Goal: Information Seeking & Learning: Learn about a topic

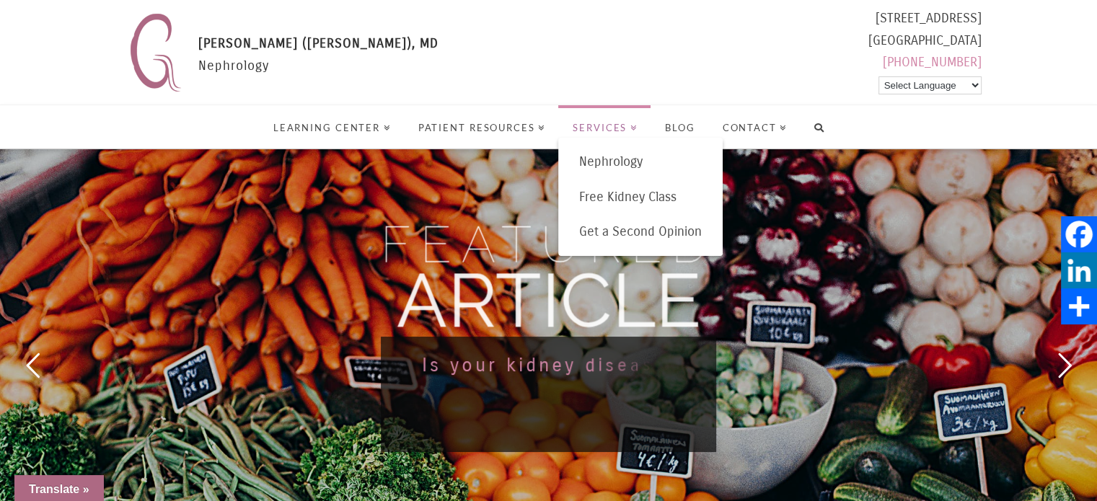
click at [623, 130] on span "Services" at bounding box center [605, 127] width 65 height 9
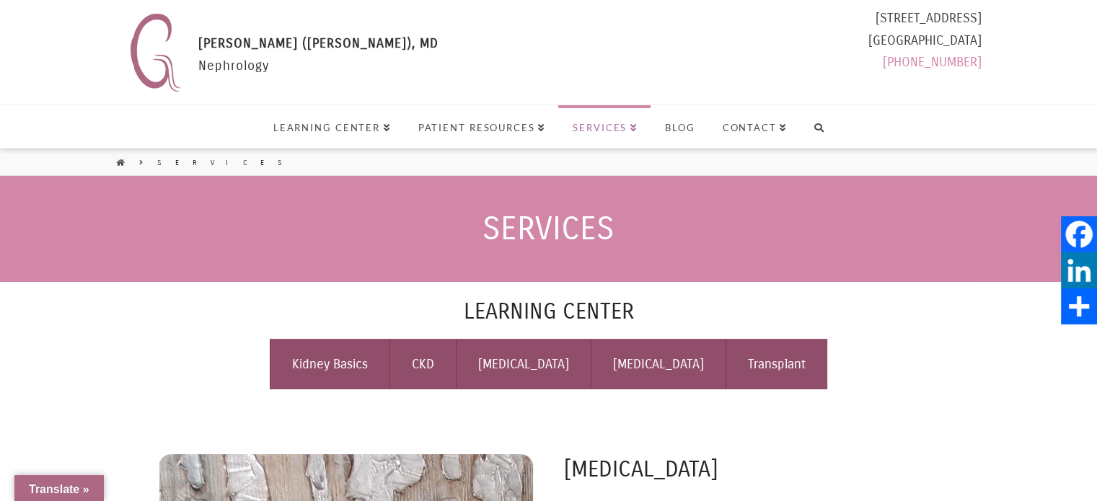
select select "Language Translate Widget"
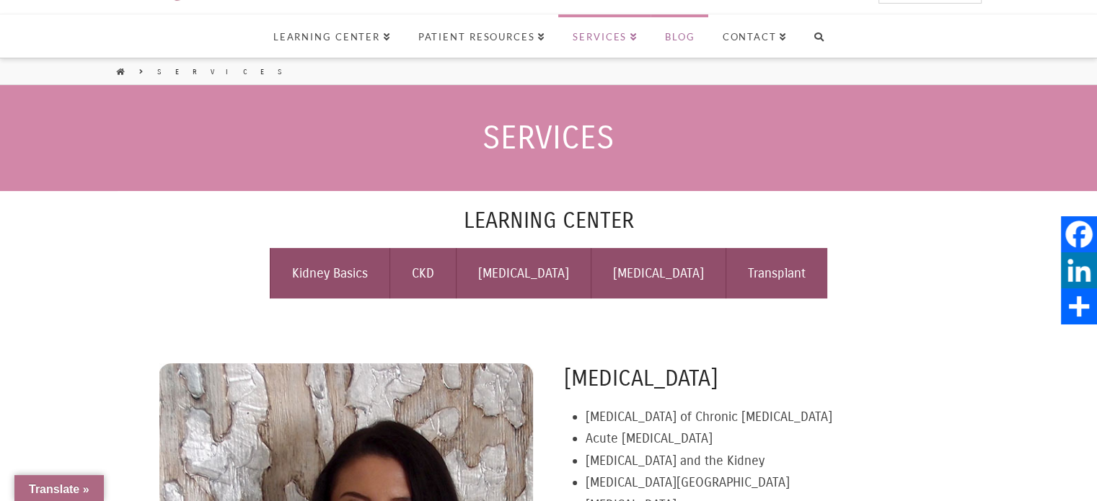
scroll to position [144, 0]
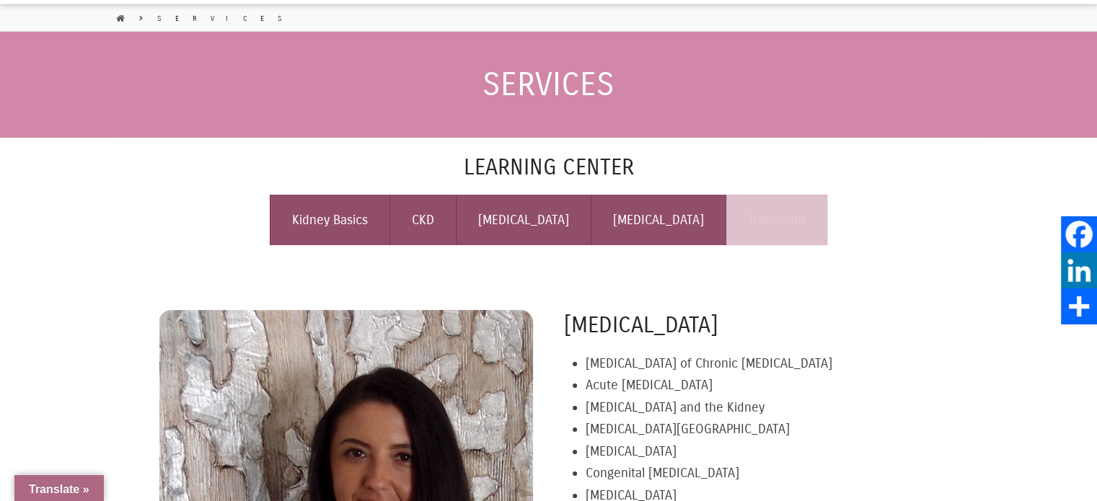
click at [745, 221] on link "Transplant" at bounding box center [777, 220] width 102 height 51
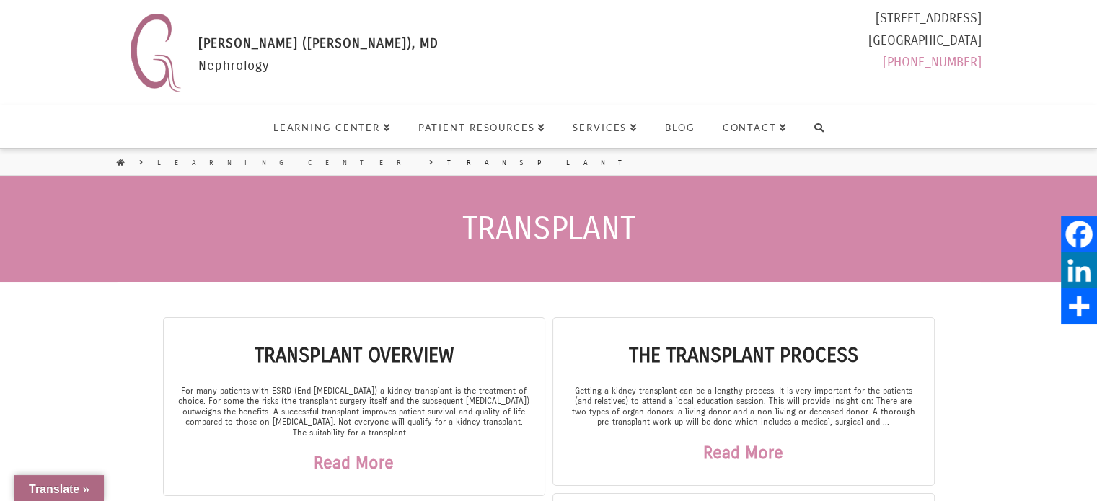
select select "Language Translate Widget"
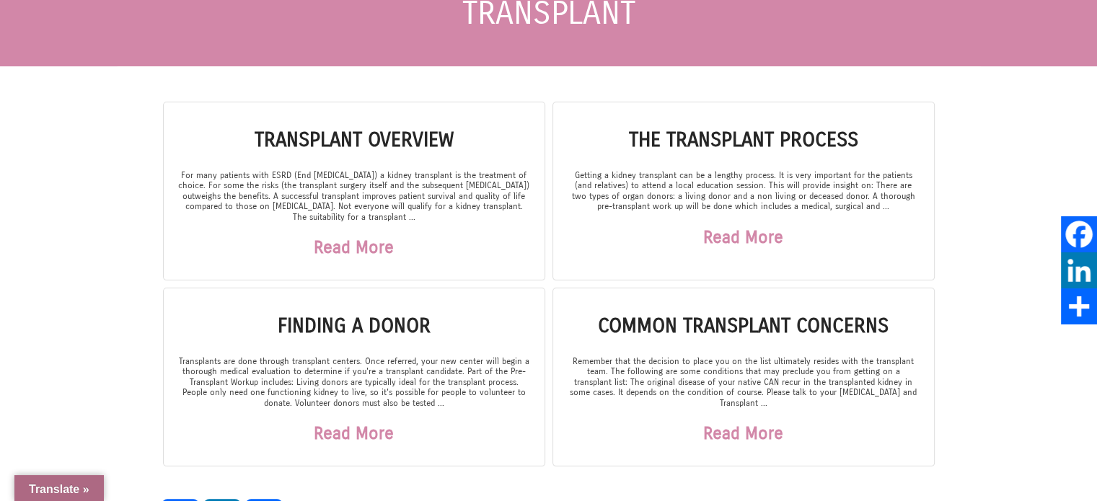
scroll to position [216, 0]
click at [753, 229] on link "Read More" at bounding box center [743, 236] width 80 height 51
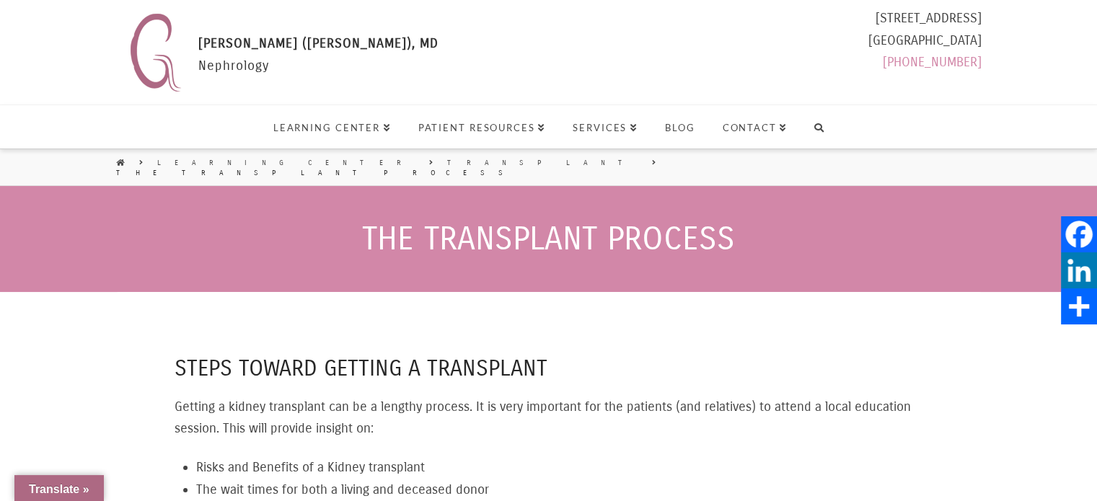
select select "Language Translate Widget"
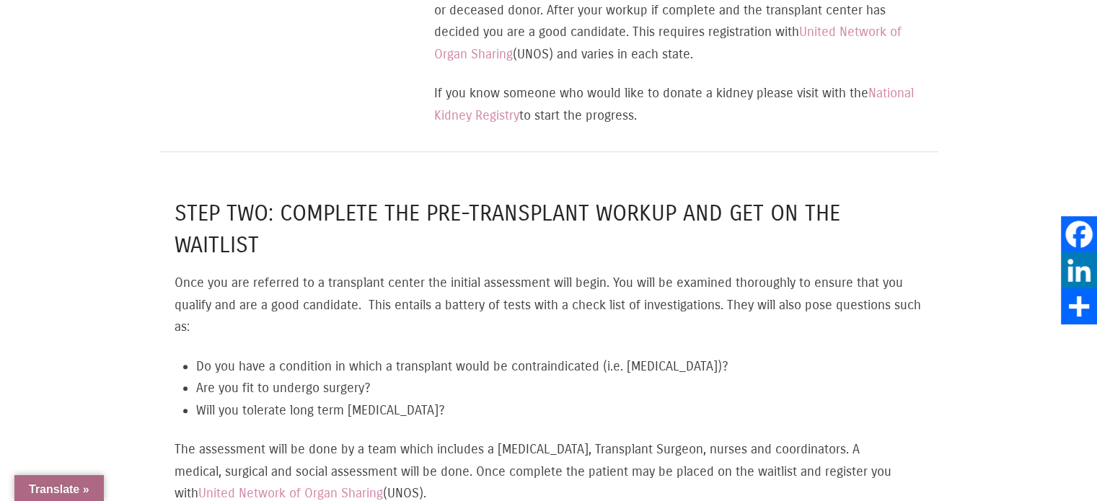
scroll to position [1154, 0]
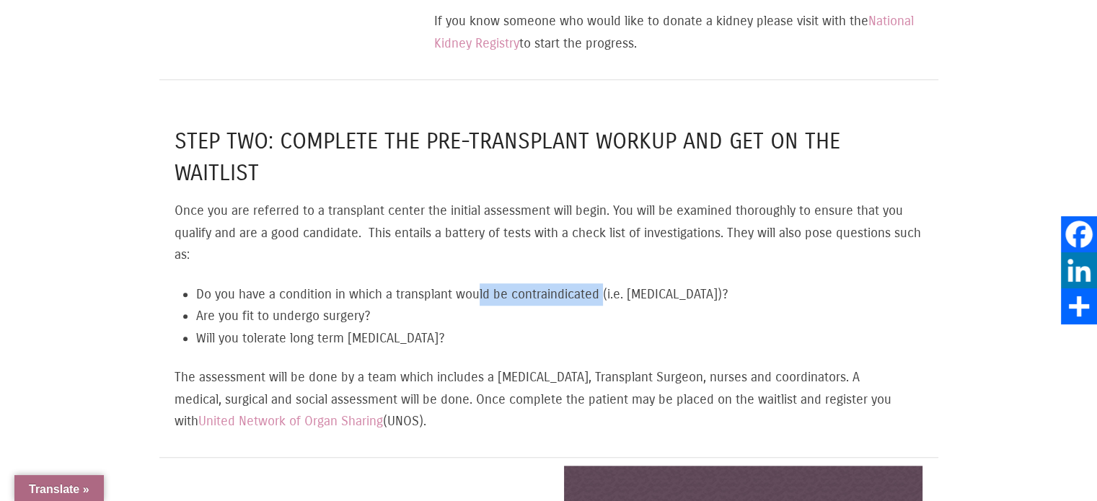
drag, startPoint x: 481, startPoint y: 285, endPoint x: 605, endPoint y: 281, distance: 123.4
click at [605, 284] on li "Do you have a condition in which a transplant would be contraindicated (i.e. ca…" at bounding box center [559, 295] width 727 height 22
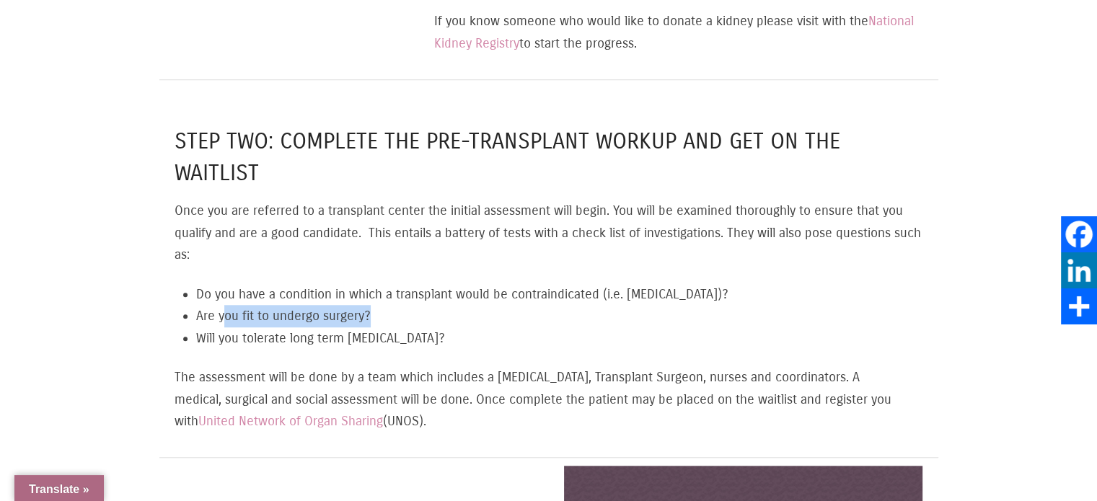
drag, startPoint x: 221, startPoint y: 302, endPoint x: 372, endPoint y: 302, distance: 150.8
click at [372, 305] on li "Are you fit to undergo surgery?" at bounding box center [559, 316] width 727 height 22
drag, startPoint x: 218, startPoint y: 328, endPoint x: 475, endPoint y: 320, distance: 257.7
click at [475, 328] on li "Will you tolerate long term immune-suppression?" at bounding box center [559, 339] width 727 height 22
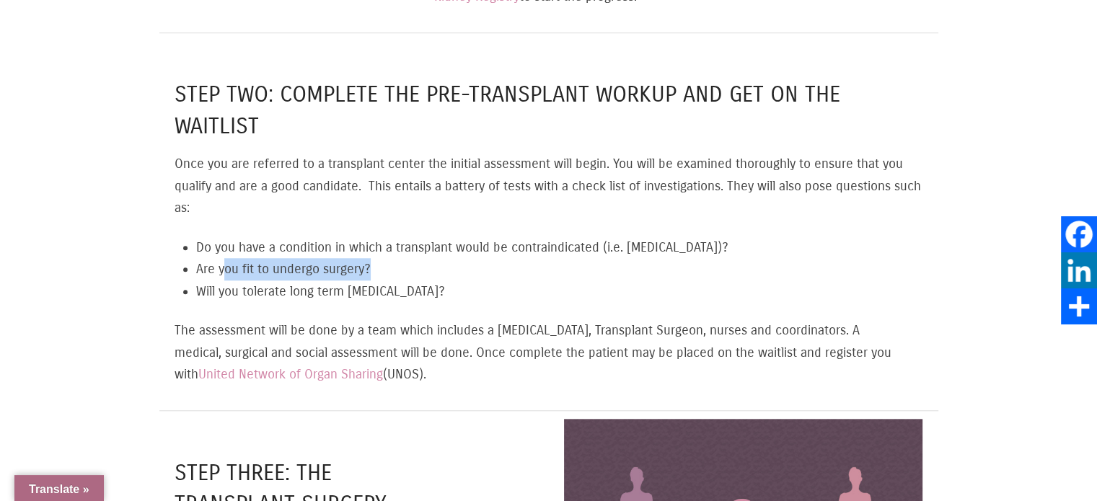
scroll to position [1226, 0]
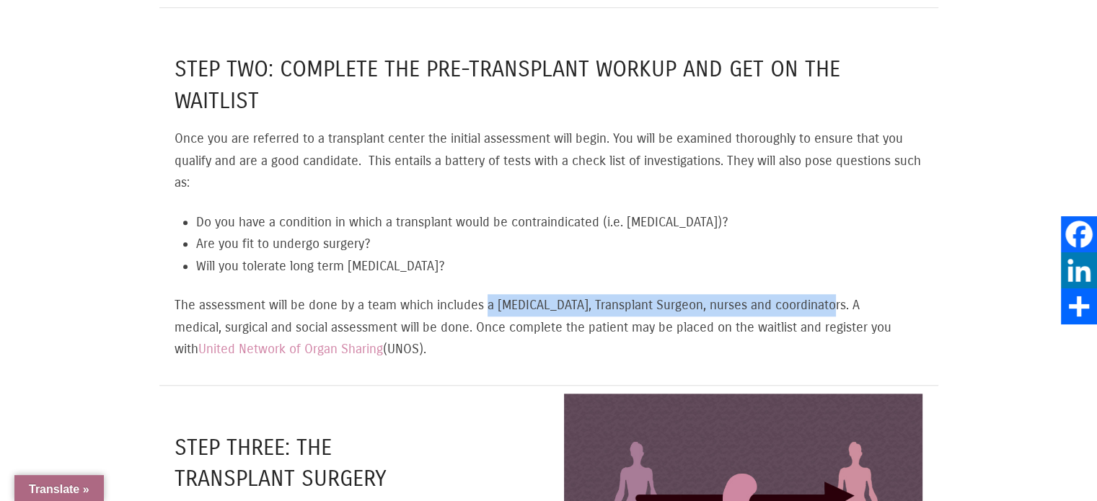
drag, startPoint x: 519, startPoint y: 293, endPoint x: 827, endPoint y: 284, distance: 307.5
click at [827, 294] on p "The assessment will be done by a team which includes a Nephrologist, Transplant…" at bounding box center [549, 327] width 748 height 66
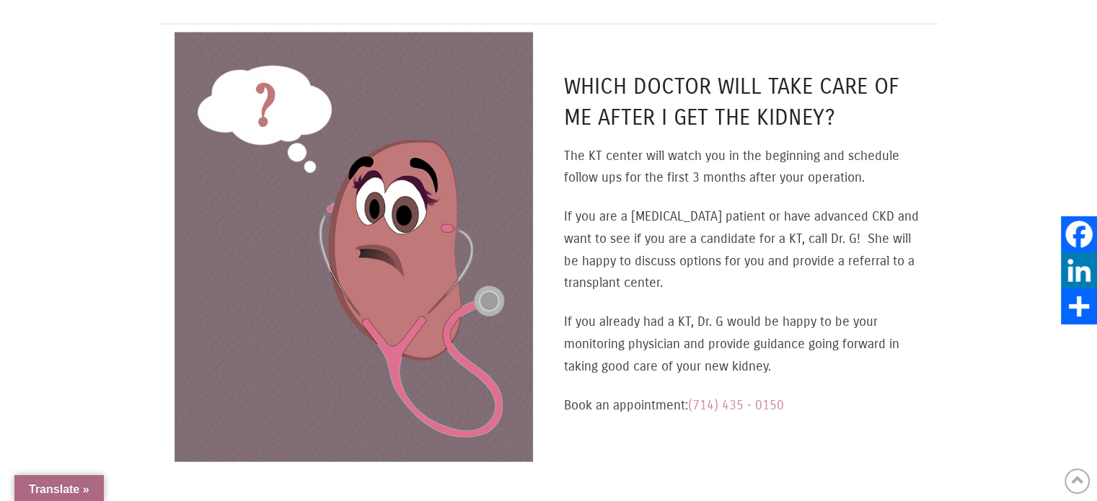
scroll to position [3102, 0]
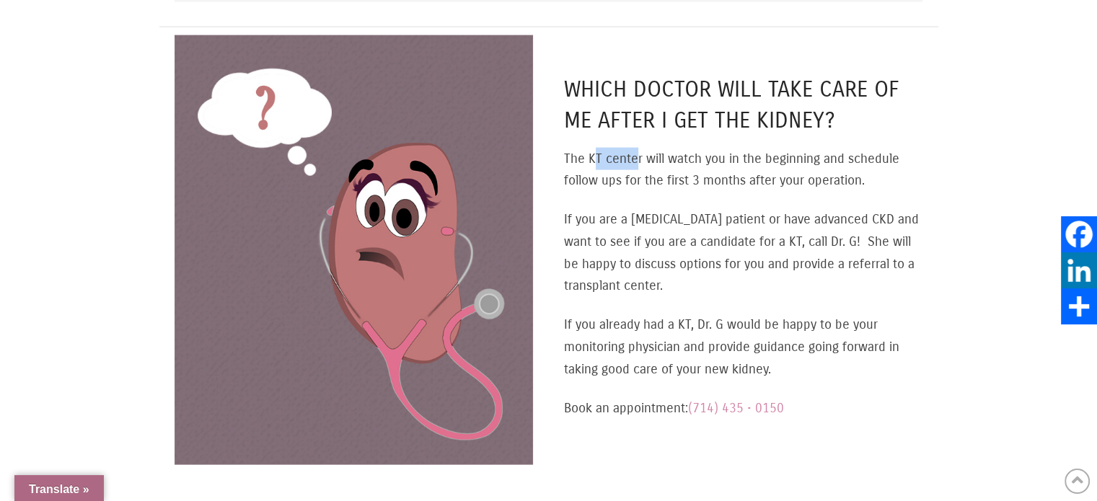
drag, startPoint x: 596, startPoint y: 143, endPoint x: 659, endPoint y: 143, distance: 63.5
click at [641, 148] on p "The KT center will watch you in the beginning and schedule follow ups for the f…" at bounding box center [743, 170] width 359 height 44
drag, startPoint x: 817, startPoint y: 144, endPoint x: 881, endPoint y: 145, distance: 63.5
click at [881, 148] on p "The KT center will watch you in the beginning and schedule follow ups for the f…" at bounding box center [743, 170] width 359 height 44
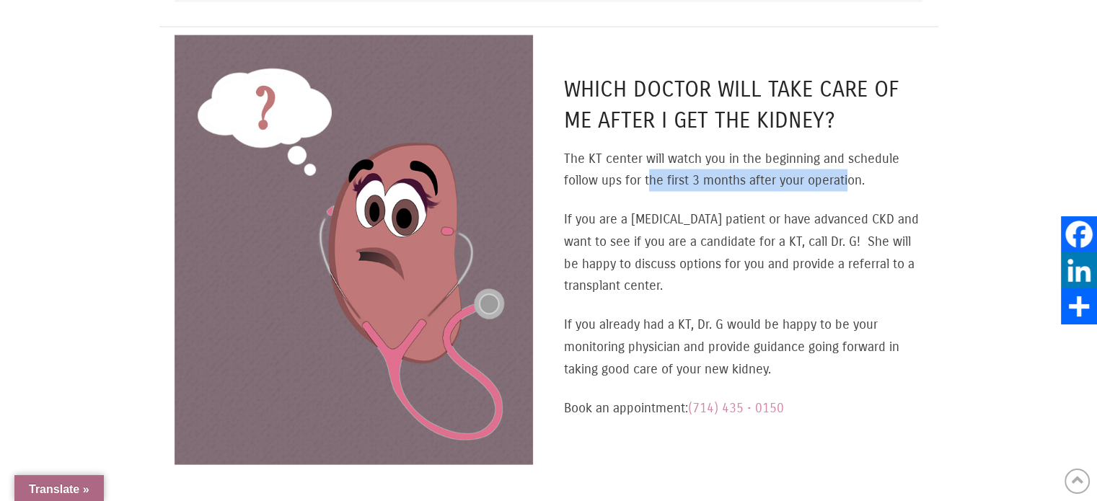
drag, startPoint x: 650, startPoint y: 167, endPoint x: 848, endPoint y: 164, distance: 198.4
click at [848, 164] on p "The KT center will watch you in the beginning and schedule follow ups for the f…" at bounding box center [743, 170] width 359 height 44
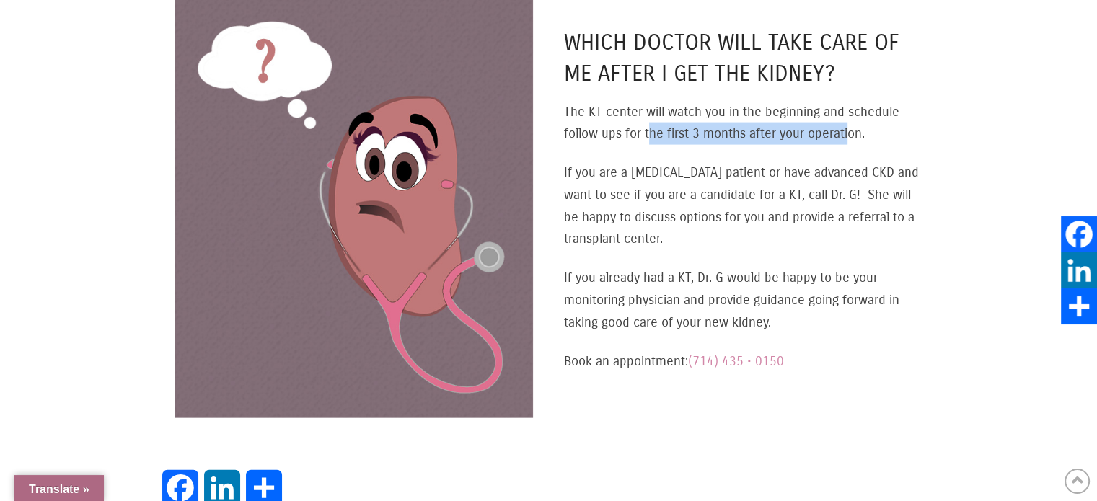
scroll to position [3174, 0]
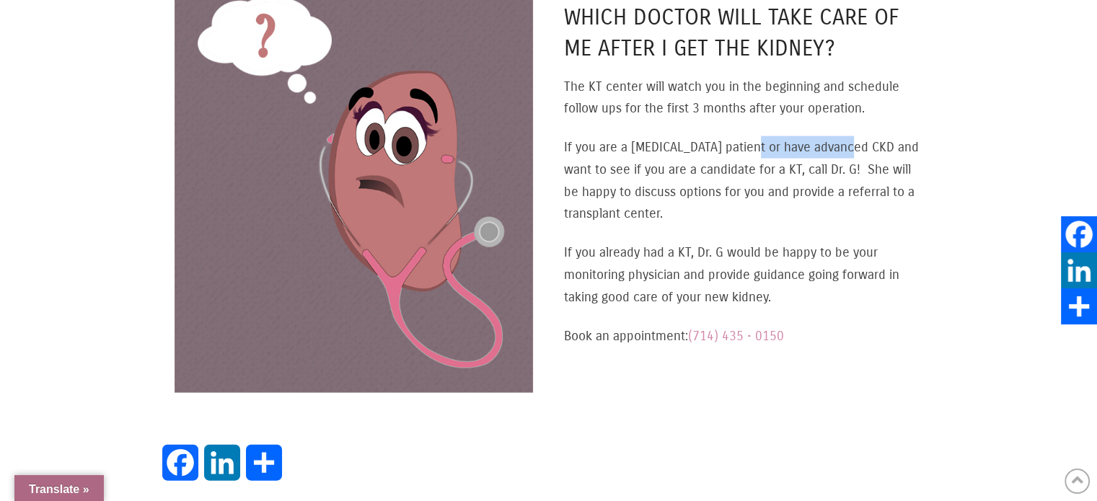
drag, startPoint x: 748, startPoint y: 144, endPoint x: 845, endPoint y: 143, distance: 96.7
click at [845, 143] on p "If you are a dialysis patient or have advanced CKD and want to see if you are a…" at bounding box center [743, 180] width 359 height 88
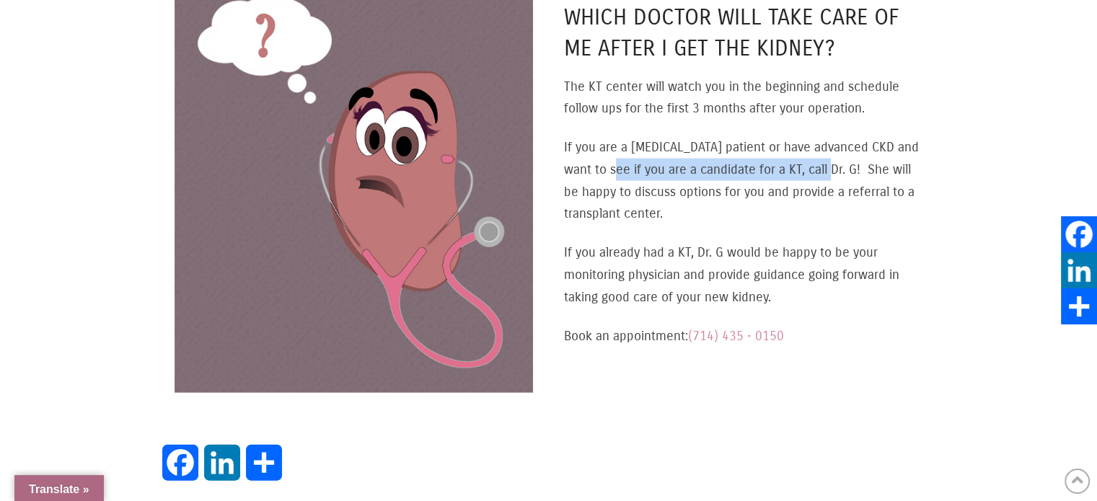
drag, startPoint x: 600, startPoint y: 159, endPoint x: 815, endPoint y: 158, distance: 215.0
click at [815, 158] on p "If you are a dialysis patient or have advanced CKD and want to see if you are a…" at bounding box center [743, 180] width 359 height 88
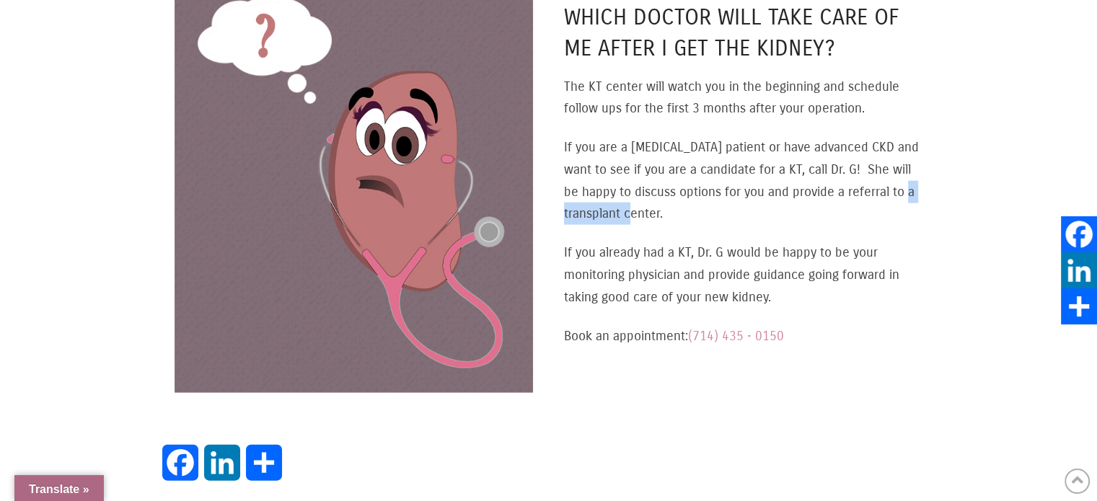
drag, startPoint x: 585, startPoint y: 203, endPoint x: 670, endPoint y: 203, distance: 84.4
click at [670, 203] on p "If you are a dialysis patient or have advanced CKD and want to see if you are a…" at bounding box center [743, 180] width 359 height 88
drag, startPoint x: 651, startPoint y: 242, endPoint x: 695, endPoint y: 242, distance: 44.0
click at [695, 242] on p "If you already had a KT, Dr. G would be happy to be your monitoring physician a…" at bounding box center [743, 275] width 359 height 66
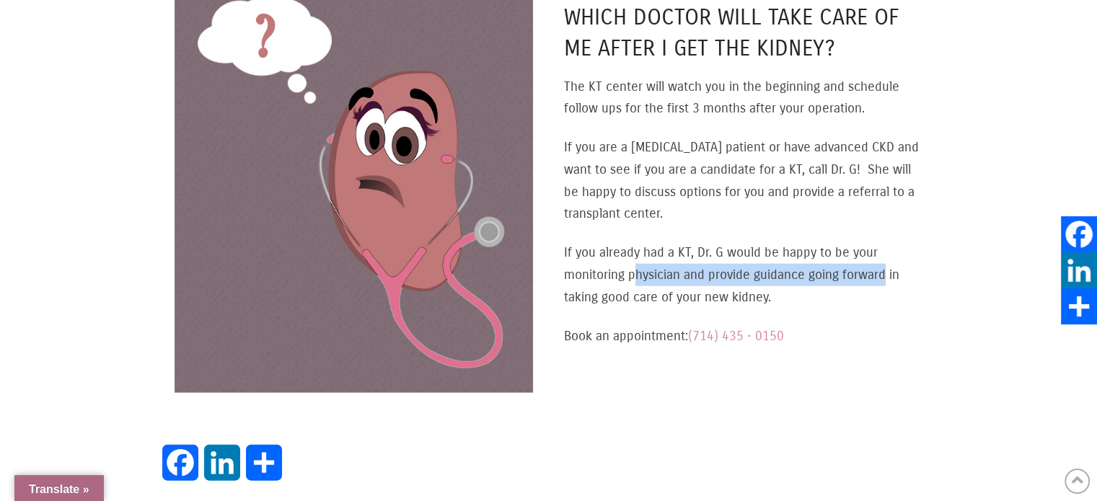
drag, startPoint x: 641, startPoint y: 263, endPoint x: 884, endPoint y: 262, distance: 242.4
click at [884, 262] on p "If you already had a KT, Dr. G would be happy to be your monitoring physician a…" at bounding box center [743, 275] width 359 height 66
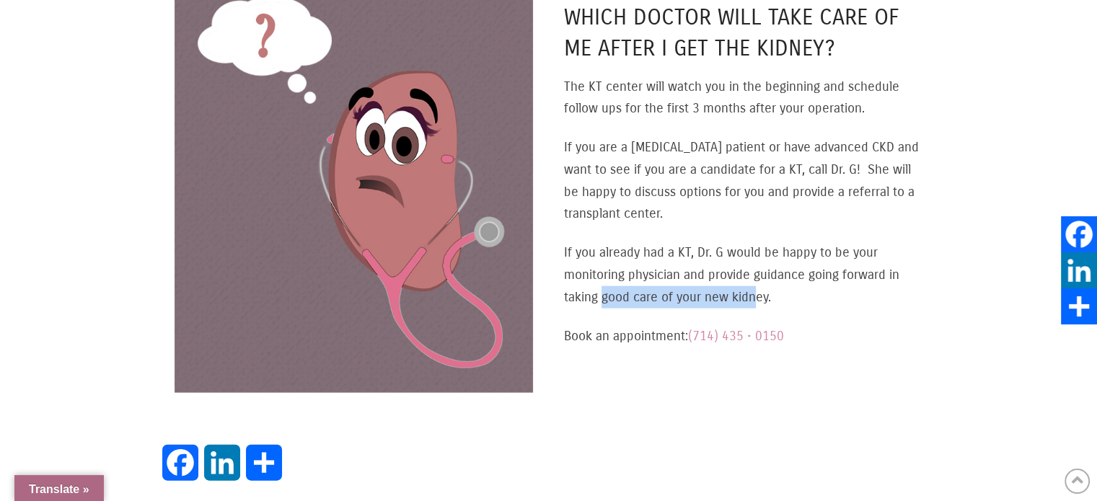
drag, startPoint x: 604, startPoint y: 288, endPoint x: 817, endPoint y: 279, distance: 213.0
click at [761, 284] on p "If you already had a KT, Dr. G would be happy to be your monitoring physician a…" at bounding box center [743, 275] width 359 height 66
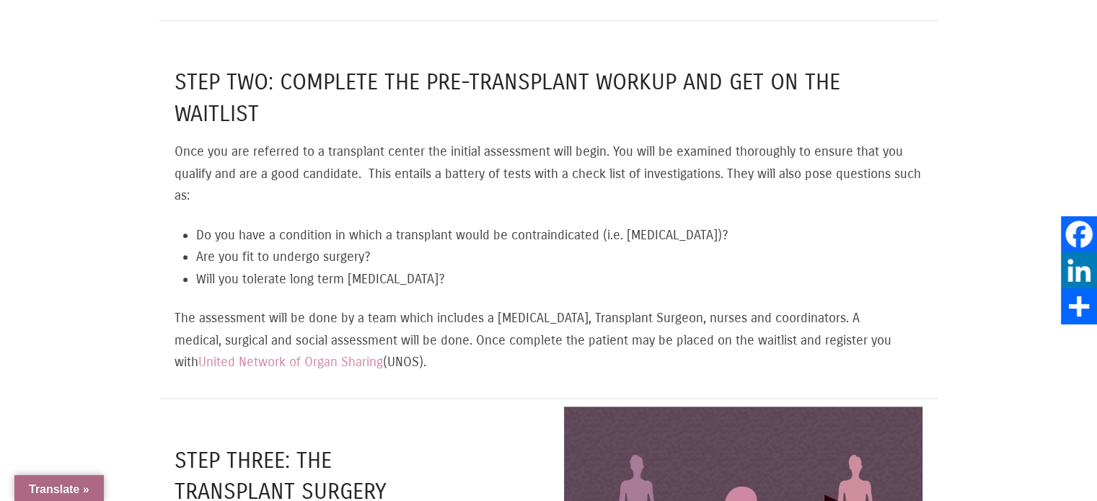
scroll to position [1154, 0]
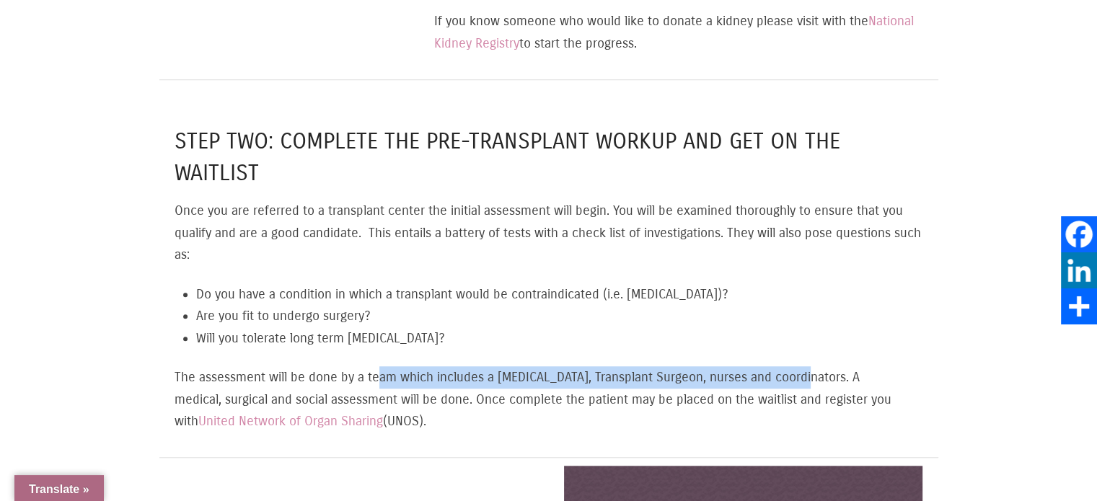
drag, startPoint x: 438, startPoint y: 364, endPoint x: 735, endPoint y: 358, distance: 297.3
click at [806, 366] on p "The assessment will be done by a team which includes a Nephrologist, Transplant…" at bounding box center [549, 399] width 748 height 66
drag, startPoint x: 523, startPoint y: 388, endPoint x: 599, endPoint y: 414, distance: 80.1
click at [599, 414] on p "The assessment will be done by a team which includes a Nephrologist, Transplant…" at bounding box center [549, 399] width 748 height 66
click at [598, 414] on p "The assessment will be done by a team which includes a Nephrologist, Transplant…" at bounding box center [549, 399] width 748 height 66
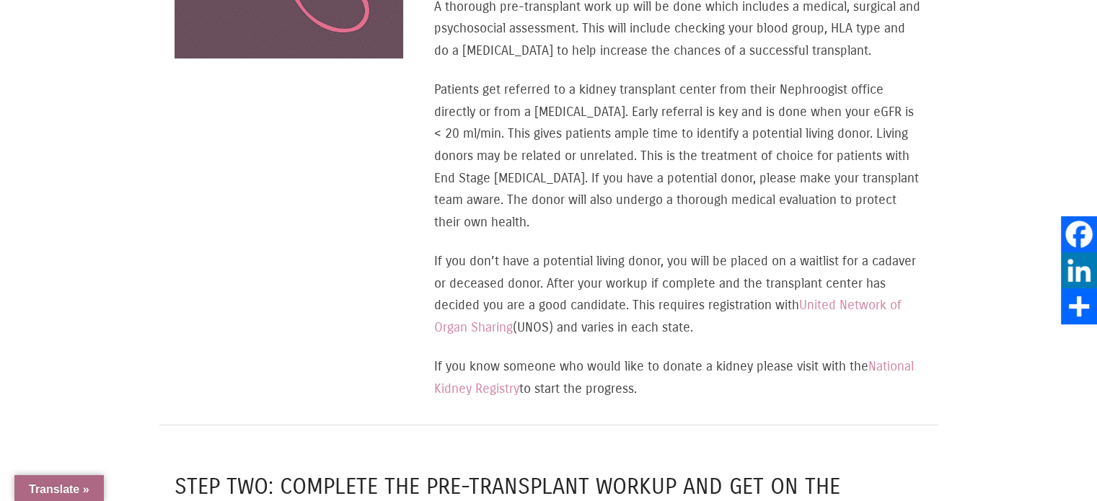
scroll to position [721, 0]
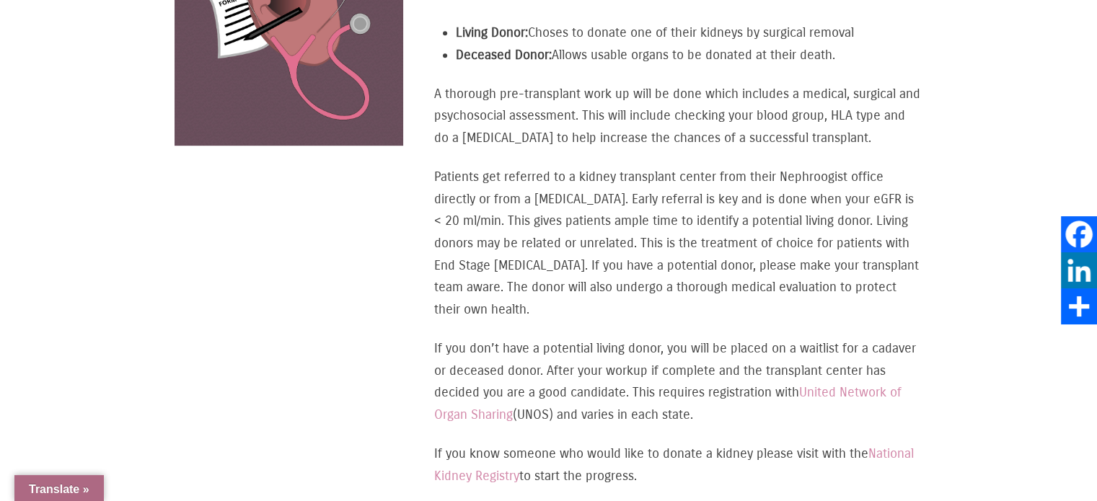
click at [612, 401] on p "If you don’t have a potential living donor, you will be placed on a waitlist fo…" at bounding box center [678, 382] width 488 height 88
drag, startPoint x: 602, startPoint y: 359, endPoint x: 678, endPoint y: 357, distance: 76.5
click at [678, 357] on p "If you don’t have a potential living donor, you will be placed on a waitlist fo…" at bounding box center [678, 382] width 488 height 88
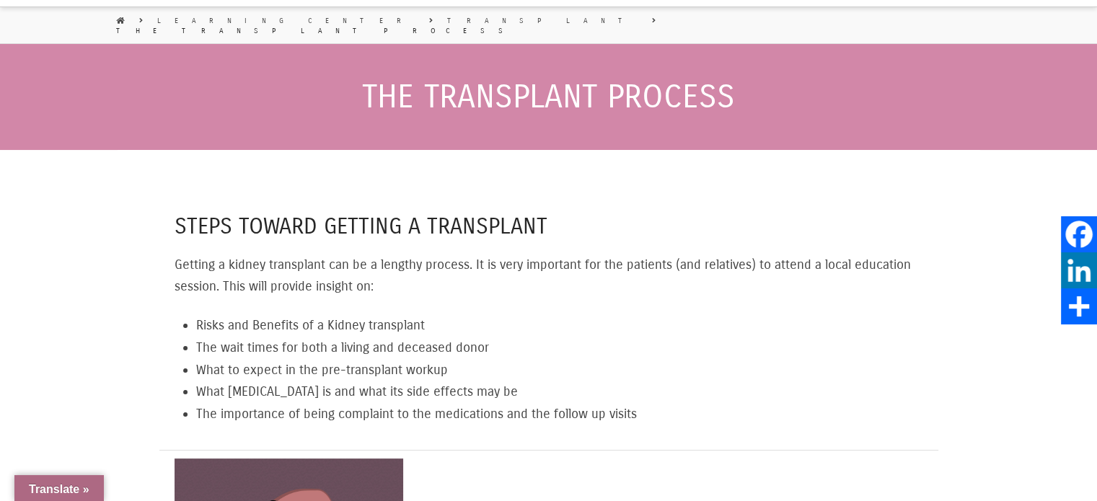
scroll to position [0, 0]
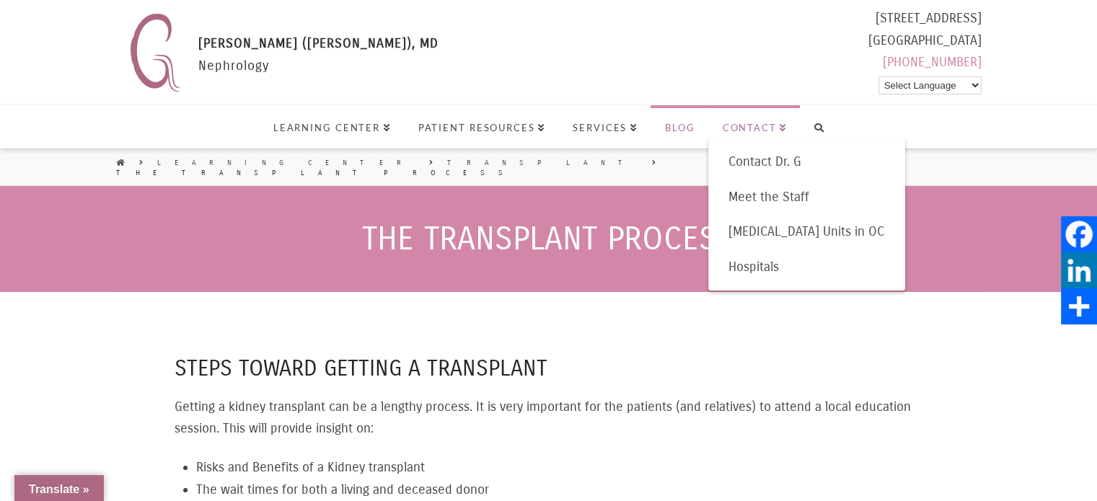
click at [685, 125] on span "Blog" at bounding box center [680, 127] width 30 height 9
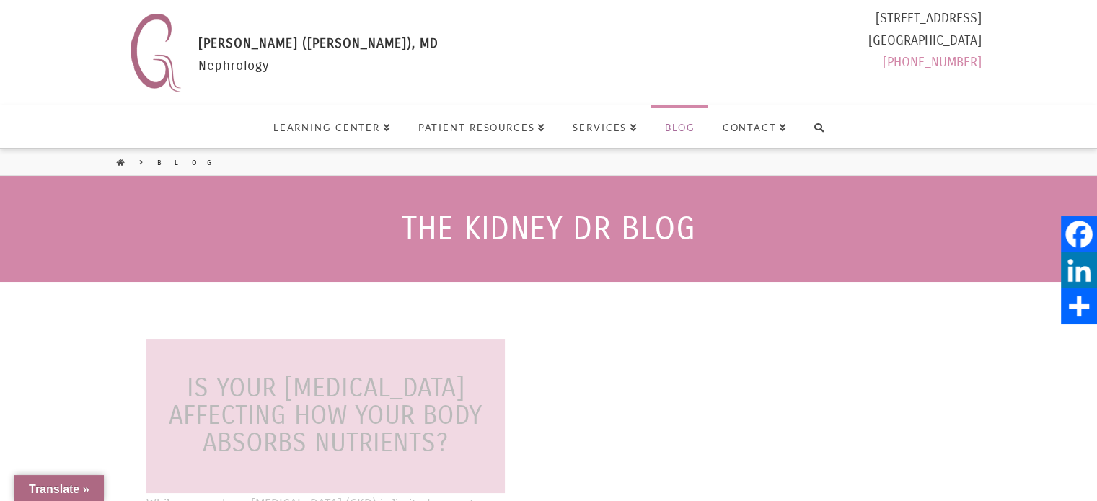
select select "Language Translate Widget"
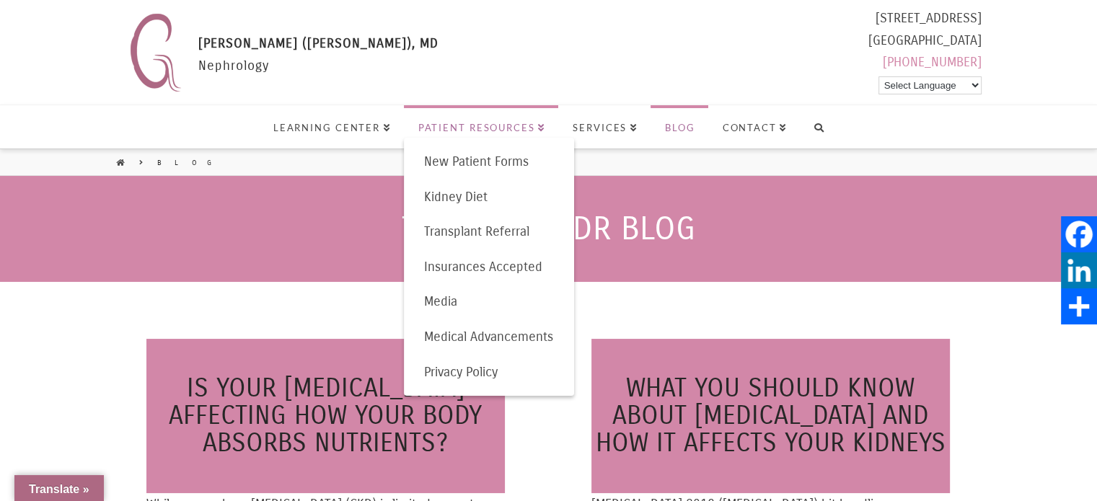
click at [488, 133] on link "Patient Resources" at bounding box center [481, 126] width 155 height 43
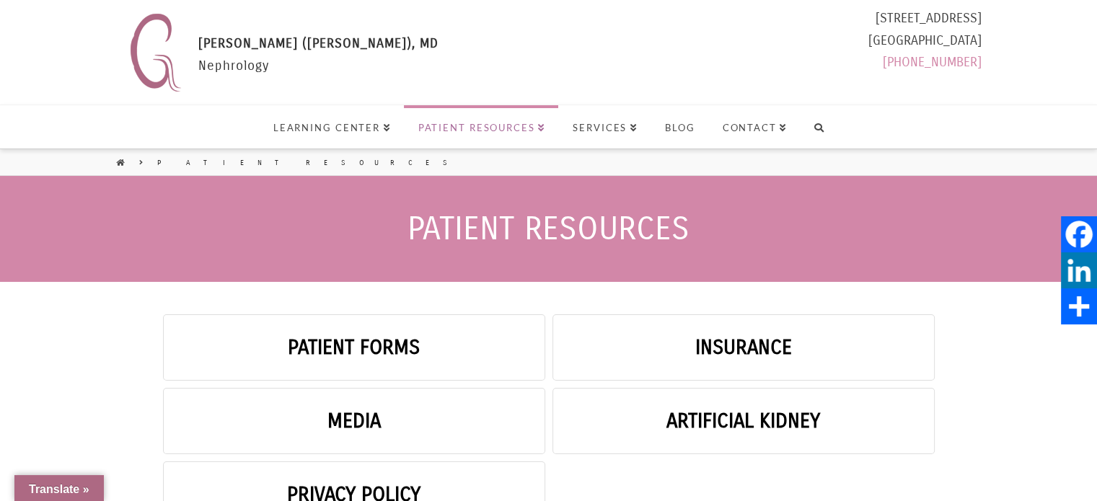
select select "Language Translate Widget"
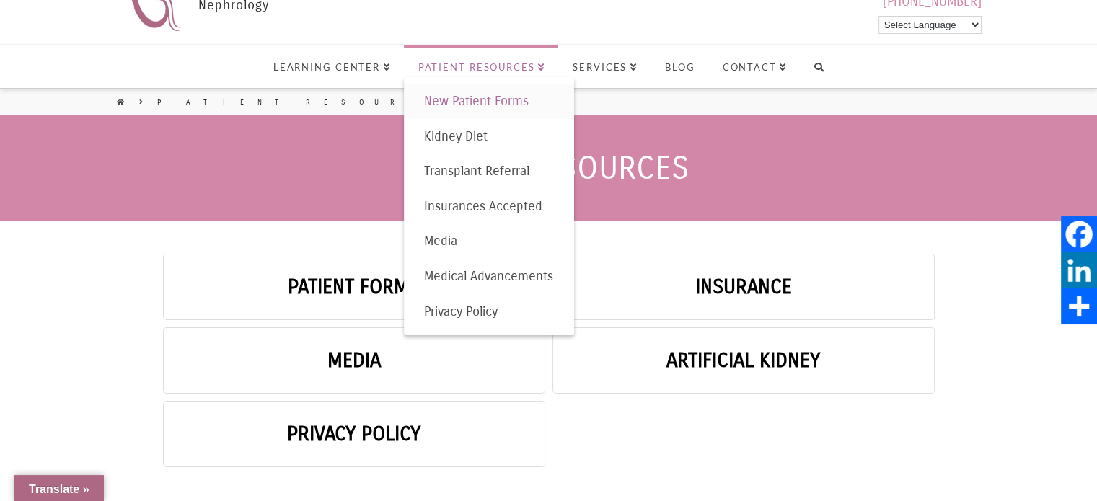
scroll to position [144, 0]
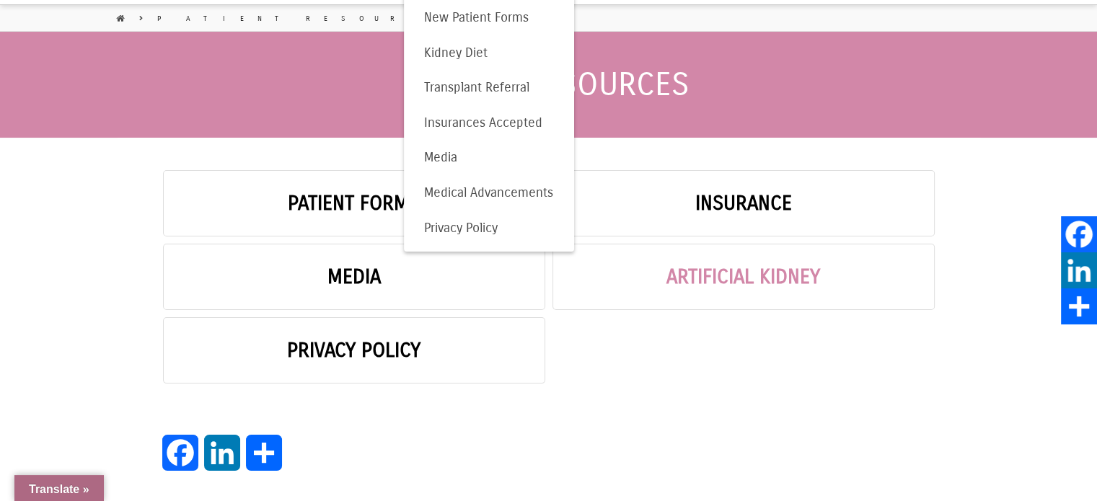
click at [745, 287] on link "Artificial Kidney" at bounding box center [744, 277] width 382 height 66
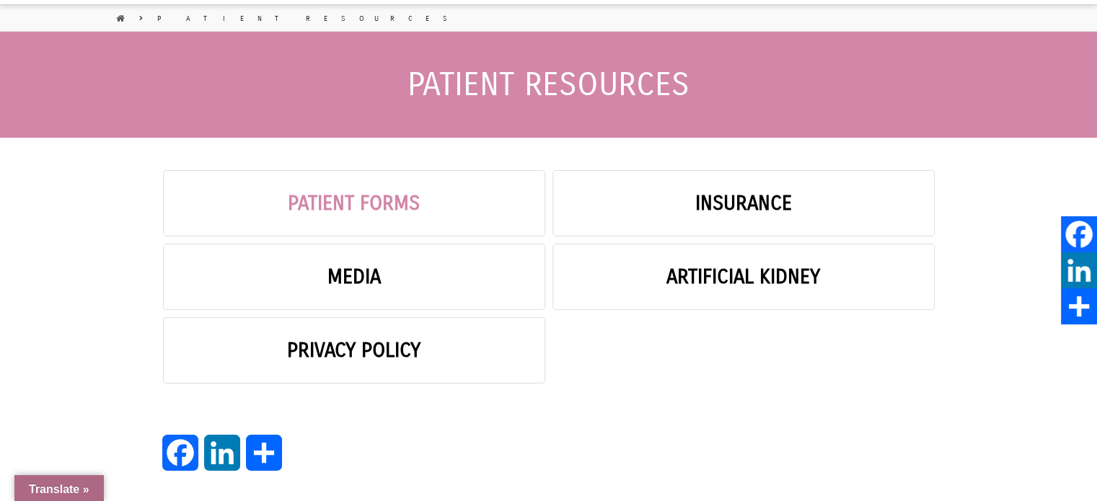
click at [348, 210] on link "Patient Forms" at bounding box center [354, 203] width 382 height 66
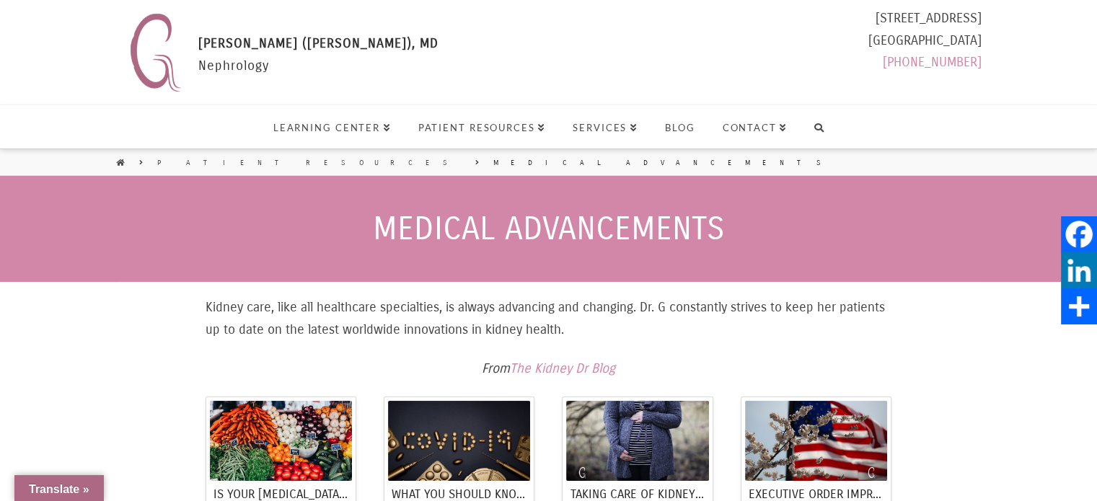
select select "Language Translate Widget"
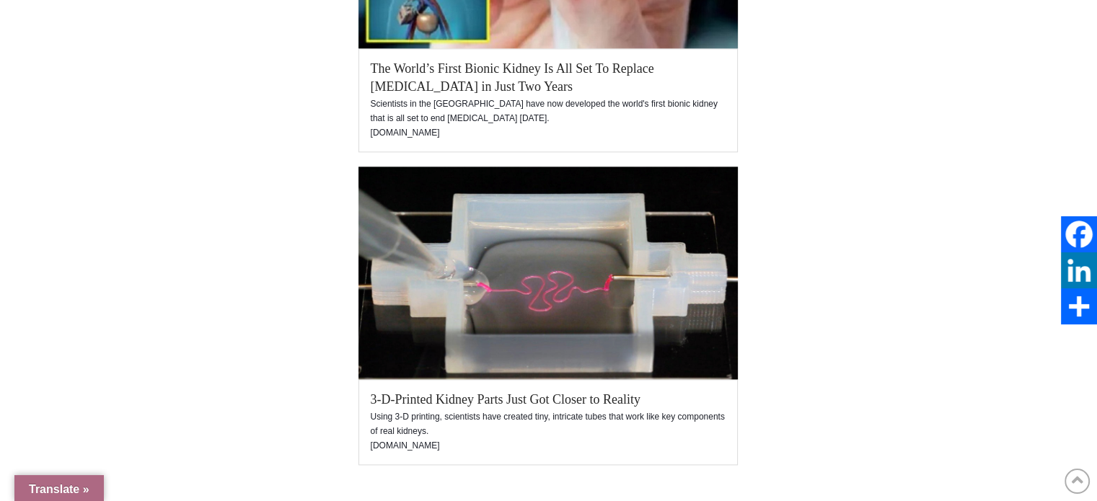
scroll to position [2020, 0]
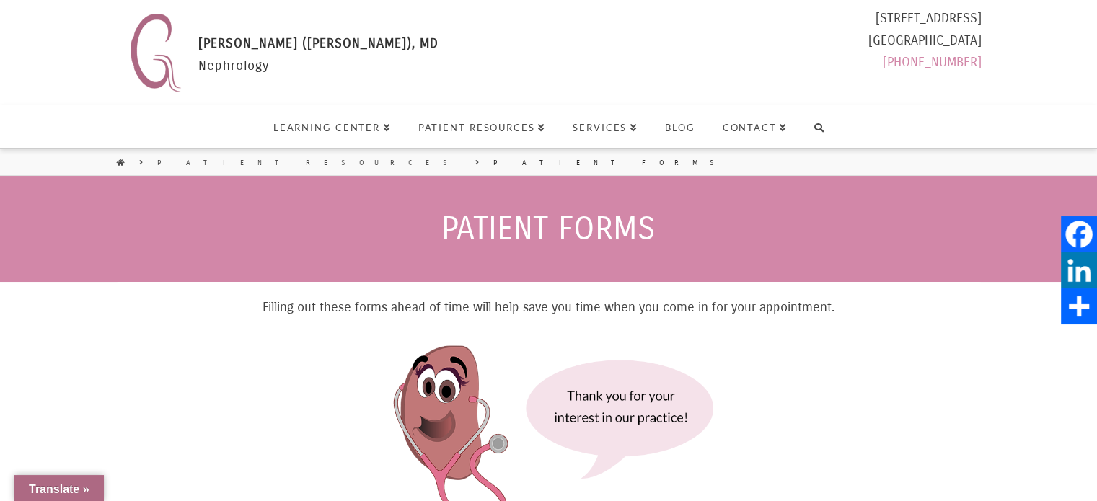
select select "Language Translate Widget"
click at [771, 128] on span "Contact" at bounding box center [755, 127] width 65 height 9
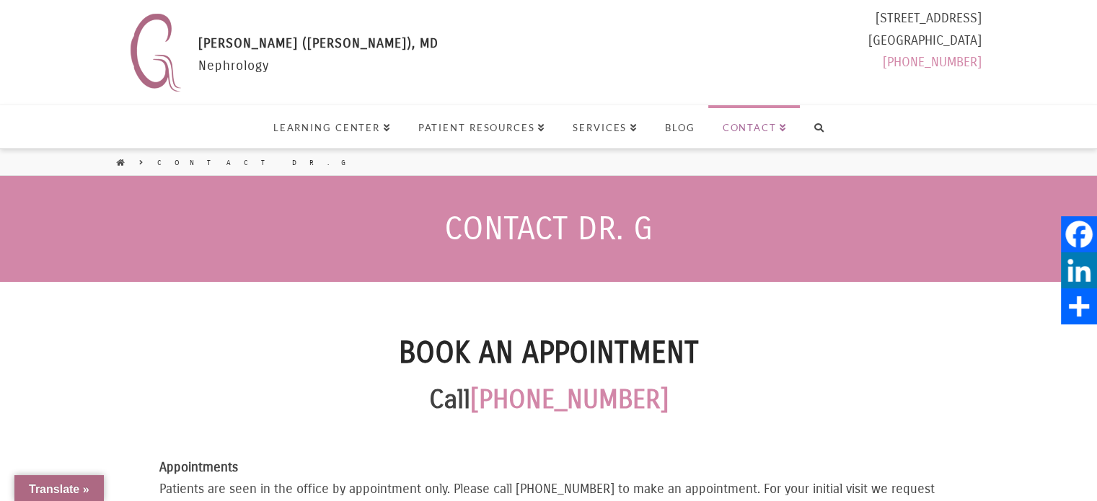
select select "Language Translate Widget"
click at [763, 126] on span "Contact" at bounding box center [755, 127] width 65 height 9
click at [759, 130] on span "Contact" at bounding box center [755, 127] width 65 height 9
click at [748, 265] on header "Contact Dr. G" at bounding box center [548, 229] width 1097 height 106
select select "Language Translate Widget"
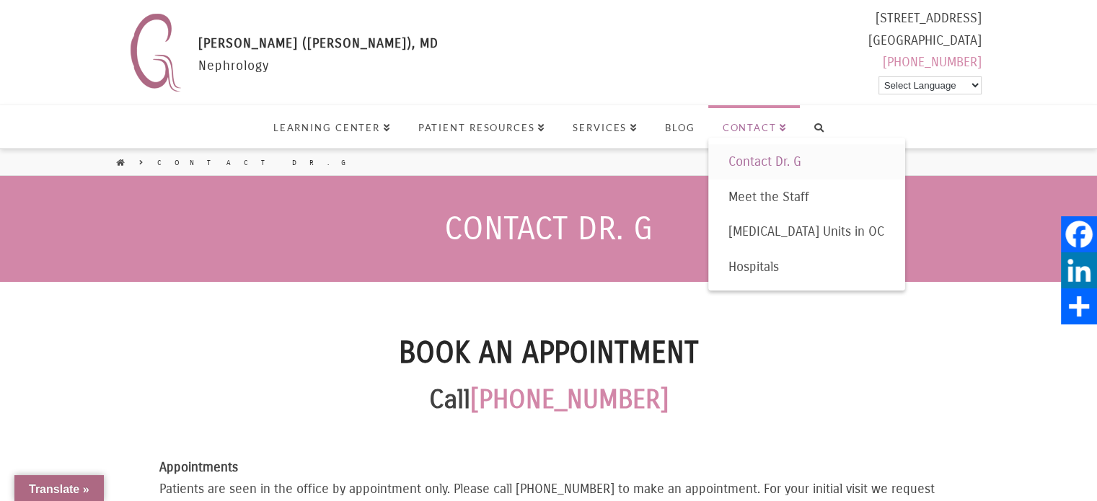
click at [742, 126] on span "Contact" at bounding box center [755, 127] width 65 height 9
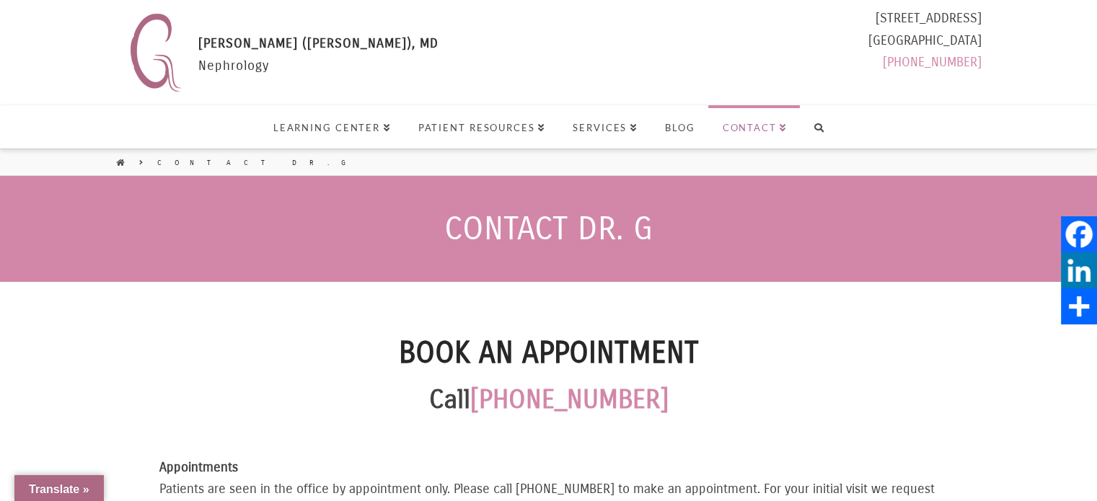
click at [733, 267] on header "Contact Dr. G" at bounding box center [548, 229] width 1097 height 106
select select "Language Translate Widget"
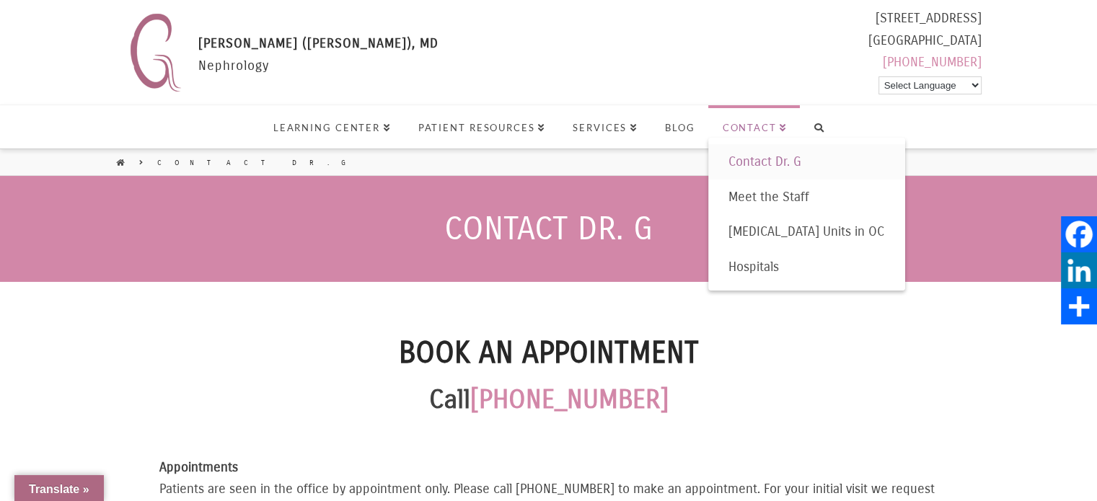
click at [739, 125] on span "Contact" at bounding box center [755, 127] width 65 height 9
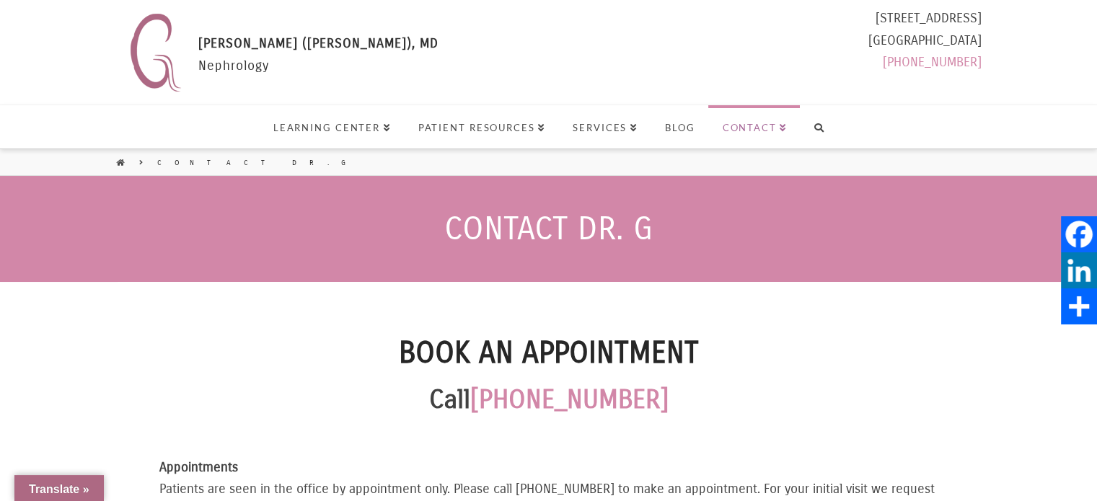
select select "Language Translate Widget"
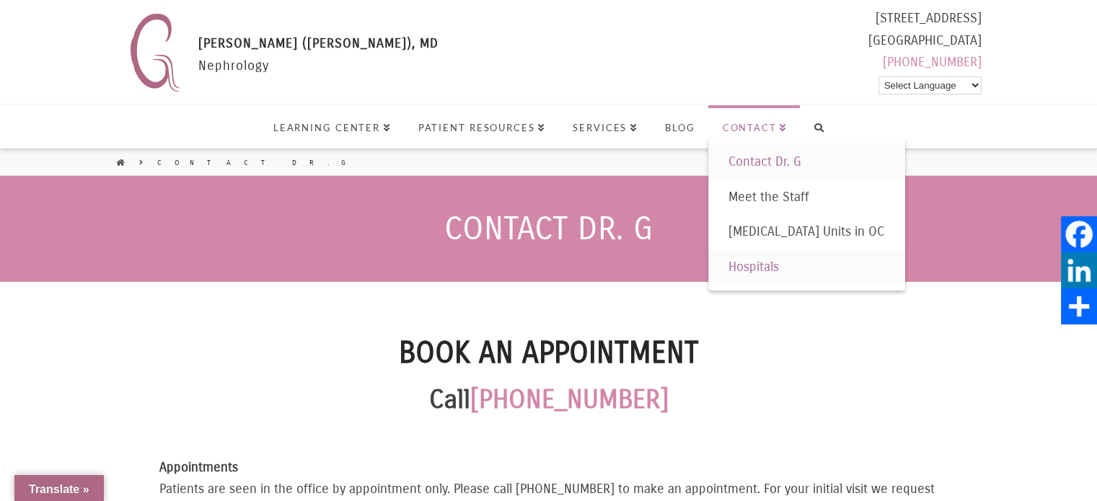
click at [755, 259] on span "Hospitals" at bounding box center [754, 267] width 51 height 16
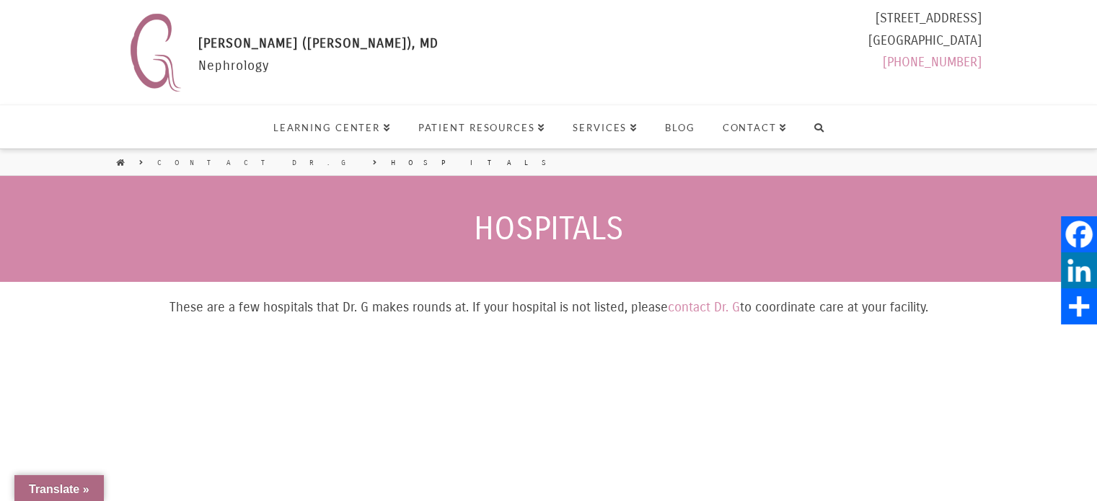
select select "Language Translate Widget"
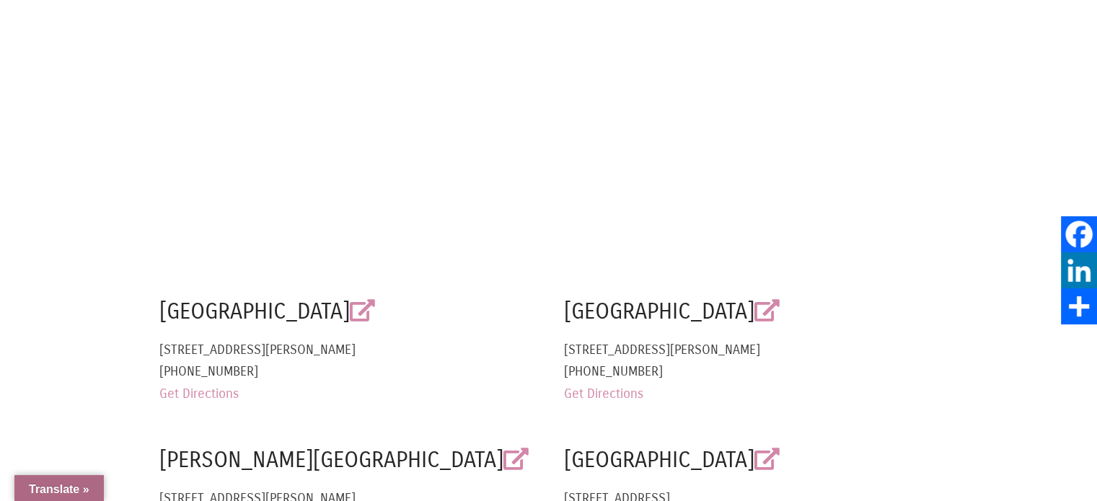
scroll to position [577, 0]
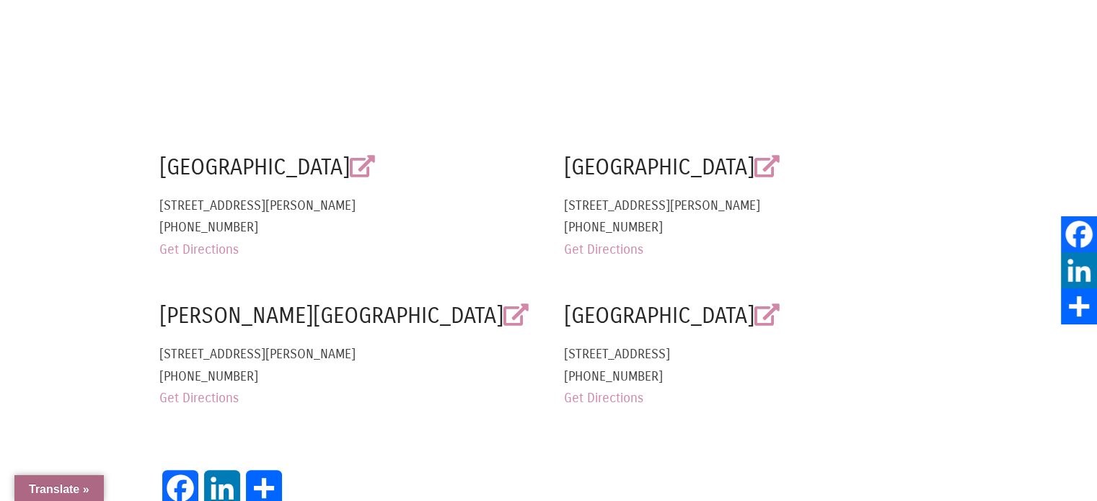
drag, startPoint x: 564, startPoint y: 305, endPoint x: 828, endPoint y: 310, distance: 264.1
click at [828, 310] on h4 "[GEOGRAPHIC_DATA]" at bounding box center [751, 315] width 374 height 32
click at [564, 164] on h4 "Orange Coast Memorial" at bounding box center [751, 167] width 374 height 32
drag, startPoint x: 565, startPoint y: 164, endPoint x: 813, endPoint y: 159, distance: 248.2
click at [813, 159] on h4 "Orange Coast Memorial" at bounding box center [751, 167] width 374 height 32
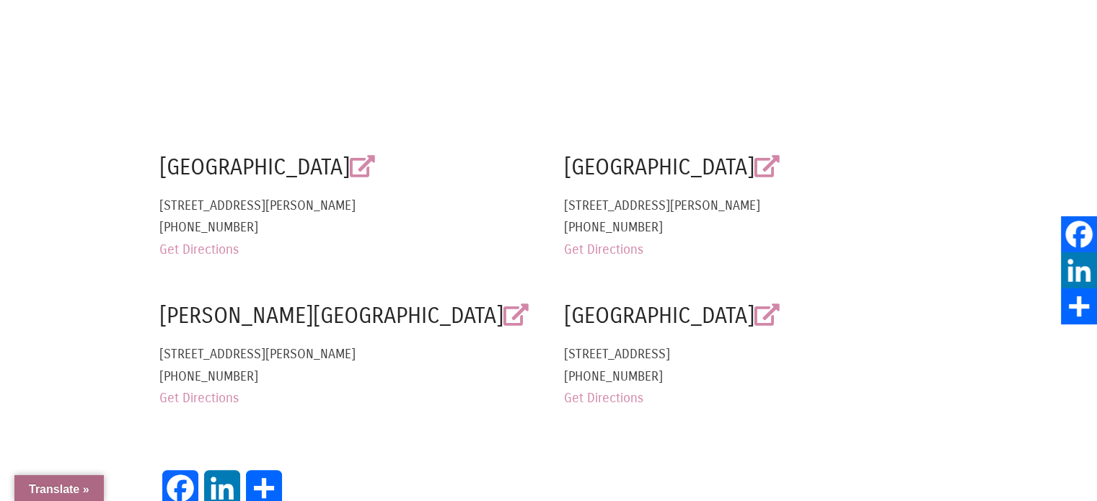
click at [754, 253] on p "9920 Talbert Ave, Fountain Valley, CA 92708 (714) 378-7000 Get Directions" at bounding box center [751, 228] width 374 height 66
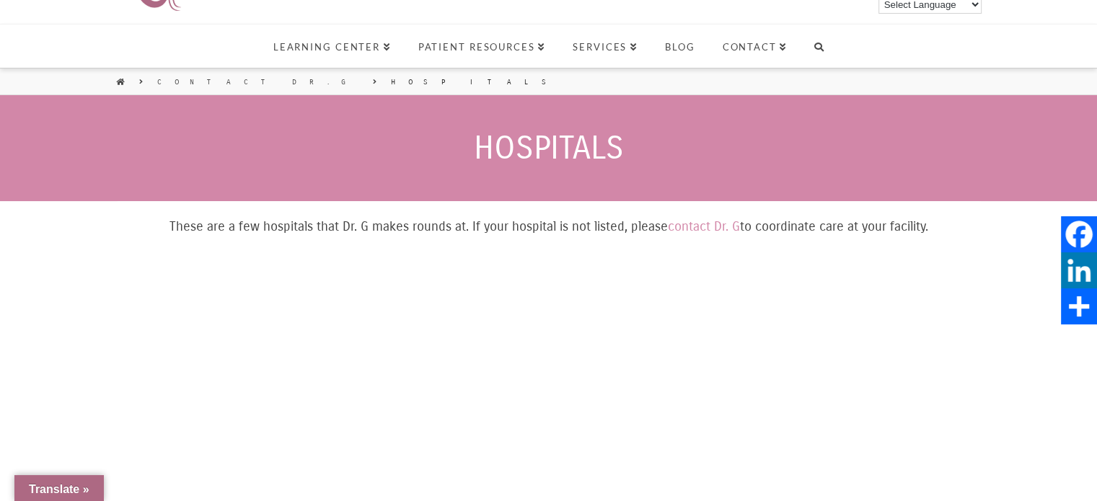
scroll to position [0, 0]
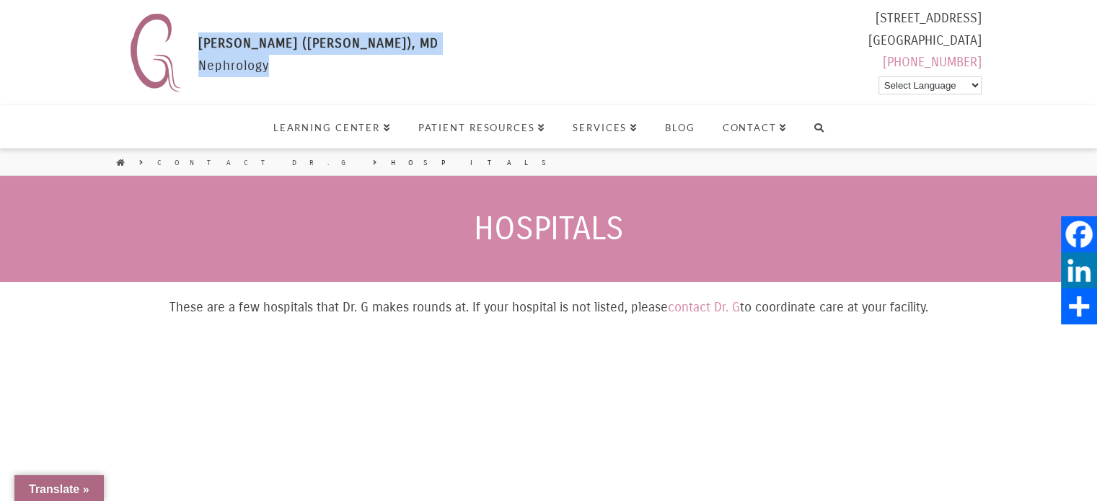
drag, startPoint x: 199, startPoint y: 40, endPoint x: 402, endPoint y: 41, distance: 202.7
click at [402, 41] on div "Gaytri Manek (Formerly Gandotra), MD GAYTRI GANDOTRA (MANEK), MD Nephrology 111…" at bounding box center [552, 52] width 859 height 90
click at [356, 129] on span "Learning Center" at bounding box center [332, 127] width 118 height 9
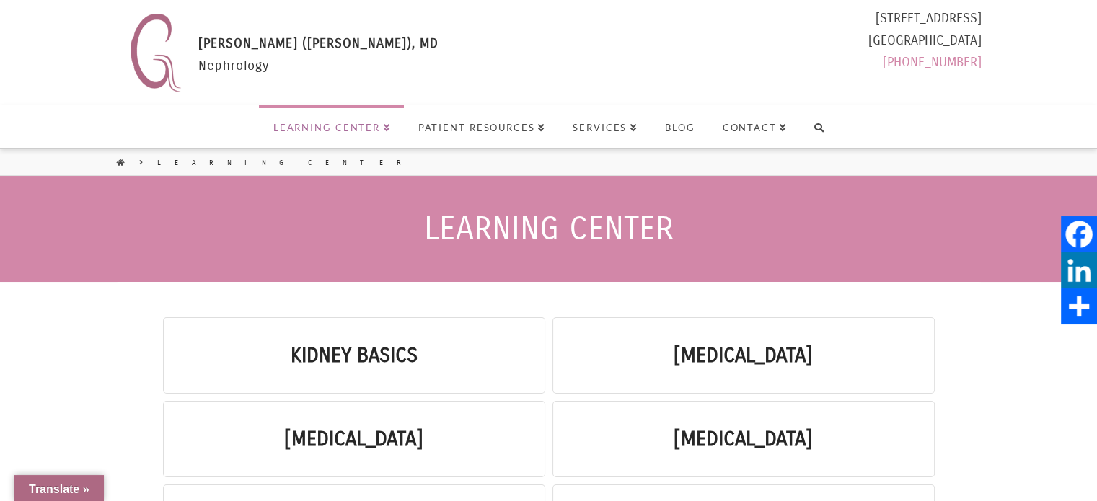
select select "Language Translate Widget"
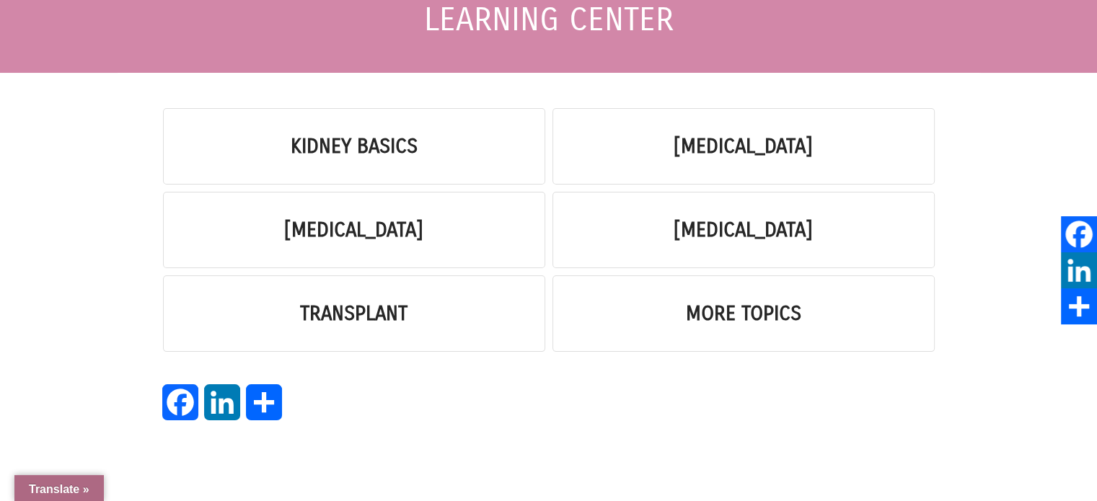
scroll to position [216, 0]
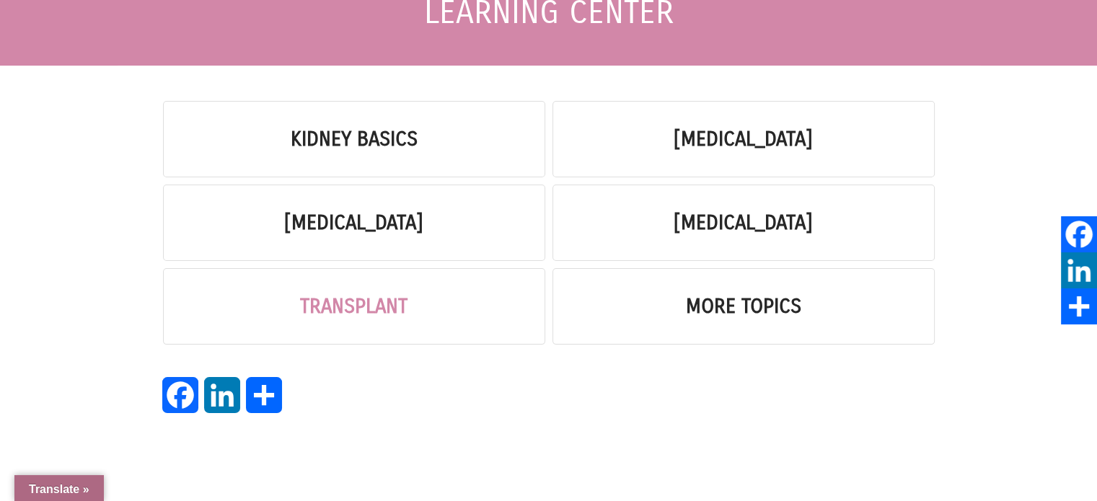
click at [359, 302] on link "Transplant" at bounding box center [353, 306] width 107 height 25
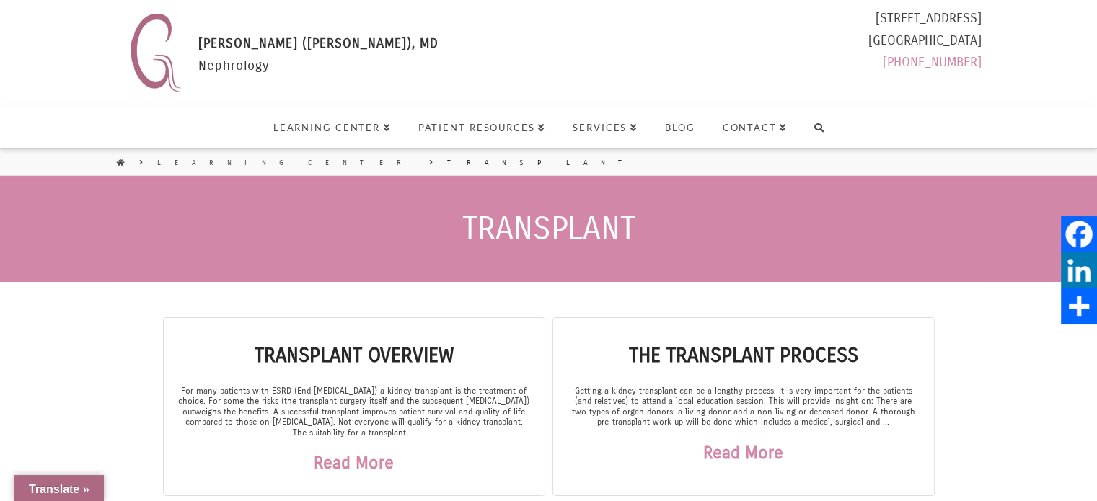
select select "Language Translate Widget"
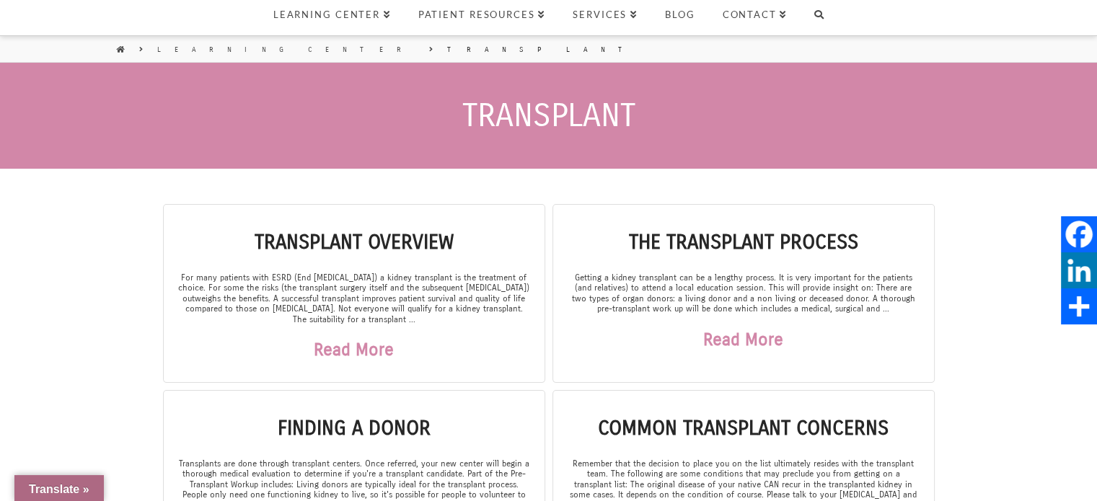
scroll to position [289, 0]
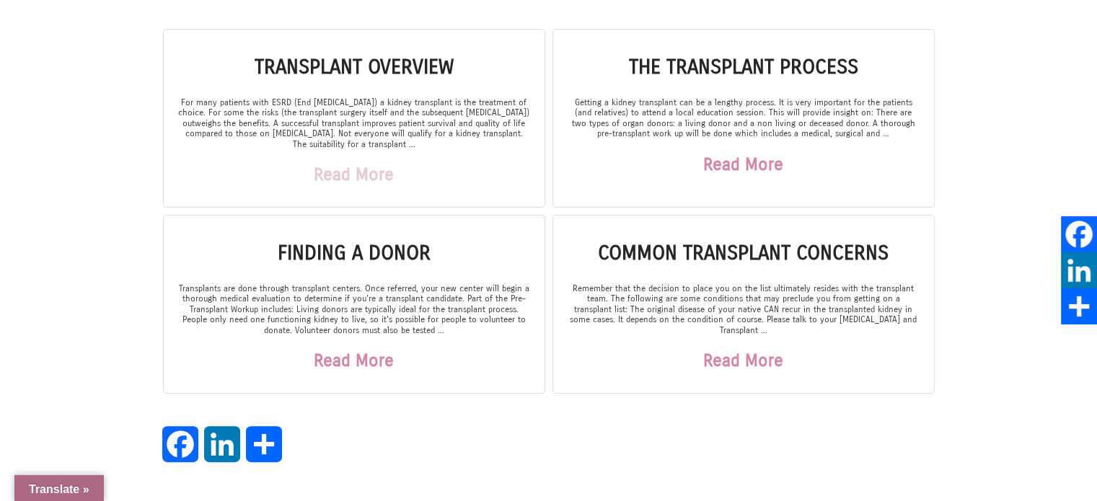
click at [372, 180] on link "Read More" at bounding box center [354, 174] width 80 height 51
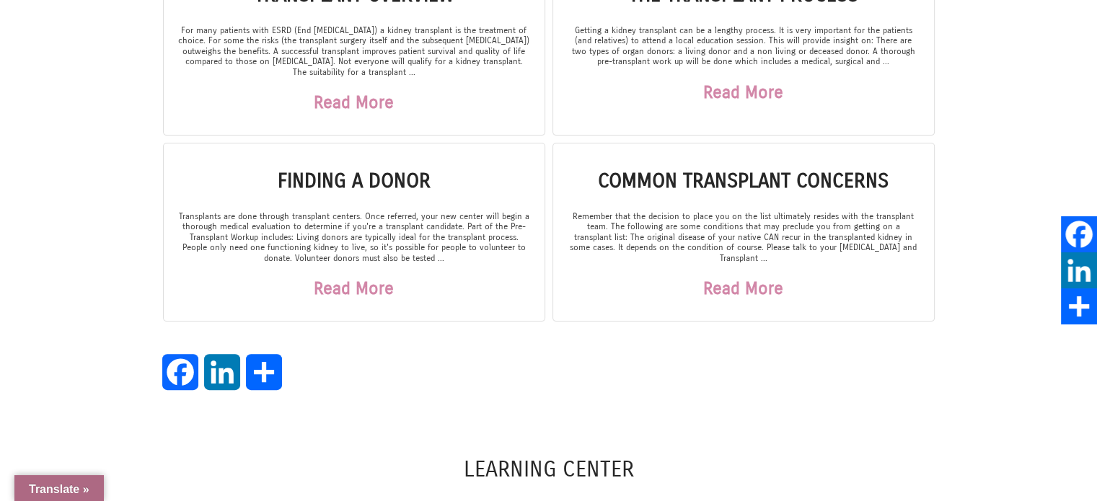
scroll to position [72, 0]
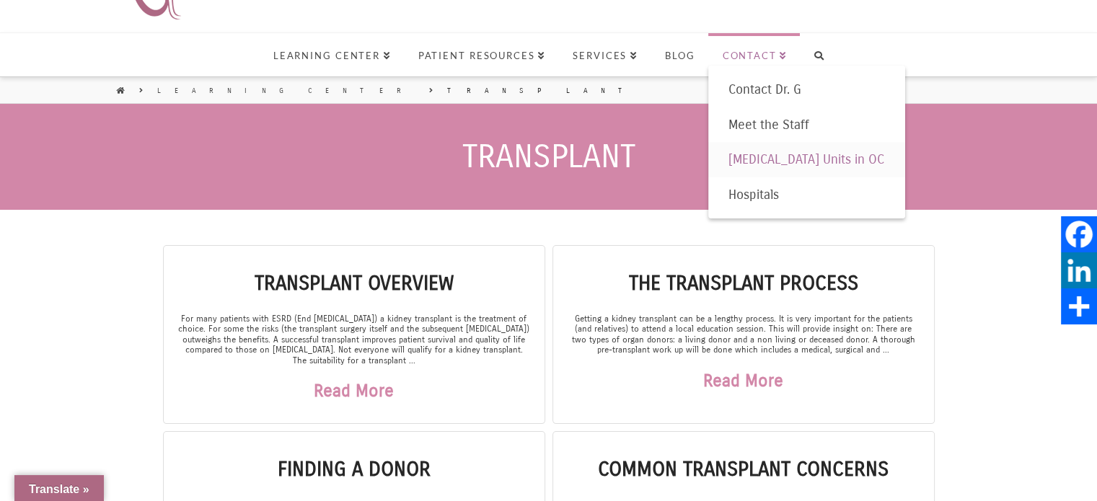
click at [760, 157] on span "[MEDICAL_DATA] Units in OC" at bounding box center [807, 160] width 156 height 16
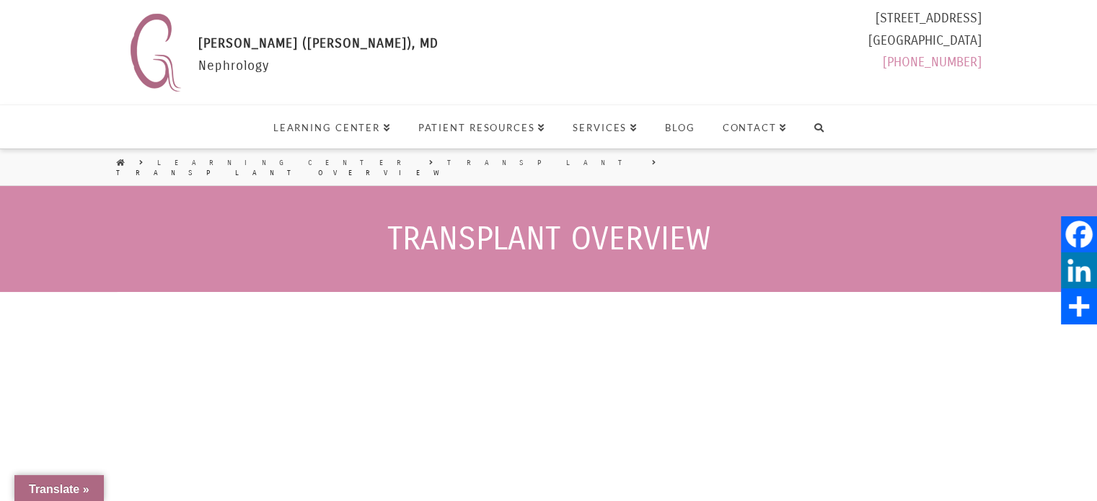
select select "Language Translate Widget"
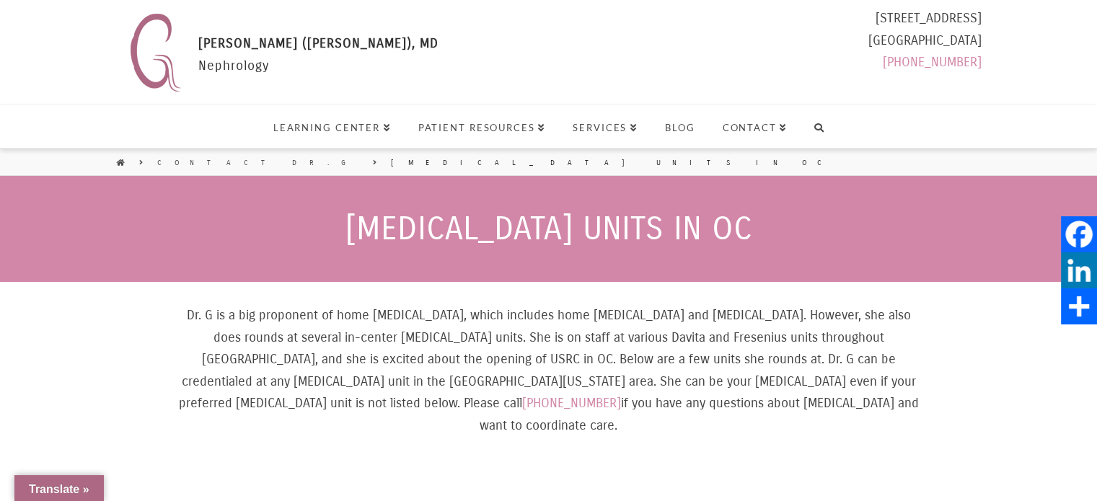
select select "Language Translate Widget"
drag, startPoint x: 280, startPoint y: 312, endPoint x: 407, endPoint y: 307, distance: 127.0
click at [407, 307] on p "Dr. G is a big proponent of home dialysis, which includes home hemodialysis and…" at bounding box center [549, 370] width 748 height 133
drag, startPoint x: 592, startPoint y: 305, endPoint x: 738, endPoint y: 310, distance: 145.8
click at [738, 310] on p "Dr. G is a big proponent of home dialysis, which includes home hemodialysis and…" at bounding box center [549, 370] width 748 height 133
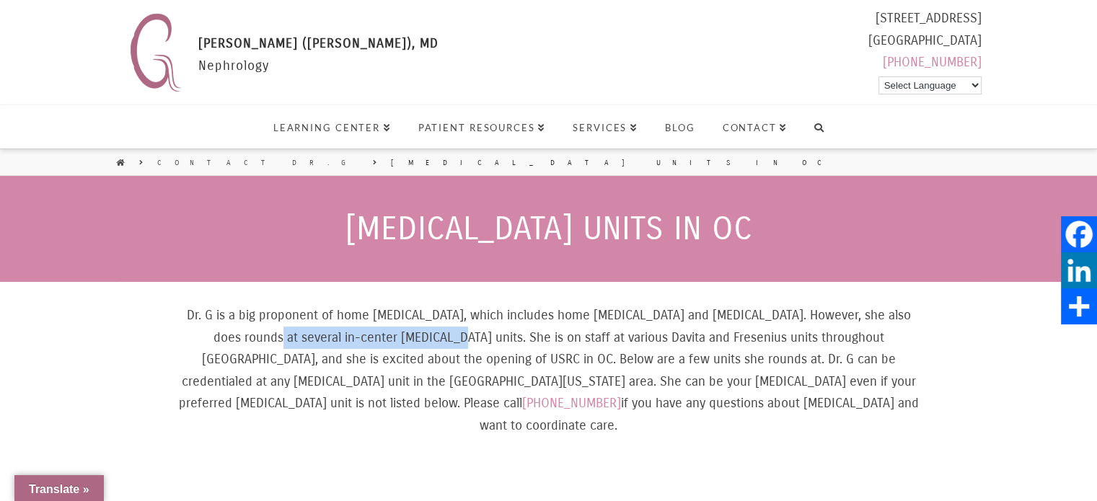
drag, startPoint x: 188, startPoint y: 334, endPoint x: 354, endPoint y: 334, distance: 165.9
click at [354, 334] on p "Dr. G is a big proponent of home dialysis, which includes home hemodialysis and…" at bounding box center [549, 370] width 748 height 133
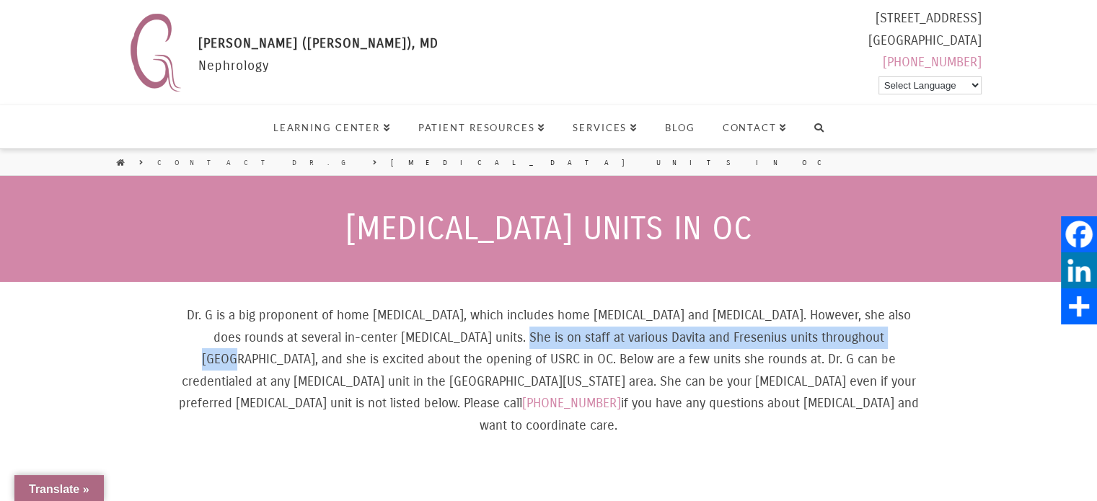
drag, startPoint x: 421, startPoint y: 333, endPoint x: 817, endPoint y: 335, distance: 395.4
click at [817, 335] on p "Dr. G is a big proponent of home dialysis, which includes home hemodialysis and…" at bounding box center [549, 370] width 748 height 133
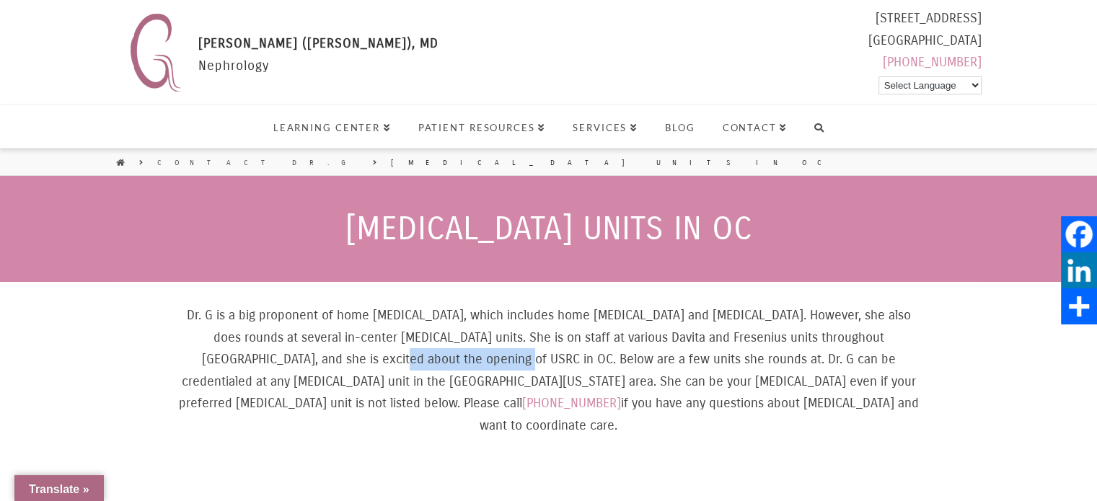
drag, startPoint x: 237, startPoint y: 356, endPoint x: 363, endPoint y: 360, distance: 126.3
click at [363, 360] on p "Dr. G is a big proponent of home dialysis, which includes home hemodialysis and…" at bounding box center [549, 370] width 748 height 133
click at [359, 360] on p "Dr. G is a big proponent of home dialysis, which includes home hemodialysis and…" at bounding box center [549, 370] width 748 height 133
drag, startPoint x: 235, startPoint y: 357, endPoint x: 361, endPoint y: 359, distance: 125.6
click at [361, 359] on p "Dr. G is a big proponent of home dialysis, which includes home hemodialysis and…" at bounding box center [549, 370] width 748 height 133
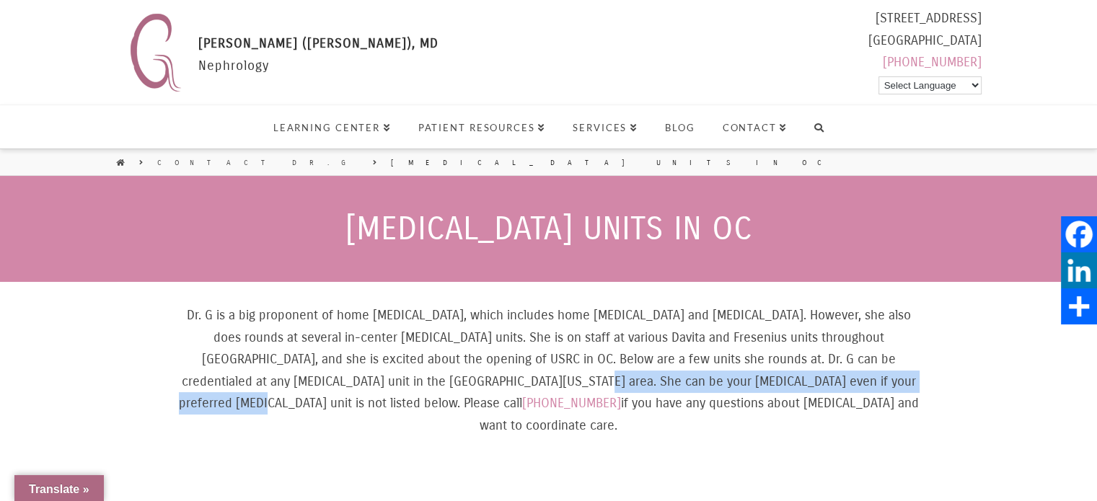
drag, startPoint x: 381, startPoint y: 380, endPoint x: 745, endPoint y: 377, distance: 364.4
click at [745, 377] on p "Dr. G is a big proponent of home dialysis, which includes home hemodialysis and…" at bounding box center [549, 370] width 748 height 133
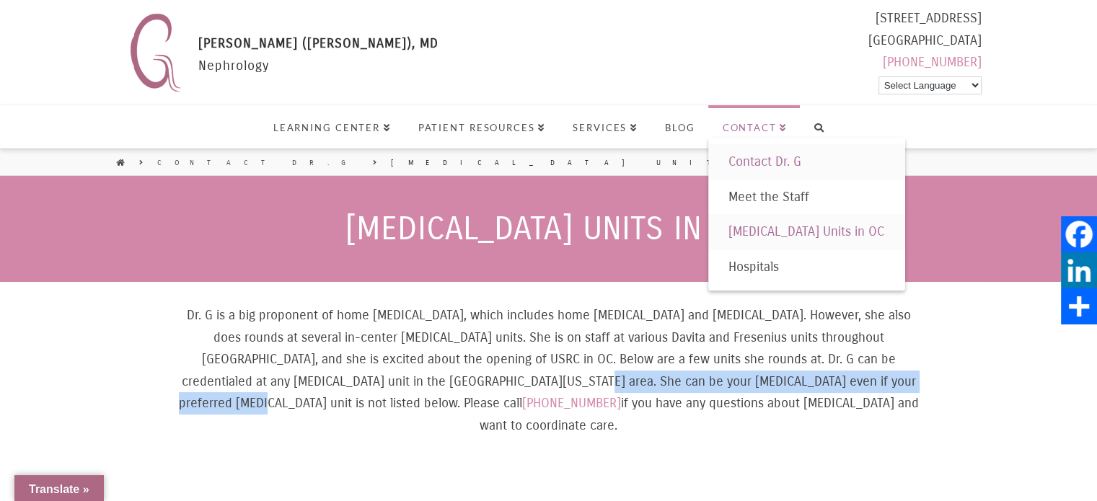
click at [764, 157] on span "Contact Dr. G" at bounding box center [765, 162] width 73 height 16
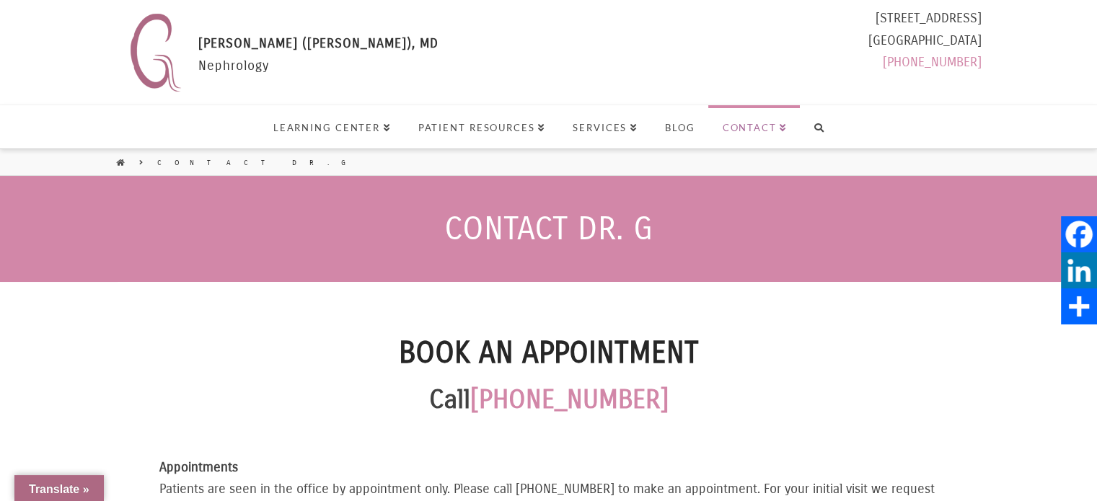
select select "Language Translate Widget"
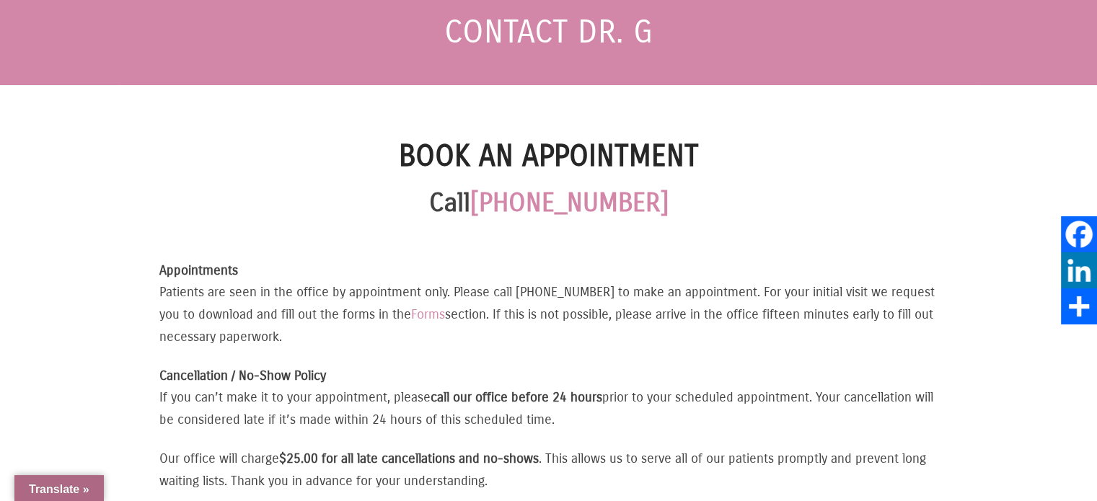
scroll to position [361, 0]
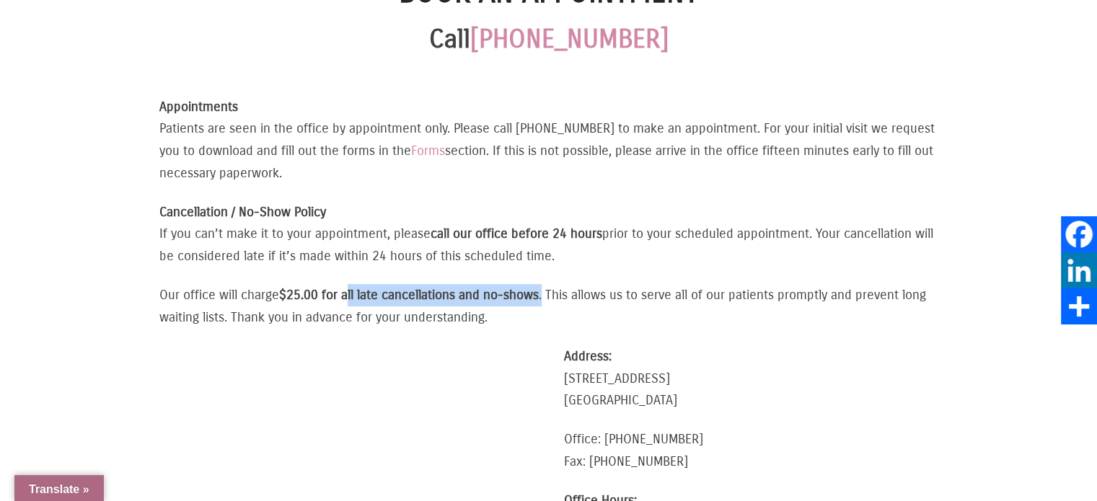
drag, startPoint x: 352, startPoint y: 298, endPoint x: 548, endPoint y: 294, distance: 196.3
click at [548, 294] on p "Our office will charge $25.00 for all late cancellations and no-shows . This al…" at bounding box center [548, 306] width 779 height 44
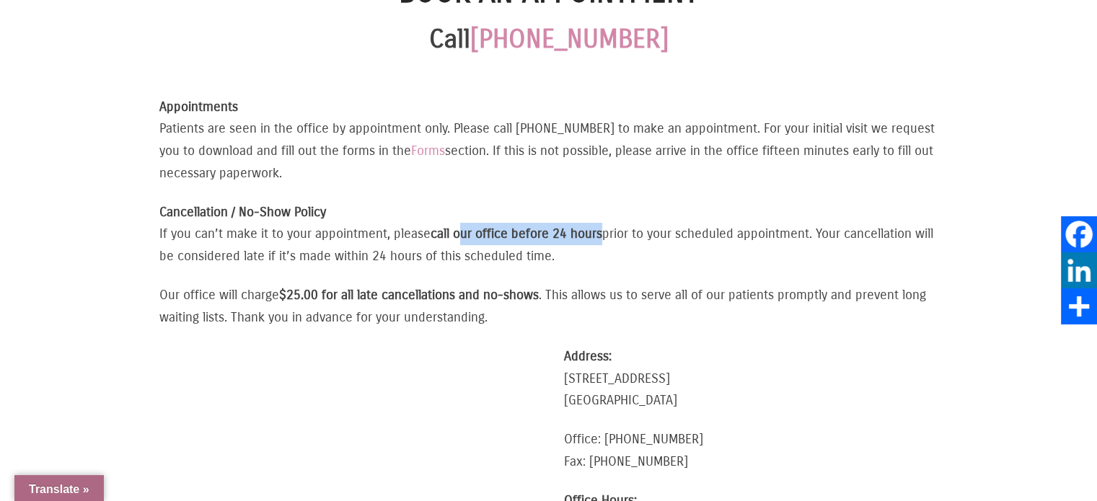
drag, startPoint x: 463, startPoint y: 229, endPoint x: 607, endPoint y: 232, distance: 143.6
click at [607, 232] on p "Cancellation / No-Show Policy If you can’t make it to your appointment, please …" at bounding box center [548, 234] width 779 height 66
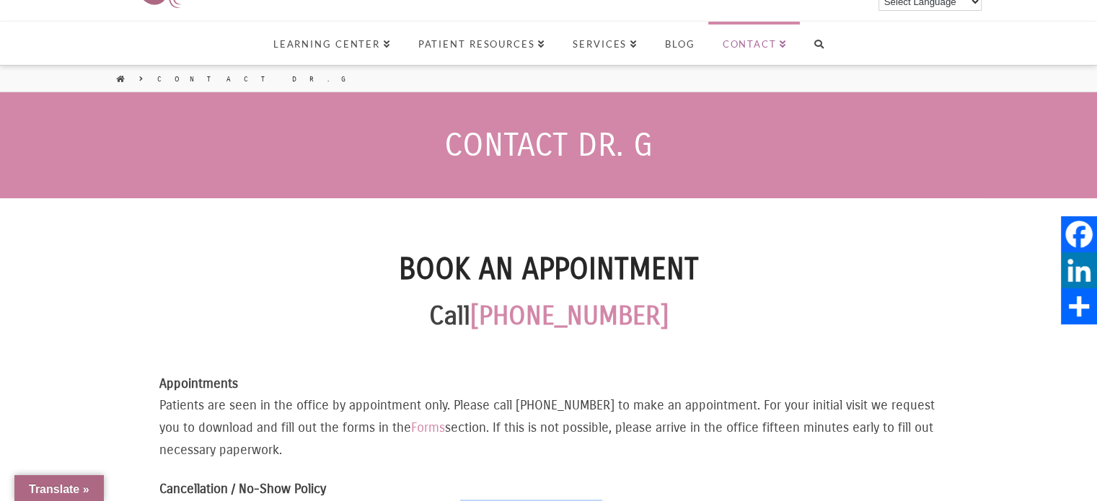
scroll to position [0, 0]
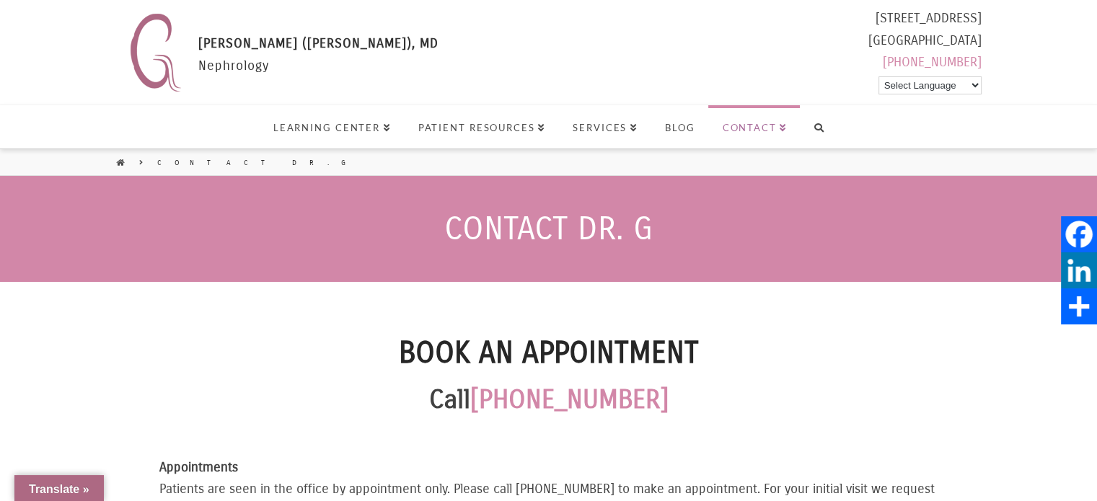
click at [219, 43] on span "[PERSON_NAME] ([PERSON_NAME]), MD" at bounding box center [318, 43] width 240 height 16
click at [302, 120] on link "Learning Center" at bounding box center [331, 126] width 145 height 43
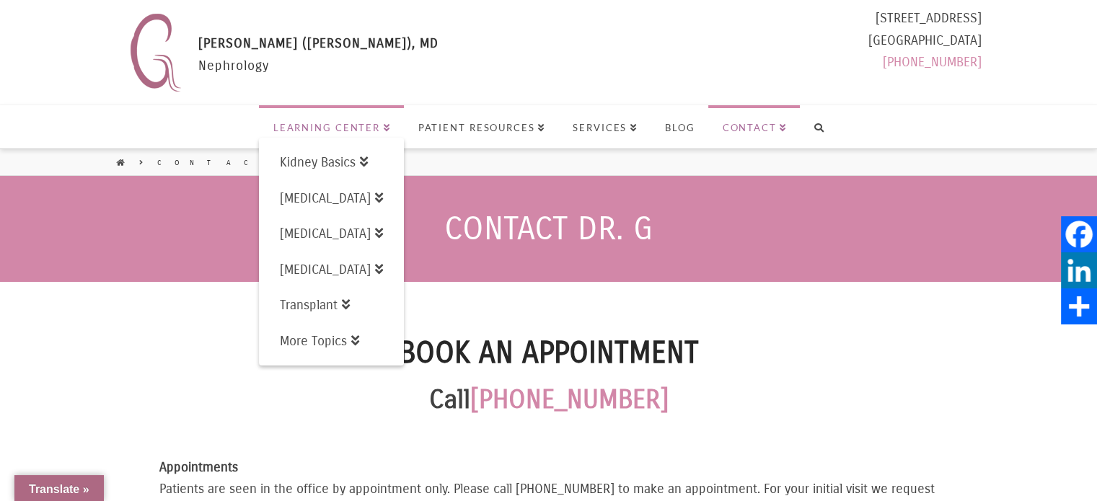
click at [352, 126] on span "Learning Center" at bounding box center [332, 127] width 118 height 9
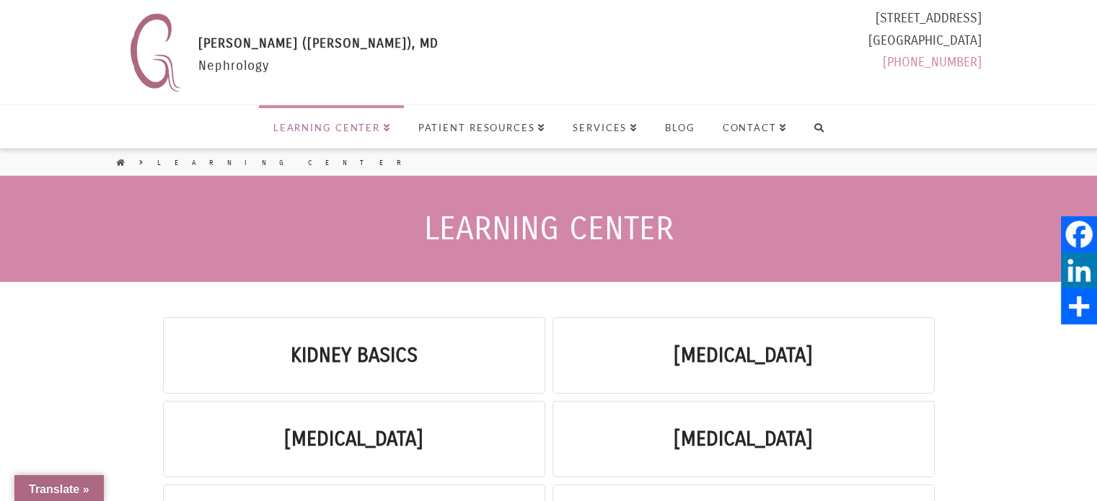
select select "Language Translate Widget"
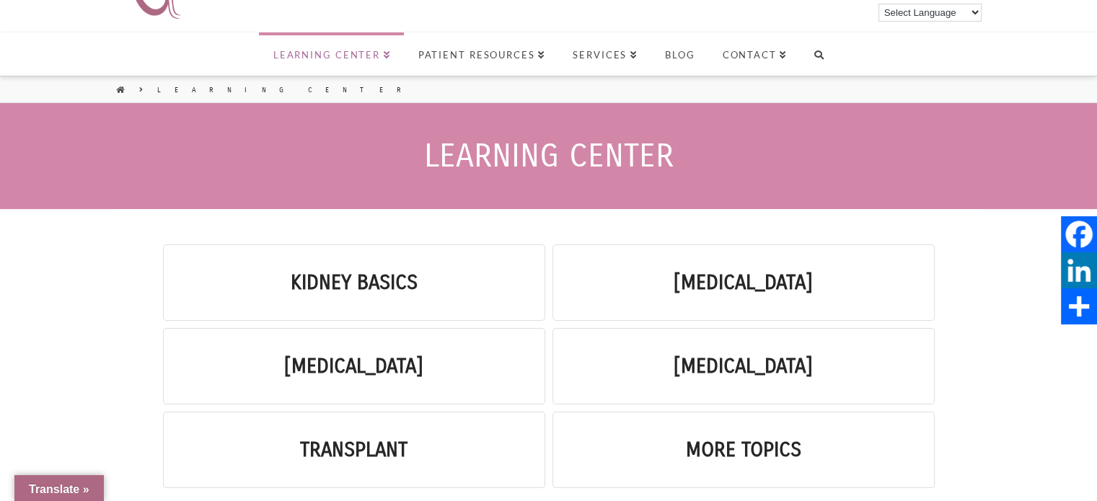
scroll to position [216, 0]
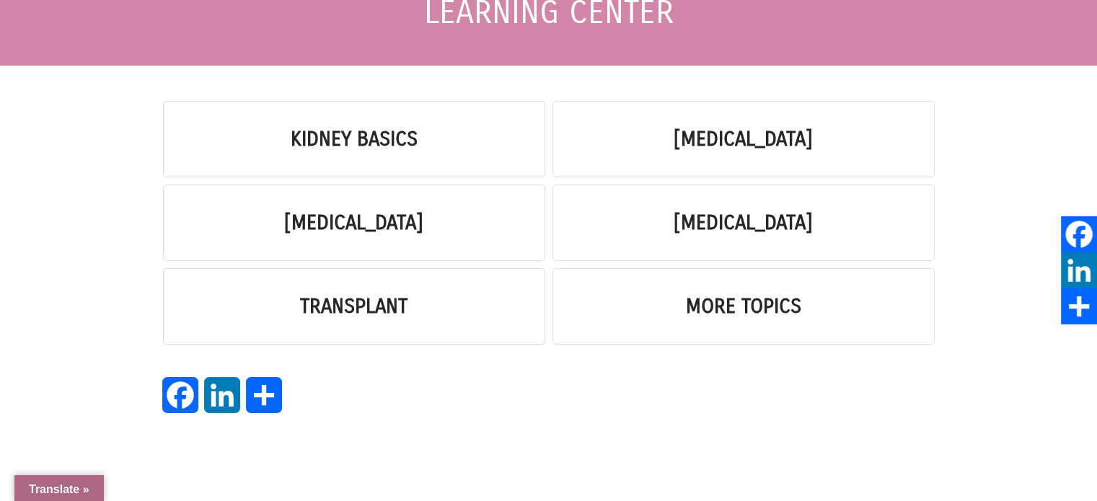
click at [630, 149] on h4 "[MEDICAL_DATA]" at bounding box center [744, 139] width 352 height 51
click at [674, 134] on link "[MEDICAL_DATA]" at bounding box center [743, 139] width 139 height 25
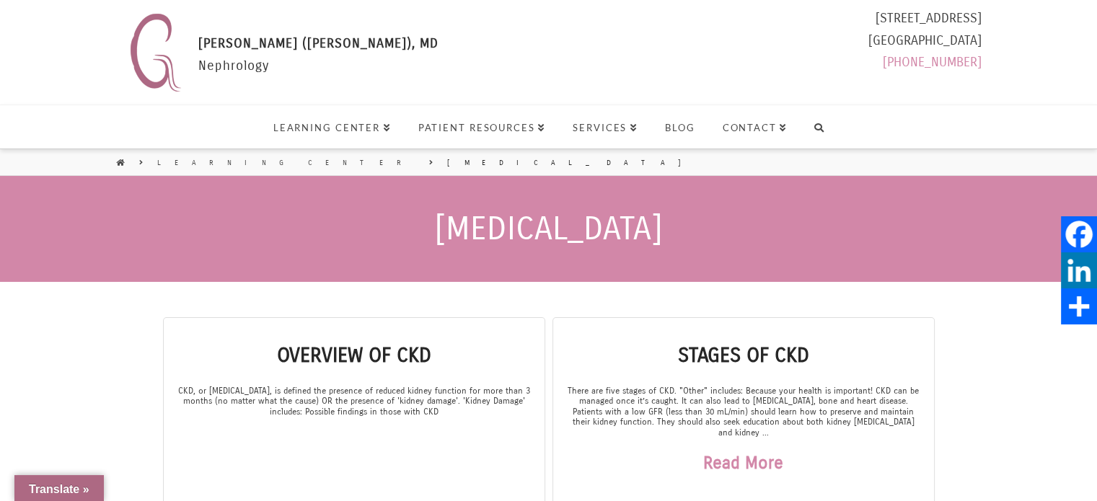
select select "Language Translate Widget"
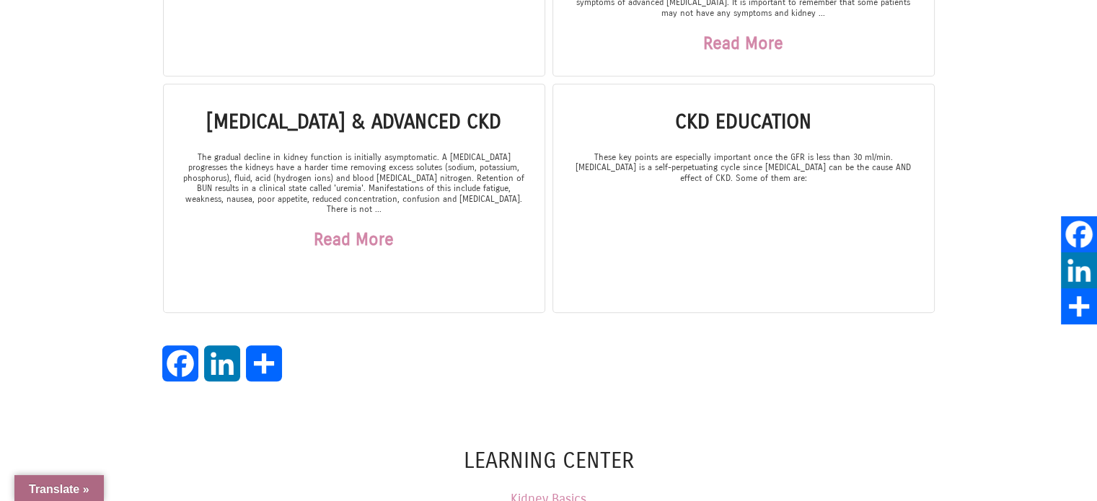
scroll to position [721, 0]
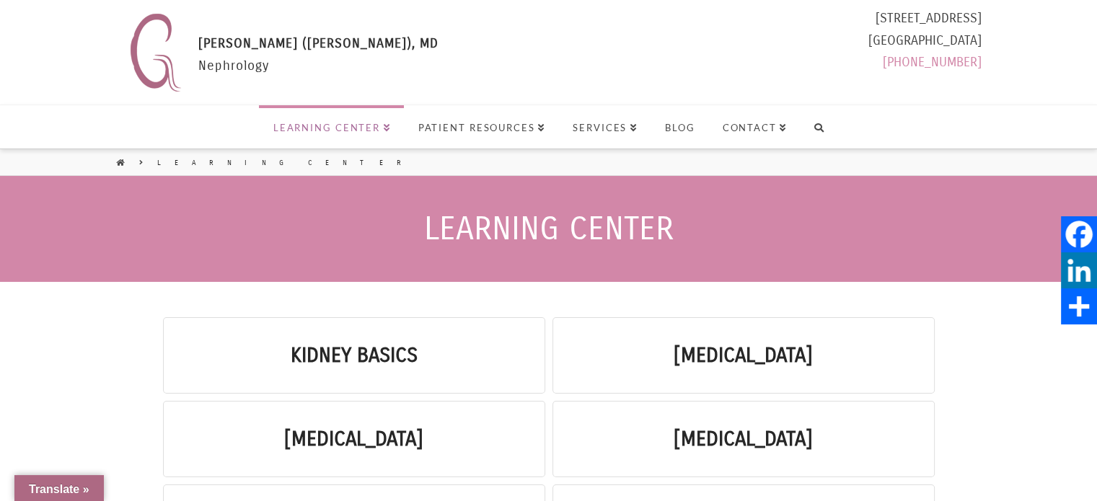
select select "Language Translate Widget"
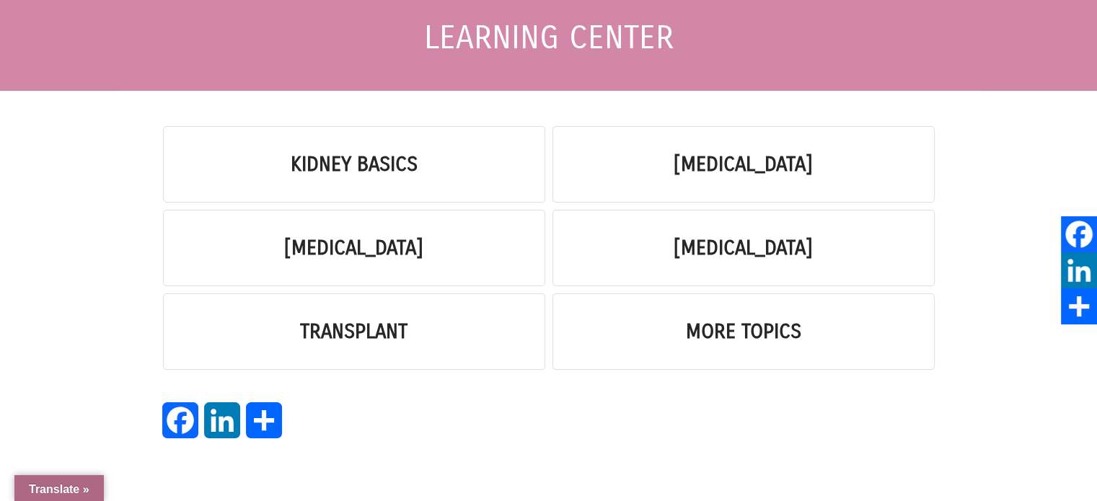
scroll to position [289, 0]
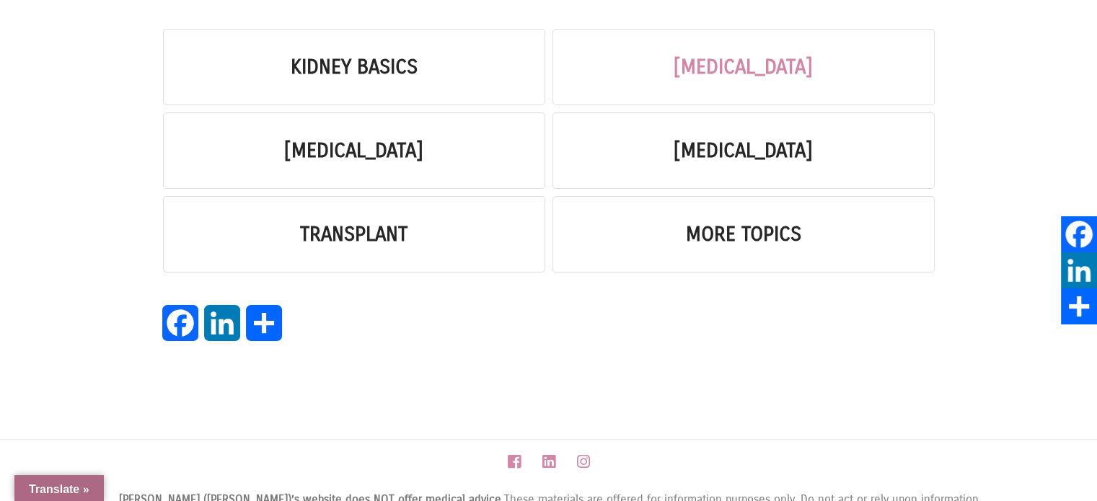
click at [674, 63] on link "[MEDICAL_DATA]" at bounding box center [743, 67] width 139 height 25
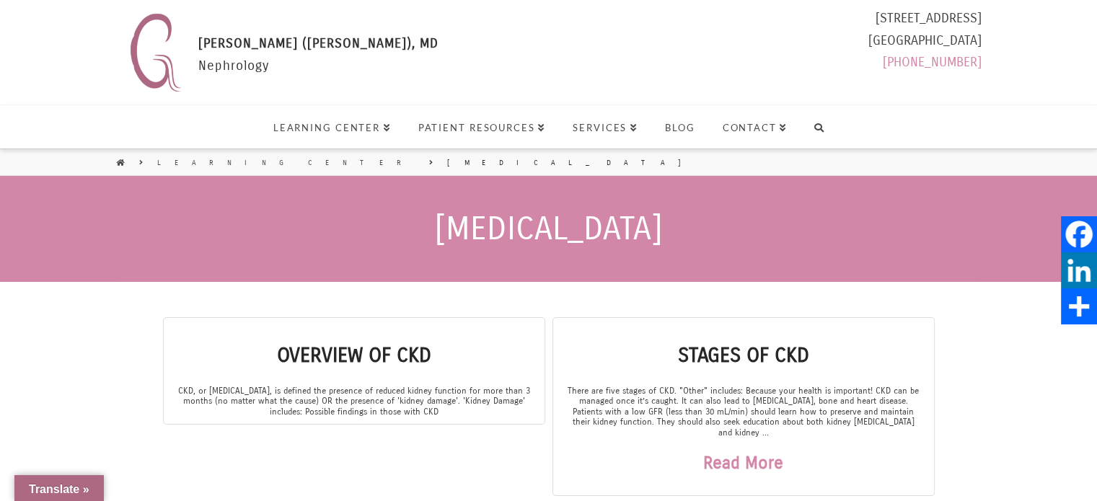
select select "Language Translate Widget"
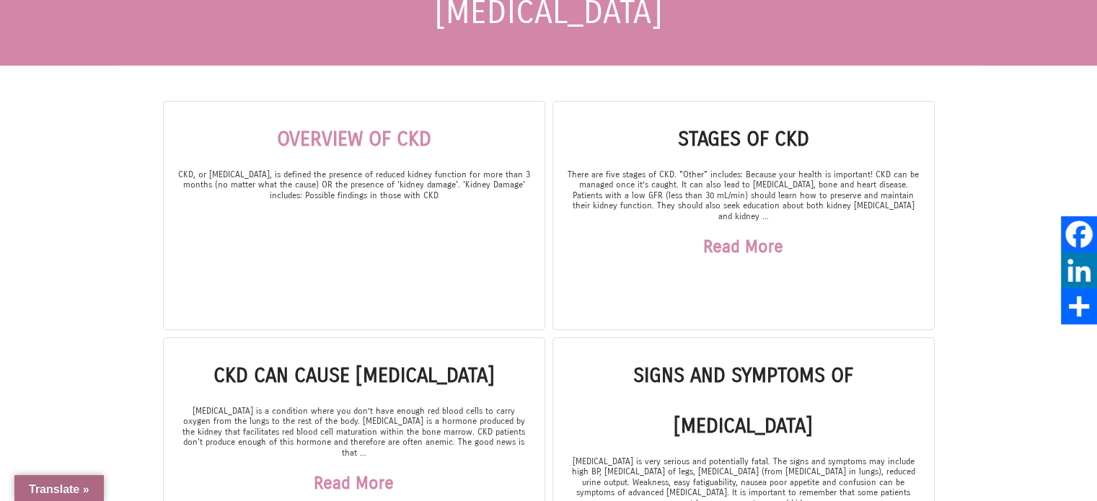
click at [361, 127] on link "Overview of CKD" at bounding box center [354, 139] width 154 height 25
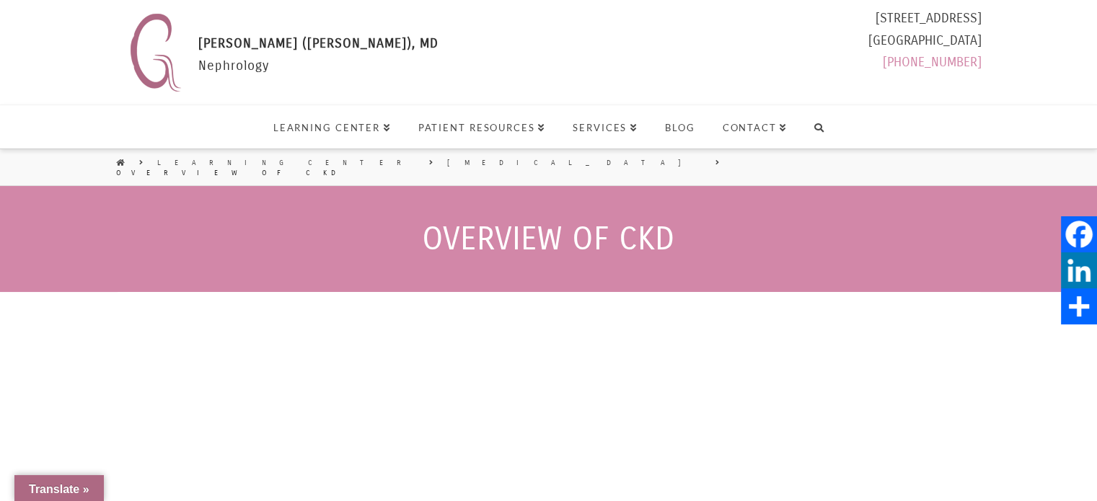
select select "Language Translate Widget"
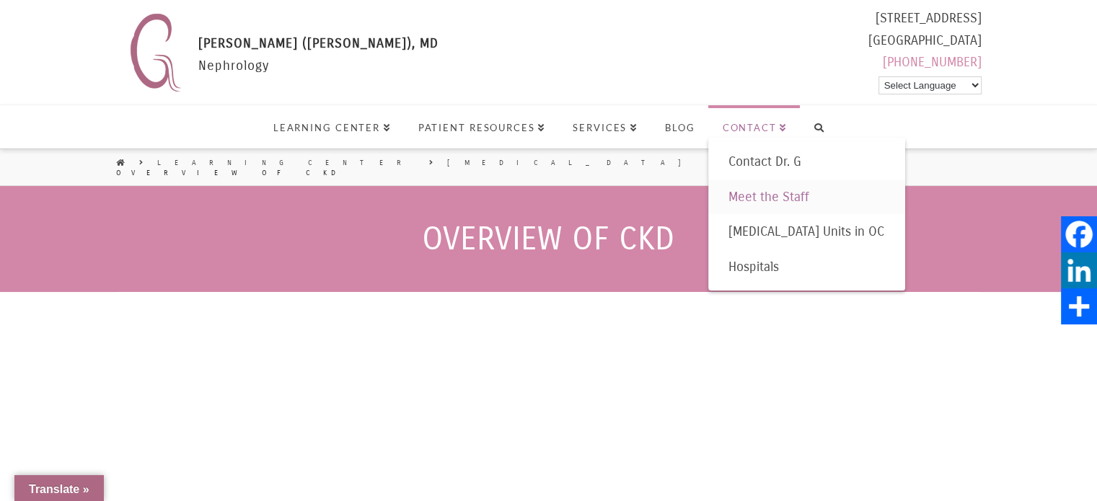
click at [760, 189] on span "Meet the Staff" at bounding box center [769, 197] width 81 height 16
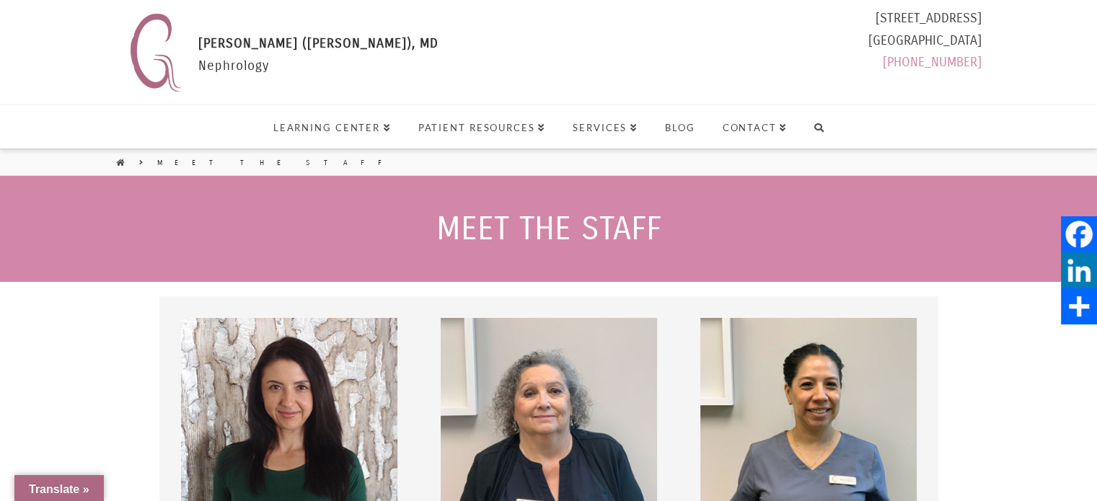
select select "Language Translate Widget"
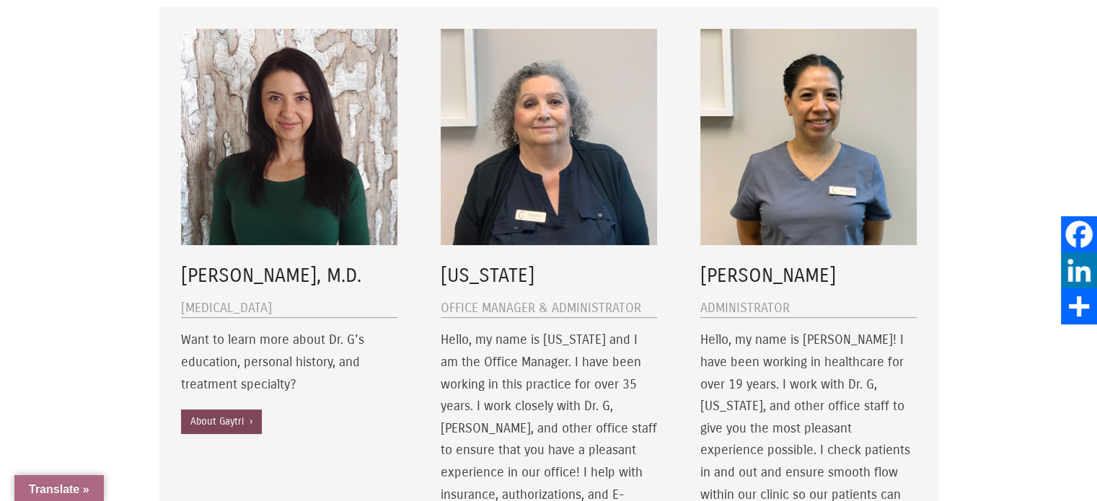
scroll to position [289, 0]
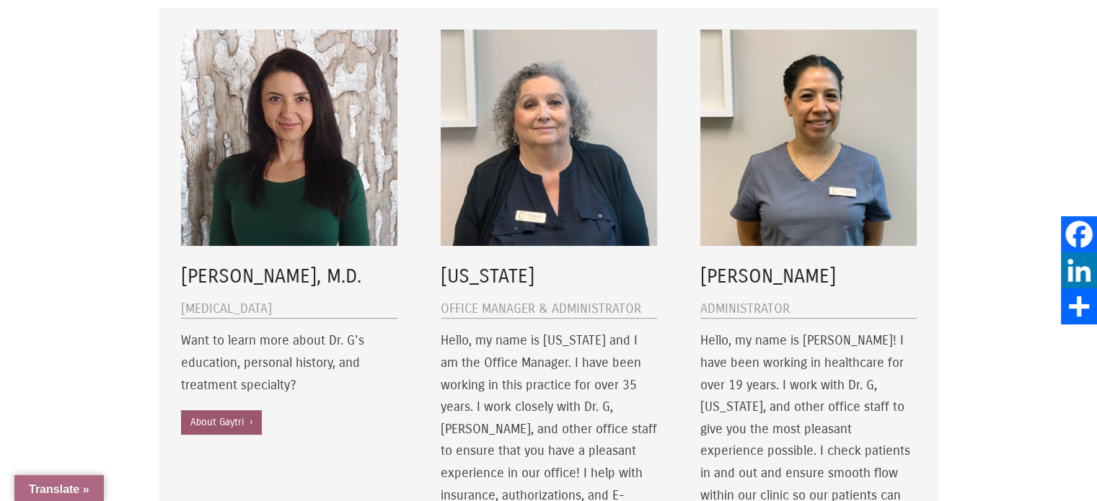
click at [228, 418] on link "About Gaytri ›" at bounding box center [221, 423] width 81 height 25
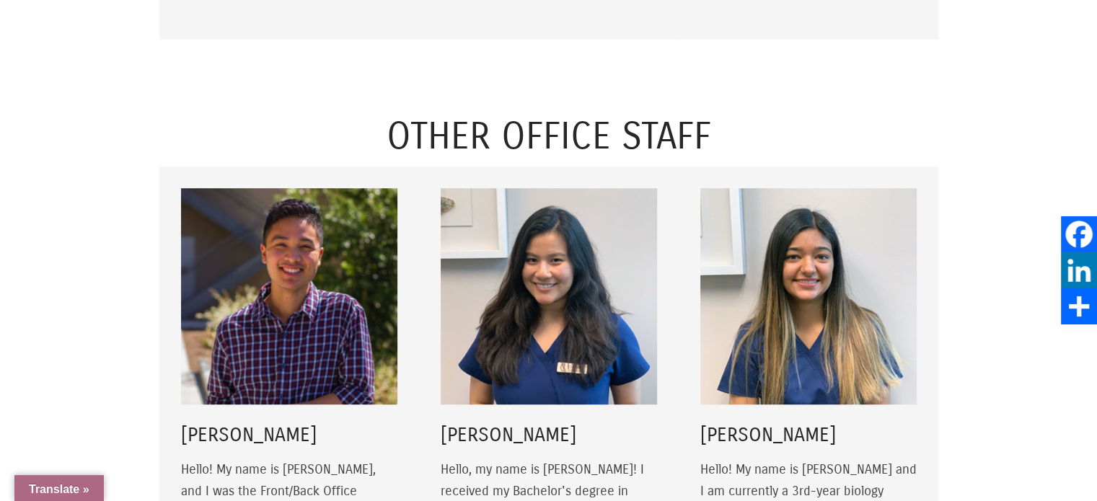
scroll to position [1082, 0]
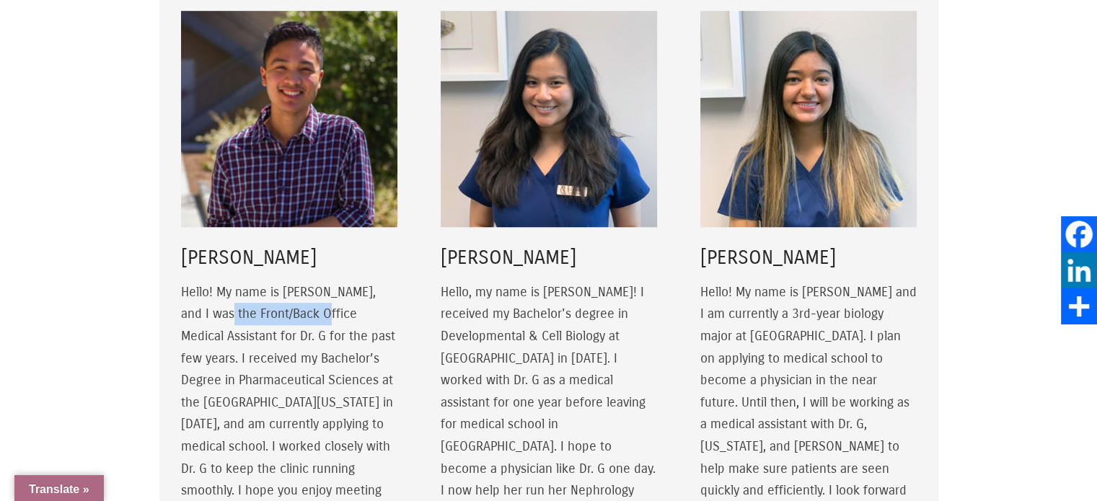
drag, startPoint x: 209, startPoint y: 289, endPoint x: 303, endPoint y: 289, distance: 93.8
click at [303, 289] on p "Hello! My name is Matthew, and I was the Front/Back Office Medical Assistant fo…" at bounding box center [289, 402] width 216 height 243
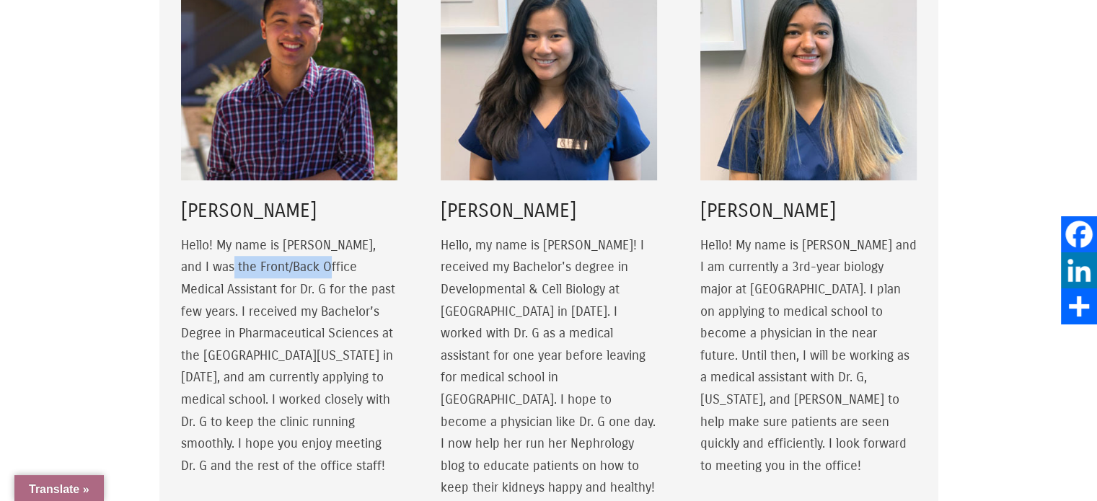
scroll to position [1154, 0]
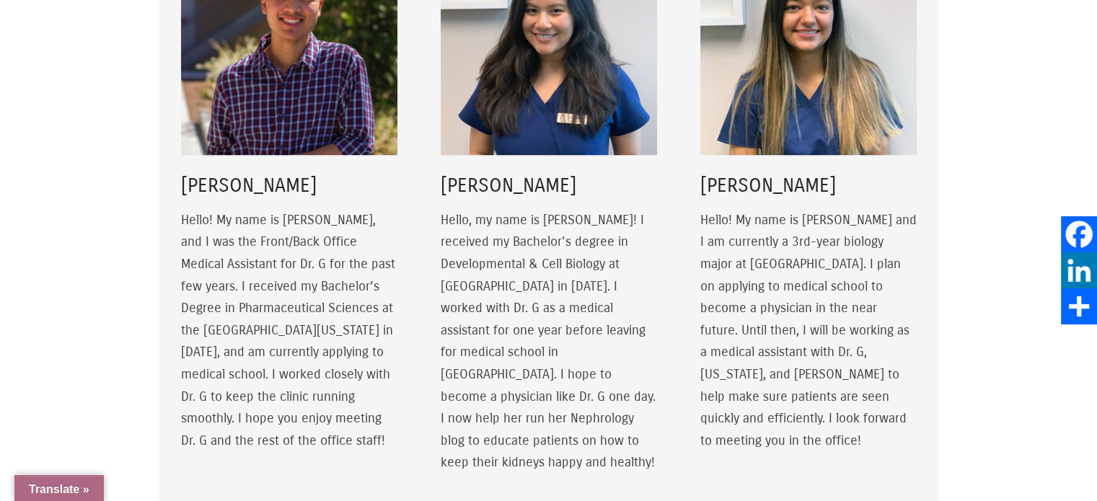
drag, startPoint x: 225, startPoint y: 353, endPoint x: 272, endPoint y: 353, distance: 46.9
click at [234, 353] on p "Hello! My name is Matthew, and I was the Front/Back Office Medical Assistant fo…" at bounding box center [289, 330] width 216 height 243
drag, startPoint x: 209, startPoint y: 370, endPoint x: 325, endPoint y: 371, distance: 116.9
click at [325, 371] on p "Hello! My name is Matthew, and I was the Front/Back Office Medical Assistant fo…" at bounding box center [289, 330] width 216 height 243
drag, startPoint x: 224, startPoint y: 395, endPoint x: 365, endPoint y: 395, distance: 141.4
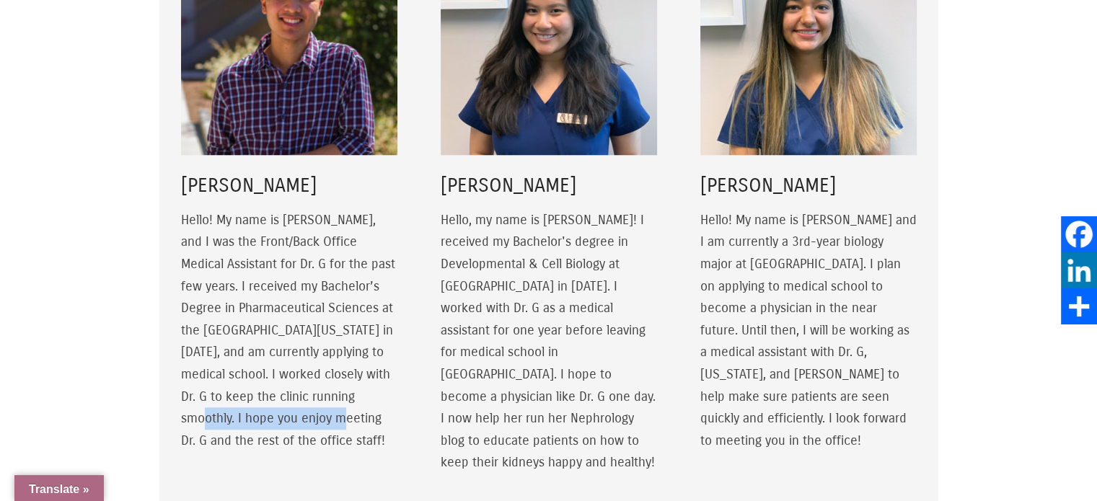
click at [365, 395] on p "Hello! My name is Matthew, and I was the Front/Back Office Medical Assistant fo…" at bounding box center [289, 330] width 216 height 243
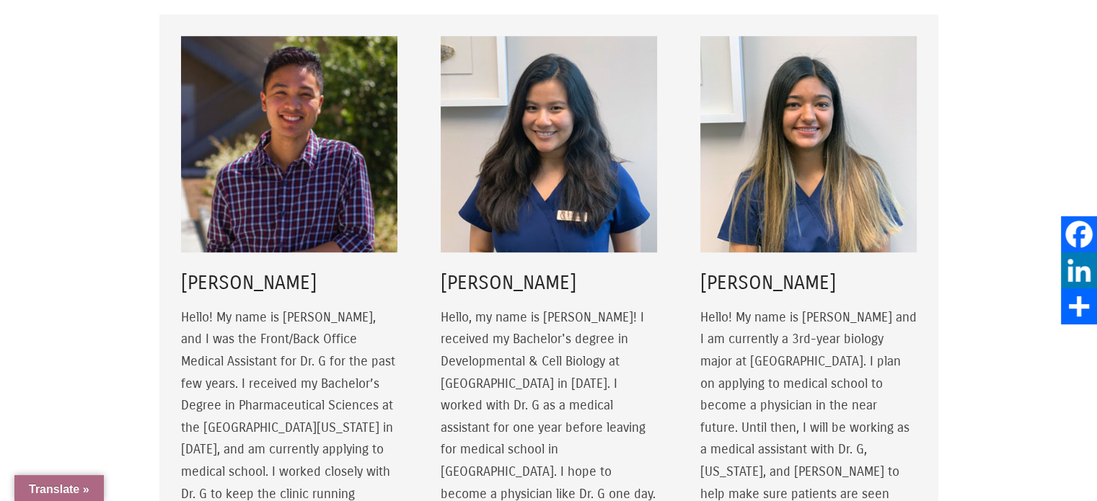
scroll to position [1082, 0]
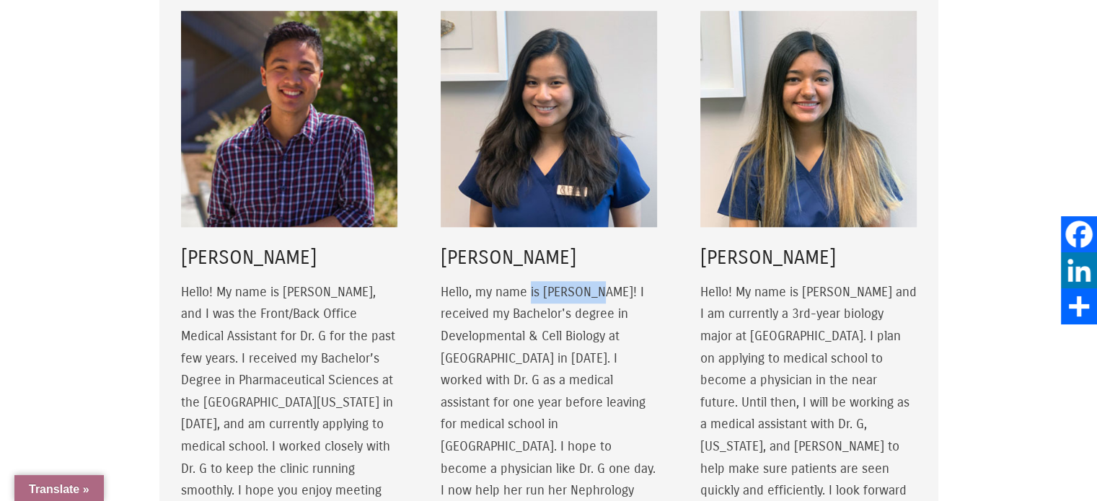
drag, startPoint x: 531, startPoint y: 268, endPoint x: 592, endPoint y: 268, distance: 61.3
click at [592, 281] on p "Hello, my name is Christina! I received my Bachelor's degree in Developmental &…" at bounding box center [549, 413] width 216 height 265
drag, startPoint x: 514, startPoint y: 291, endPoint x: 568, endPoint y: 291, distance: 54.1
click at [568, 291] on p "Hello, my name is Christina! I received my Bachelor's degree in Developmental &…" at bounding box center [549, 413] width 216 height 265
drag, startPoint x: 508, startPoint y: 319, endPoint x: 644, endPoint y: 323, distance: 135.7
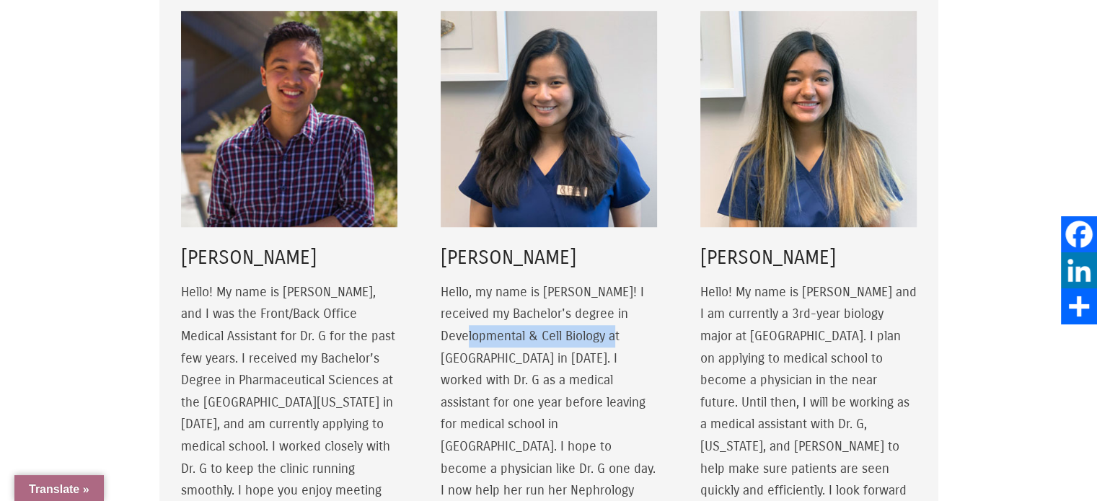
click at [644, 323] on p "Hello, my name is Christina! I received my Bachelor's degree in Developmental &…" at bounding box center [549, 413] width 216 height 265
drag, startPoint x: 447, startPoint y: 334, endPoint x: 505, endPoint y: 335, distance: 57.7
click at [505, 335] on p "Hello, my name is Christina! I received my Bachelor's degree in Developmental &…" at bounding box center [549, 413] width 216 height 265
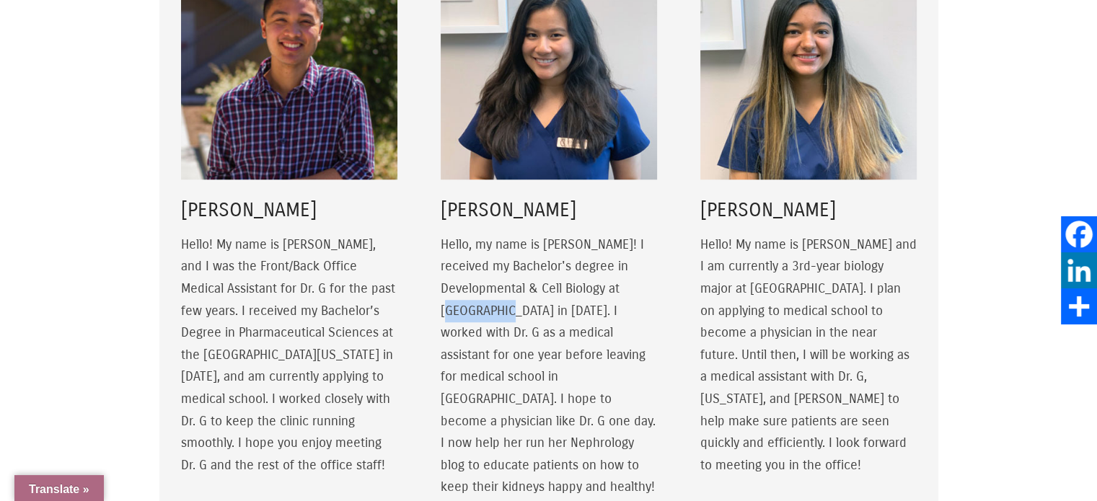
scroll to position [1154, 0]
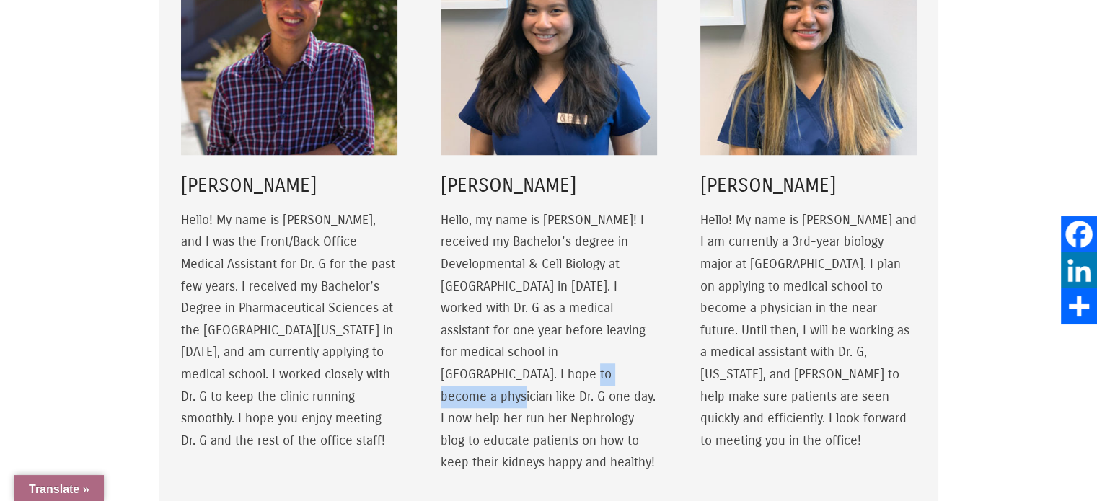
drag, startPoint x: 503, startPoint y: 352, endPoint x: 592, endPoint y: 353, distance: 89.5
click at [592, 353] on p "Hello, my name is Christina! I received my Bachelor's degree in Developmental &…" at bounding box center [549, 341] width 216 height 265
drag, startPoint x: 517, startPoint y: 371, endPoint x: 624, endPoint y: 376, distance: 107.6
click at [624, 376] on p "Hello, my name is Christina! I received my Bachelor's degree in Developmental &…" at bounding box center [549, 341] width 216 height 265
click at [594, 356] on p "Hello, my name is Christina! I received my Bachelor's degree in Developmental &…" at bounding box center [549, 341] width 216 height 265
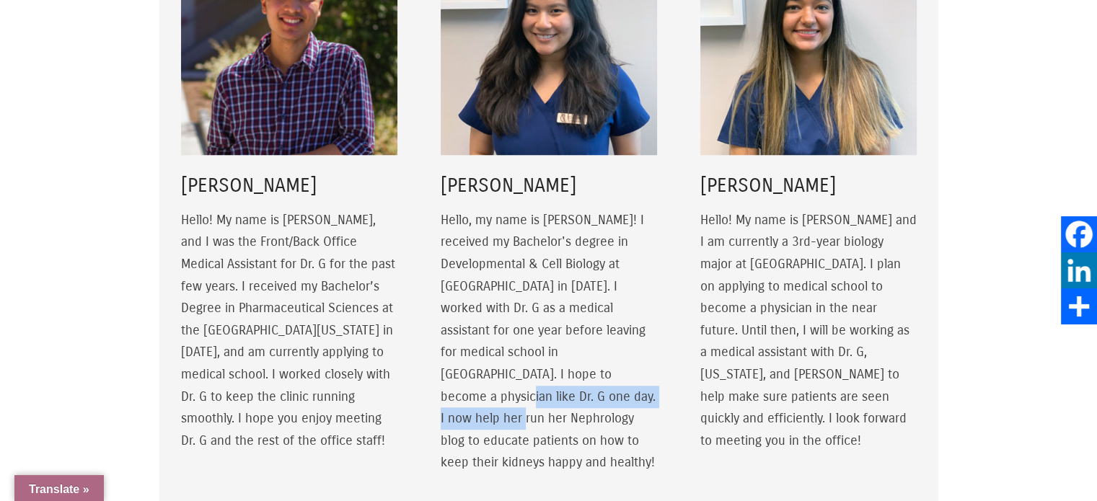
drag, startPoint x: 600, startPoint y: 350, endPoint x: 631, endPoint y: 375, distance: 40.6
click at [631, 375] on p "Hello, my name is Christina! I received my Bachelor's degree in Developmental &…" at bounding box center [549, 341] width 216 height 265
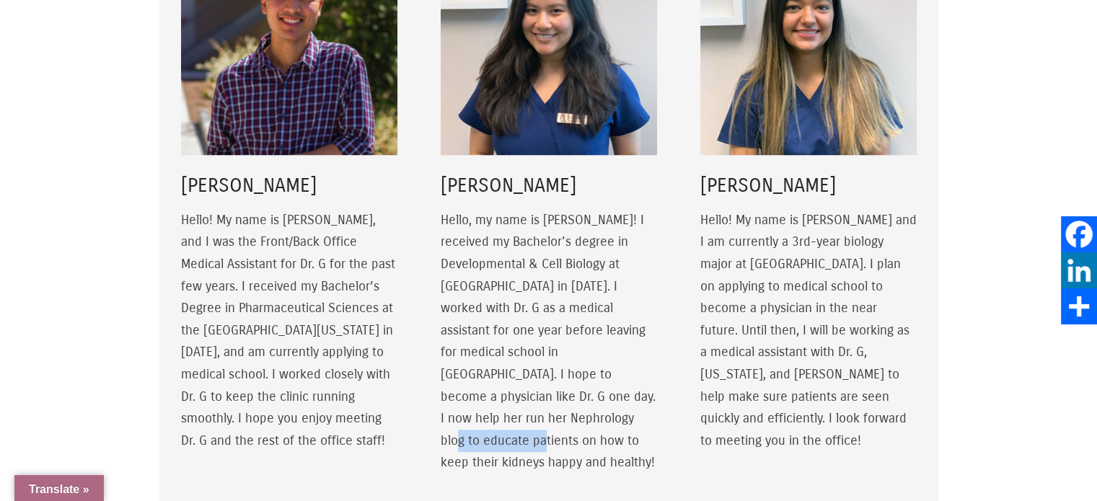
drag, startPoint x: 604, startPoint y: 398, endPoint x: 646, endPoint y: 398, distance: 41.8
click at [646, 398] on p "Hello, my name is Christina! I received my Bachelor's degree in Developmental &…" at bounding box center [549, 341] width 216 height 265
drag, startPoint x: 472, startPoint y: 415, endPoint x: 602, endPoint y: 411, distance: 130.7
click at [602, 411] on p "Hello, my name is Christina! I received my Bachelor's degree in Developmental &…" at bounding box center [549, 341] width 216 height 265
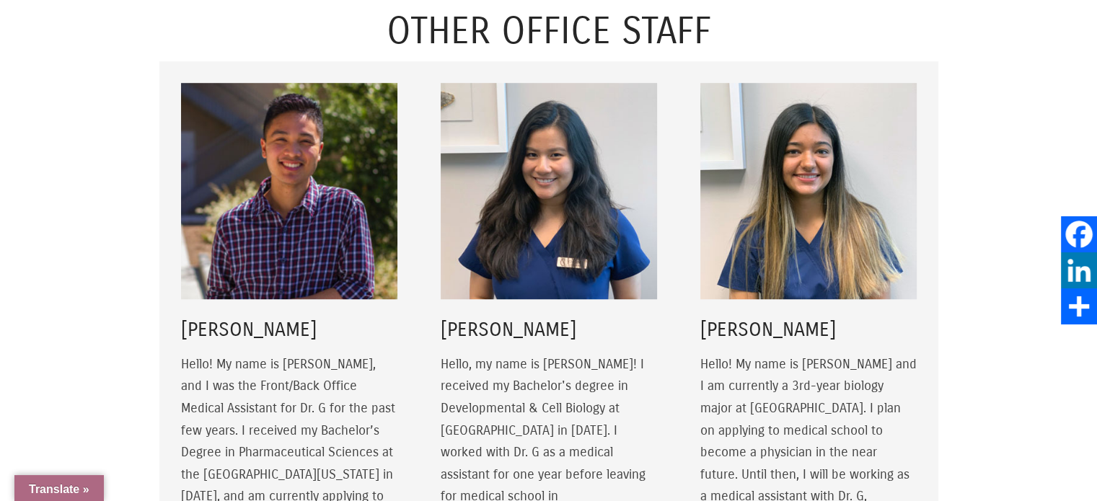
scroll to position [1082, 0]
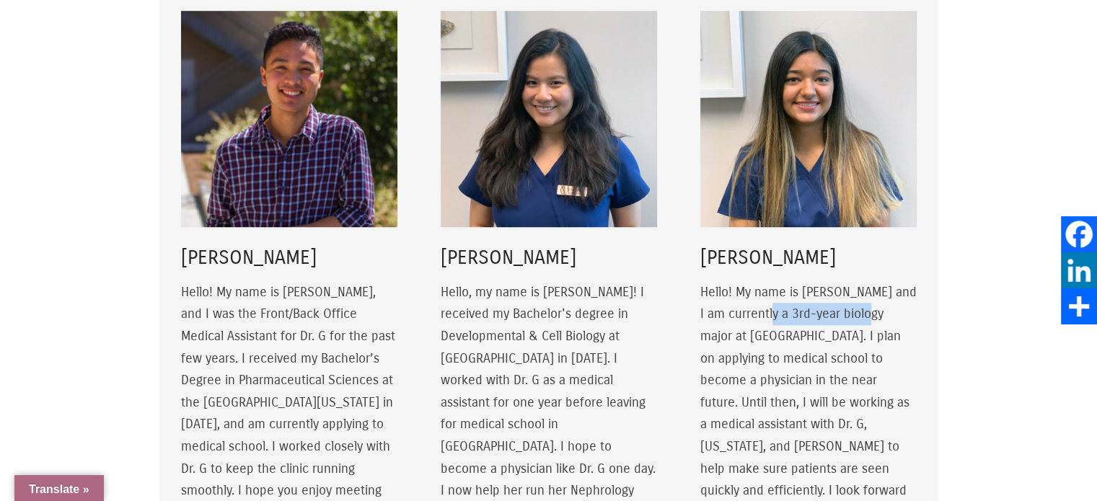
drag, startPoint x: 805, startPoint y: 291, endPoint x: 886, endPoint y: 290, distance: 80.8
click at [886, 290] on p "Hello! My name is Ashima and I am currently a 3rd-year biology major at UC Irvi…" at bounding box center [809, 402] width 216 height 243
click at [755, 314] on p "Hello! My name is Ashima and I am currently a 3rd-year biology major at UC Irvi…" at bounding box center [809, 402] width 216 height 243
drag, startPoint x: 758, startPoint y: 333, endPoint x: 751, endPoint y: 347, distance: 16.1
click at [767, 344] on p "Hello! My name is Ashima and I am currently a 3rd-year biology major at UC Irvi…" at bounding box center [809, 402] width 216 height 243
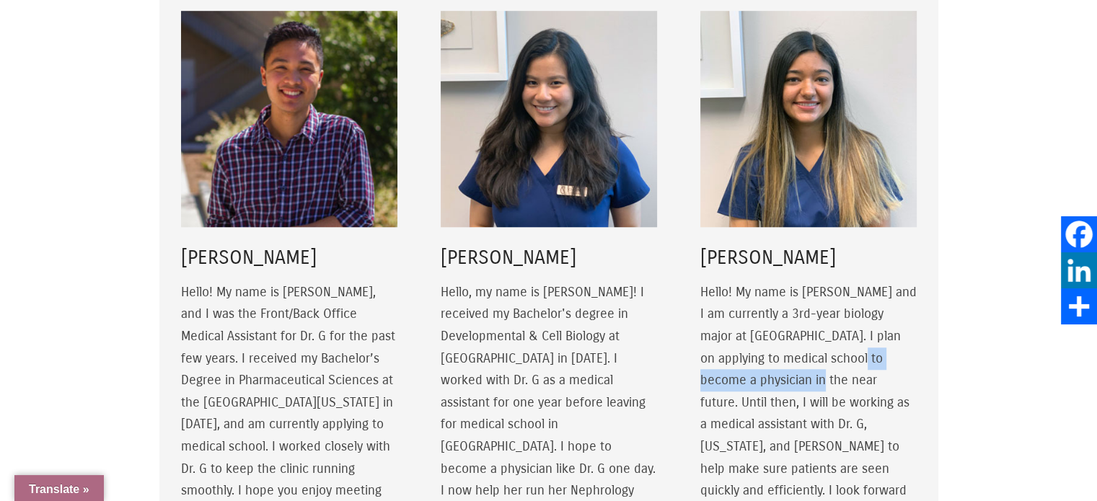
drag, startPoint x: 715, startPoint y: 354, endPoint x: 851, endPoint y: 354, distance: 135.6
click at [851, 354] on p "Hello! My name is Ashima and I am currently a 3rd-year biology major at UC Irvi…" at bounding box center [809, 402] width 216 height 243
drag, startPoint x: 834, startPoint y: 378, endPoint x: 889, endPoint y: 381, distance: 54.9
click at [890, 378] on p "Hello! My name is Ashima and I am currently a 3rd-year biology major at UC Irvi…" at bounding box center [809, 402] width 216 height 243
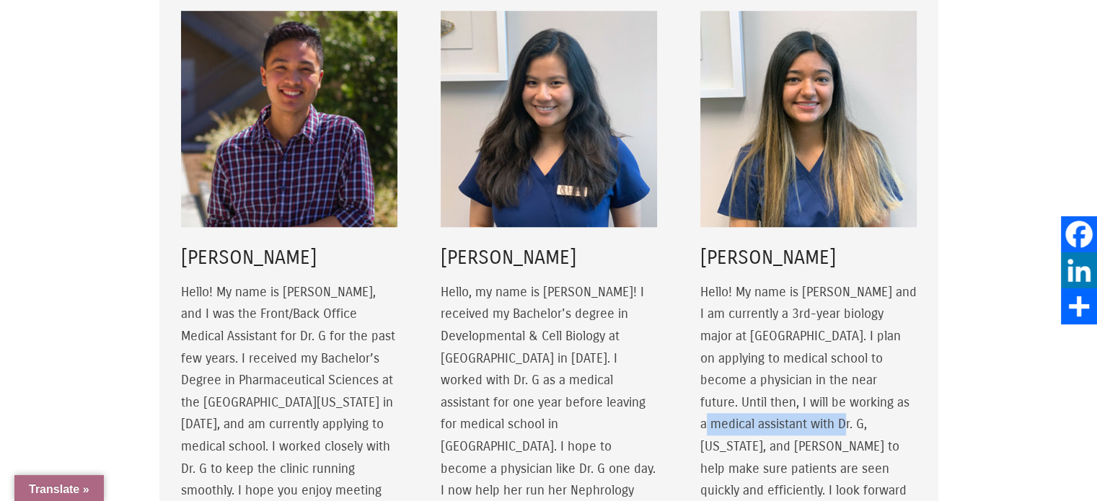
drag, startPoint x: 820, startPoint y: 403, endPoint x: 857, endPoint y: 404, distance: 37.5
click at [857, 404] on p "Hello! My name is Ashima and I am currently a 3rd-year biology major at UC Irvi…" at bounding box center [809, 402] width 216 height 243
drag, startPoint x: 716, startPoint y: 418, endPoint x: 793, endPoint y: 422, distance: 77.3
click at [771, 422] on p "Hello! My name is Ashima and I am currently a 3rd-year biology major at UC Irvi…" at bounding box center [809, 402] width 216 height 243
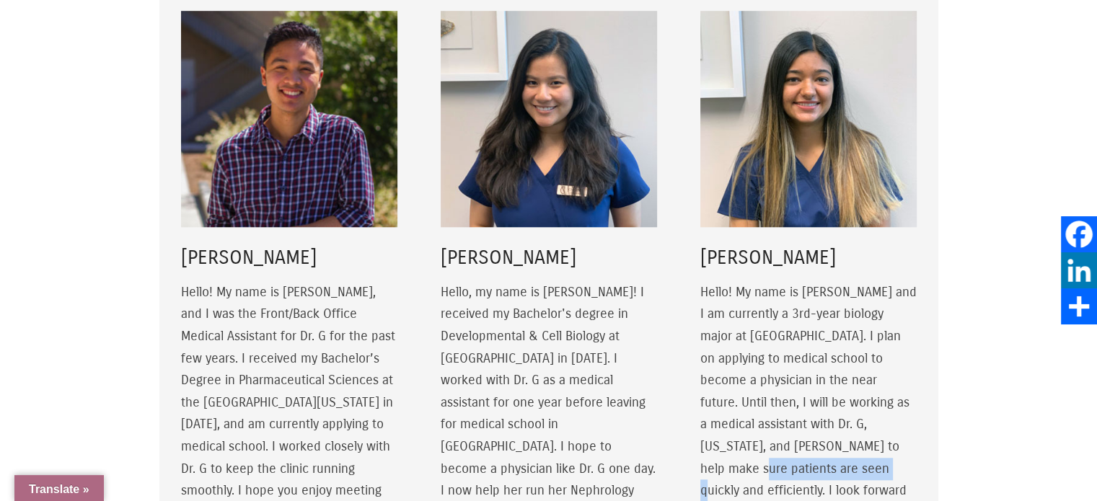
drag, startPoint x: 759, startPoint y: 447, endPoint x: 879, endPoint y: 446, distance: 119.8
click at [879, 446] on p "Hello! My name is Ashima and I am currently a 3rd-year biology major at UC Irvi…" at bounding box center [809, 402] width 216 height 243
drag, startPoint x: 742, startPoint y: 461, endPoint x: 864, endPoint y: 457, distance: 122.7
click at [864, 457] on p "Hello! My name is Ashima and I am currently a 3rd-year biology major at UC Irvi…" at bounding box center [809, 402] width 216 height 243
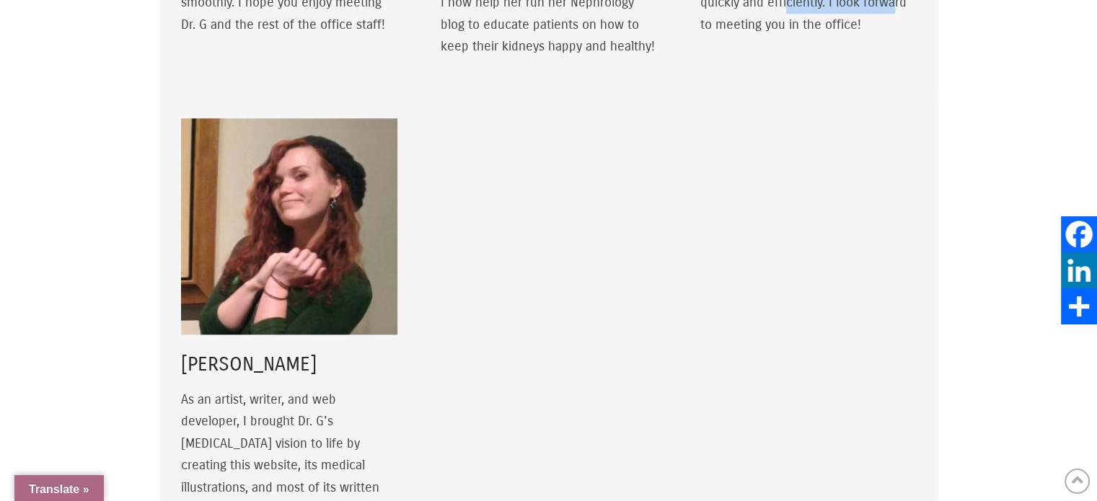
scroll to position [1659, 0]
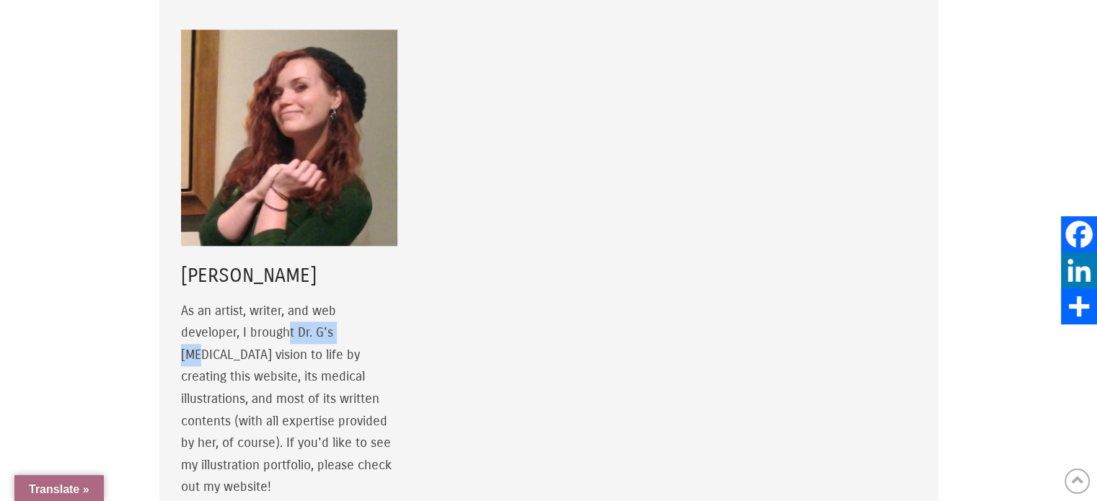
drag, startPoint x: 286, startPoint y: 288, endPoint x: 347, endPoint y: 288, distance: 61.3
click at [347, 288] on div "Jamie Strassenburg As an artist, writer, and web developer, I brought Dr. G's p…" at bounding box center [289, 291] width 216 height 522
drag, startPoint x: 205, startPoint y: 308, endPoint x: 353, endPoint y: 312, distance: 148.0
click at [353, 312] on div "Jamie Strassenburg As an artist, writer, and web developer, I brought Dr. G's p…" at bounding box center [289, 291] width 216 height 522
drag, startPoint x: 208, startPoint y: 333, endPoint x: 246, endPoint y: 333, distance: 38.2
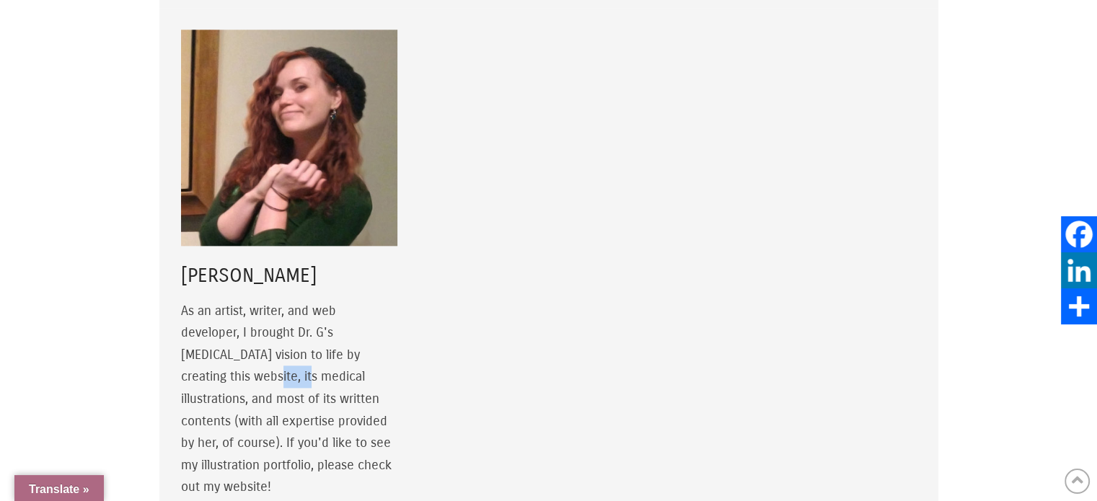
click at [245, 333] on div "Jamie Strassenburg As an artist, writer, and web developer, I brought Dr. G's p…" at bounding box center [289, 291] width 216 height 522
drag, startPoint x: 320, startPoint y: 330, endPoint x: 372, endPoint y: 330, distance: 51.9
click at [373, 330] on div "Jamie Strassenburg As an artist, writer, and web developer, I brought Dr. G's p…" at bounding box center [289, 291] width 216 height 522
drag, startPoint x: 255, startPoint y: 354, endPoint x: 367, endPoint y: 354, distance: 112.5
click at [367, 354] on div "Jamie Strassenburg As an artist, writer, and web developer, I brought Dr. G's p…" at bounding box center [289, 291] width 216 height 522
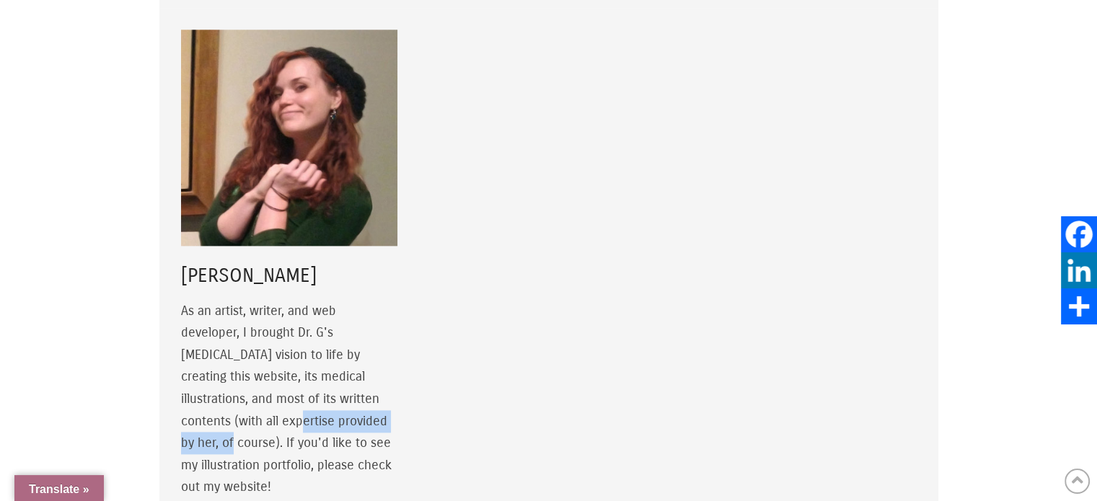
drag, startPoint x: 194, startPoint y: 375, endPoint x: 338, endPoint y: 372, distance: 144.3
click at [338, 372] on div "Jamie Strassenburg As an artist, writer, and web developer, I brought Dr. G's p…" at bounding box center [289, 291] width 216 height 522
drag, startPoint x: 207, startPoint y: 418, endPoint x: 293, endPoint y: 421, distance: 85.9
click at [289, 421] on div "Jamie Strassenburg As an artist, writer, and web developer, I brought Dr. G's p…" at bounding box center [289, 291] width 216 height 522
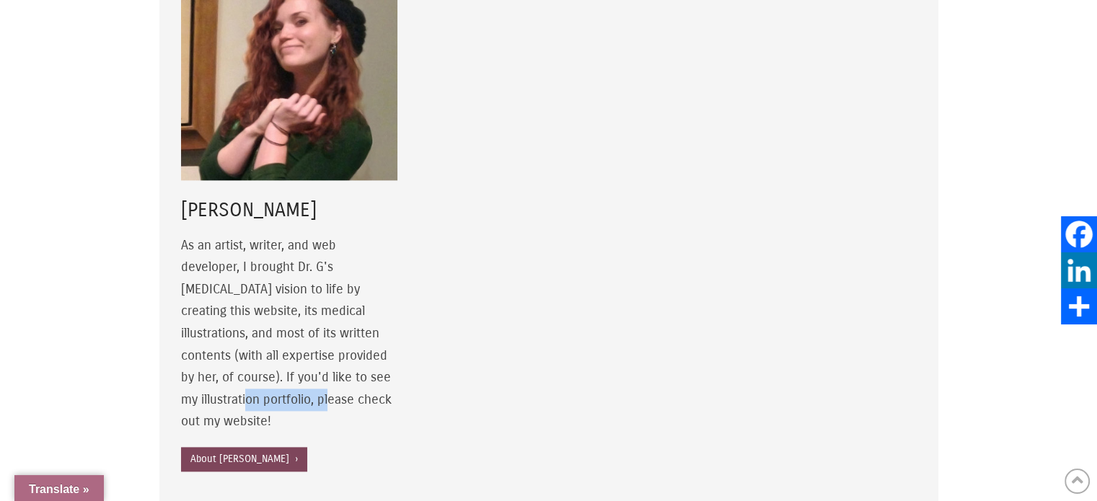
scroll to position [1804, 0]
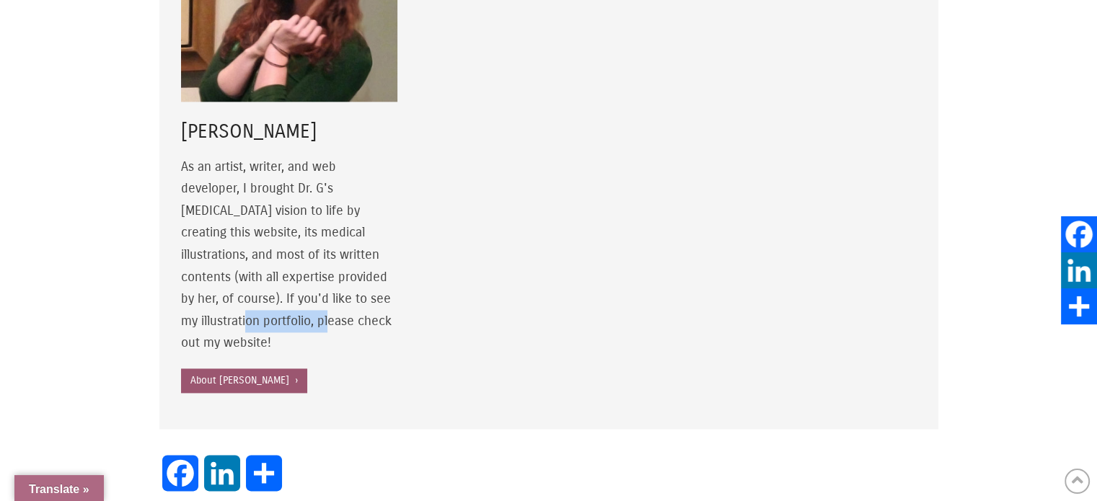
click at [233, 369] on link "About Jamie ›" at bounding box center [244, 381] width 126 height 25
click at [597, 128] on div at bounding box center [549, 147] width 260 height 566
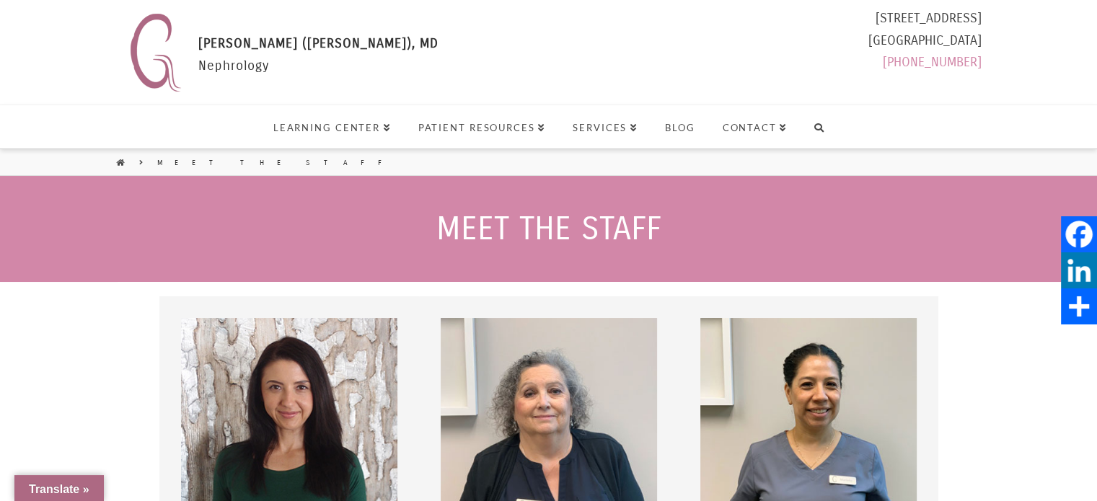
scroll to position [0, 0]
click at [118, 161] on icon at bounding box center [120, 162] width 9 height 10
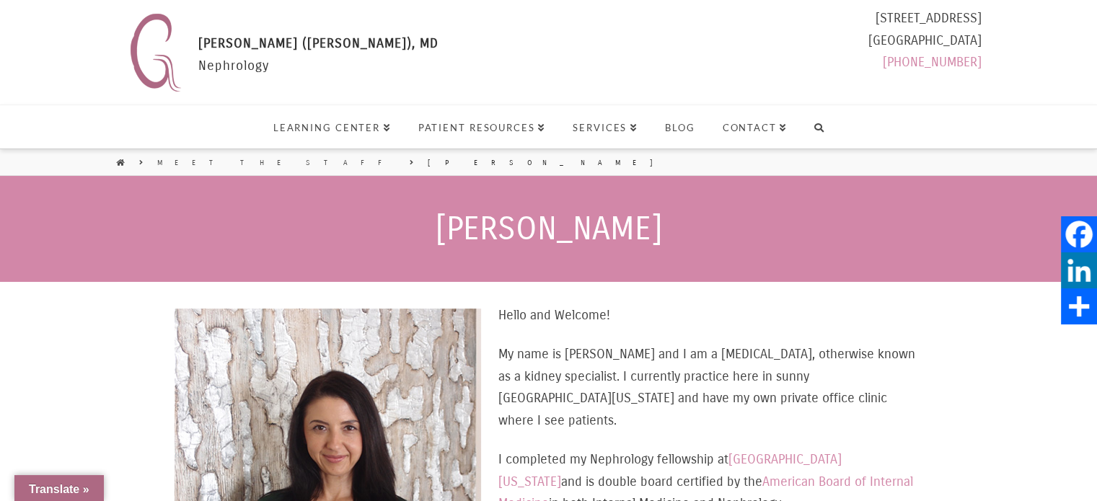
select select "Language Translate Widget"
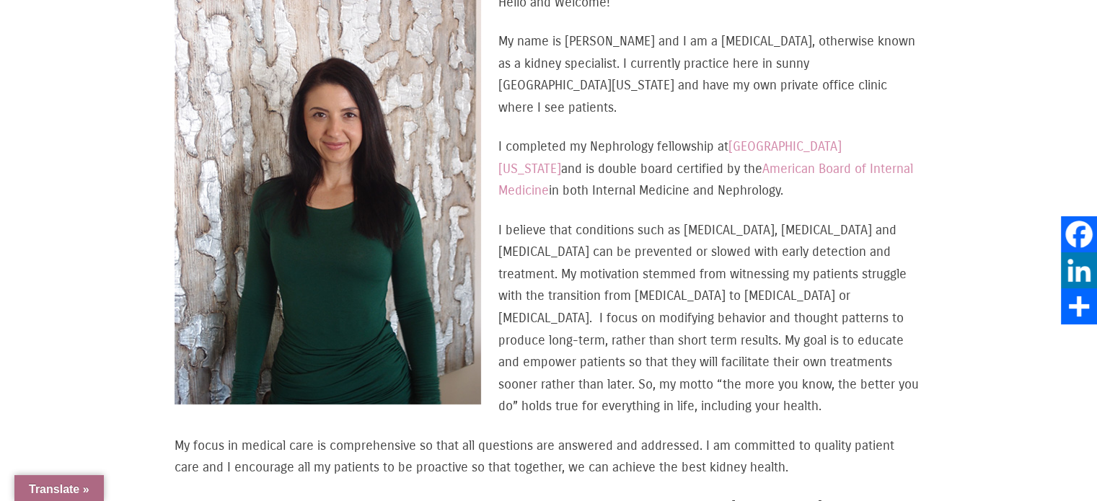
scroll to position [289, 0]
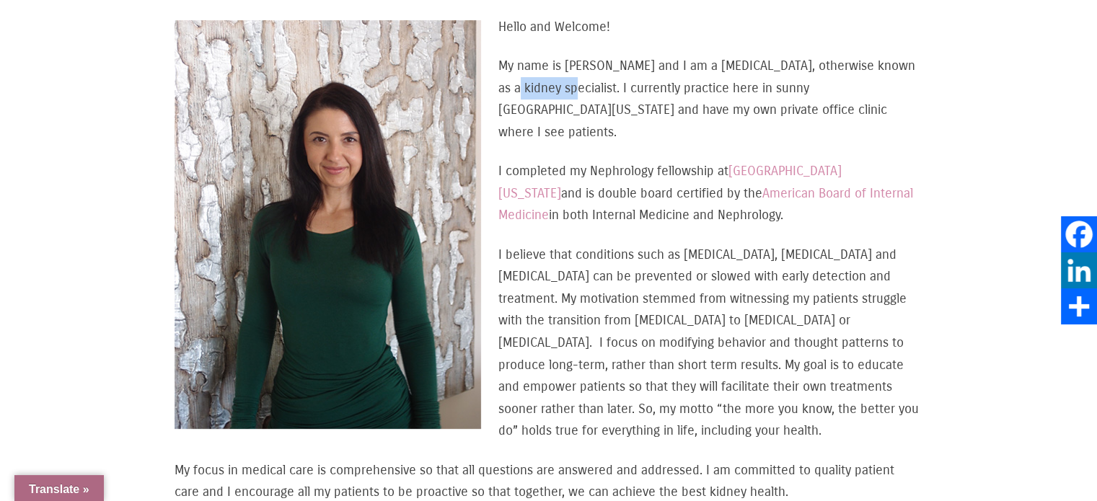
drag, startPoint x: 510, startPoint y: 86, endPoint x: 592, endPoint y: 84, distance: 82.3
click at [573, 86] on p "My name is [PERSON_NAME] and I am a [MEDICAL_DATA], otherwise known as a kidney…" at bounding box center [549, 99] width 748 height 88
drag, startPoint x: 739, startPoint y: 84, endPoint x: 897, endPoint y: 82, distance: 158.0
click at [897, 82] on p "My name is [PERSON_NAME] and I am a [MEDICAL_DATA], otherwise known as a kidney…" at bounding box center [549, 99] width 748 height 88
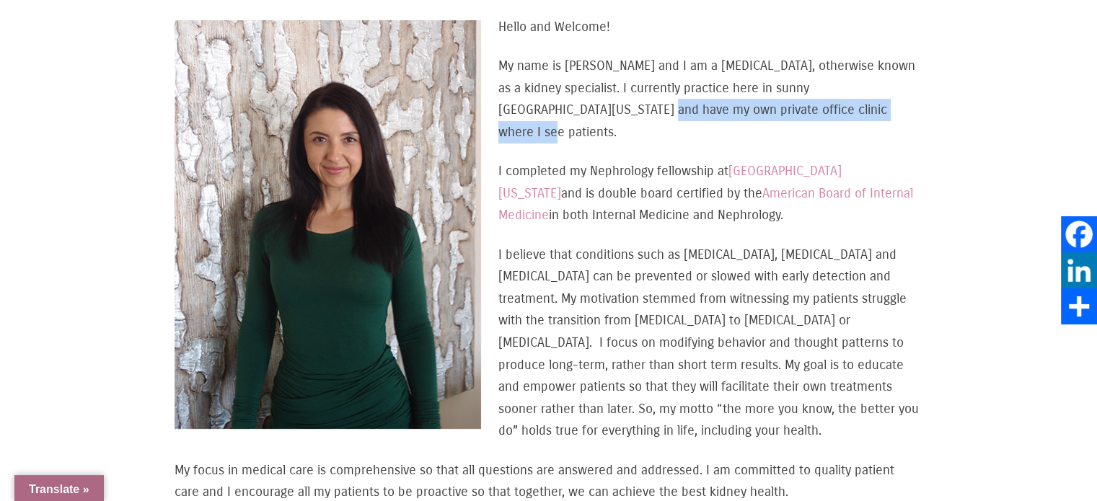
drag, startPoint x: 566, startPoint y: 113, endPoint x: 806, endPoint y: 103, distance: 239.7
click at [806, 103] on p "My name is [PERSON_NAME] and I am a [MEDICAL_DATA], otherwise known as a kidney…" at bounding box center [549, 99] width 748 height 88
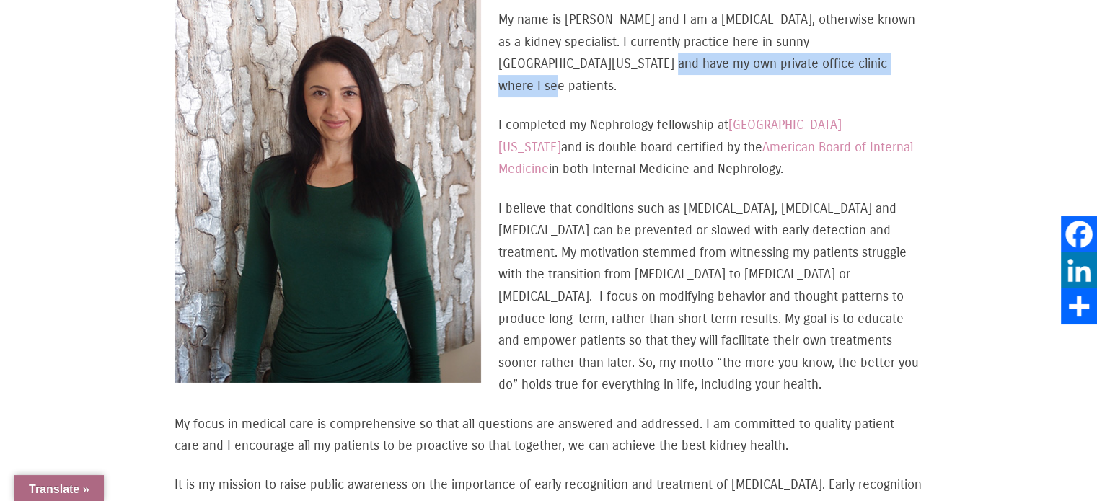
scroll to position [361, 0]
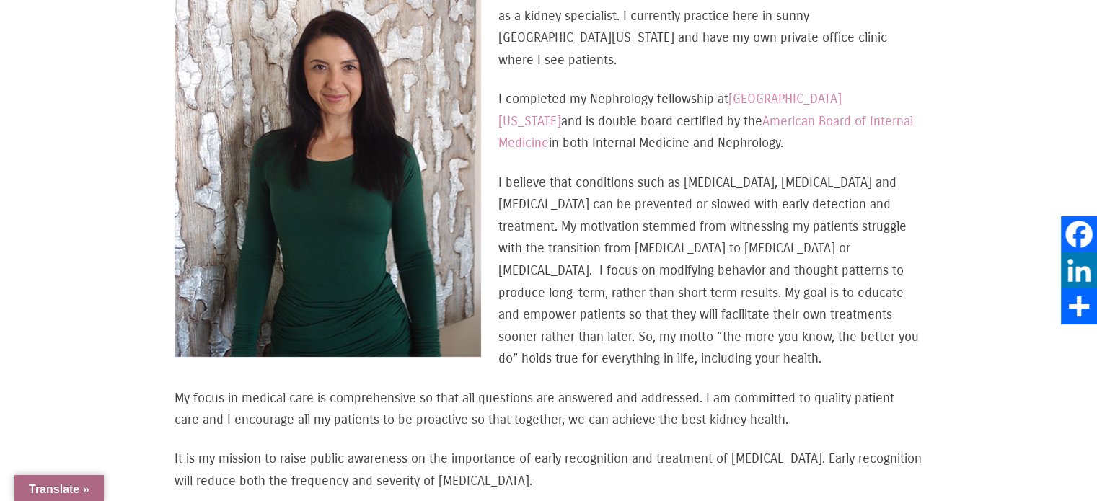
click at [835, 139] on div "Hello and Welcome! My name is Dr. Gandotra and I am a nephrologist, otherwise k…" at bounding box center [549, 443] width 748 height 999
drag, startPoint x: 534, startPoint y: 116, endPoint x: 721, endPoint y: 120, distance: 187.6
click at [721, 120] on p "I completed my Nephrology fellowship at University of California, Irvine and is…" at bounding box center [549, 121] width 748 height 66
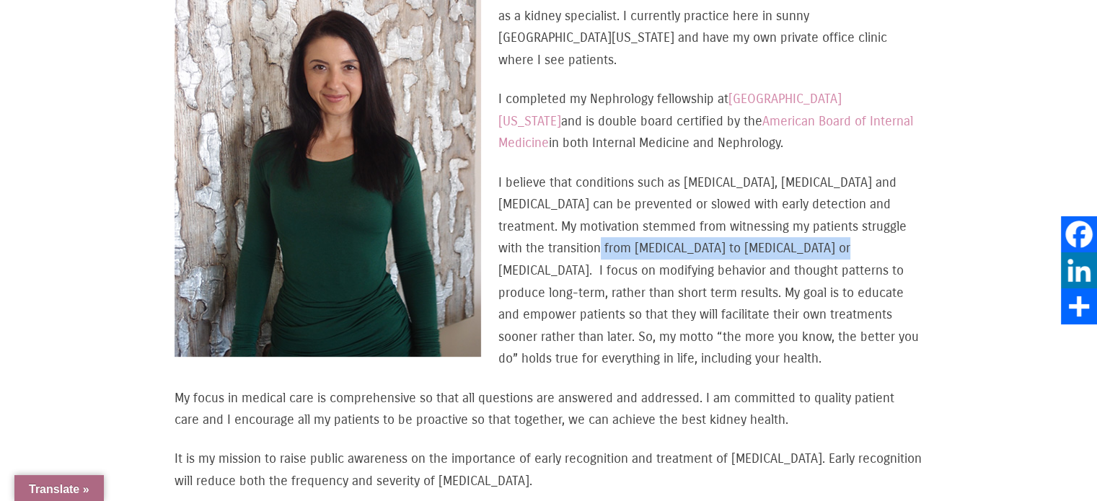
drag, startPoint x: 651, startPoint y: 225, endPoint x: 874, endPoint y: 227, distance: 223.7
click at [874, 227] on p "I believe that conditions such as kidney disease, diabetes and hypertension can…" at bounding box center [549, 271] width 748 height 198
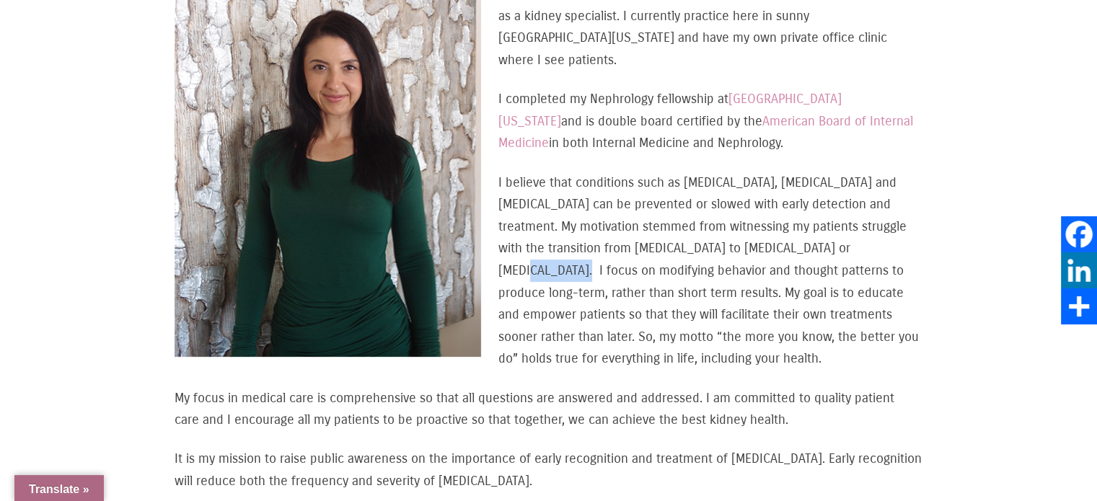
drag, startPoint x: 522, startPoint y: 252, endPoint x: 577, endPoint y: 251, distance: 55.6
click at [577, 251] on p "I believe that conditions such as kidney disease, diabetes and hypertension can…" at bounding box center [549, 271] width 748 height 198
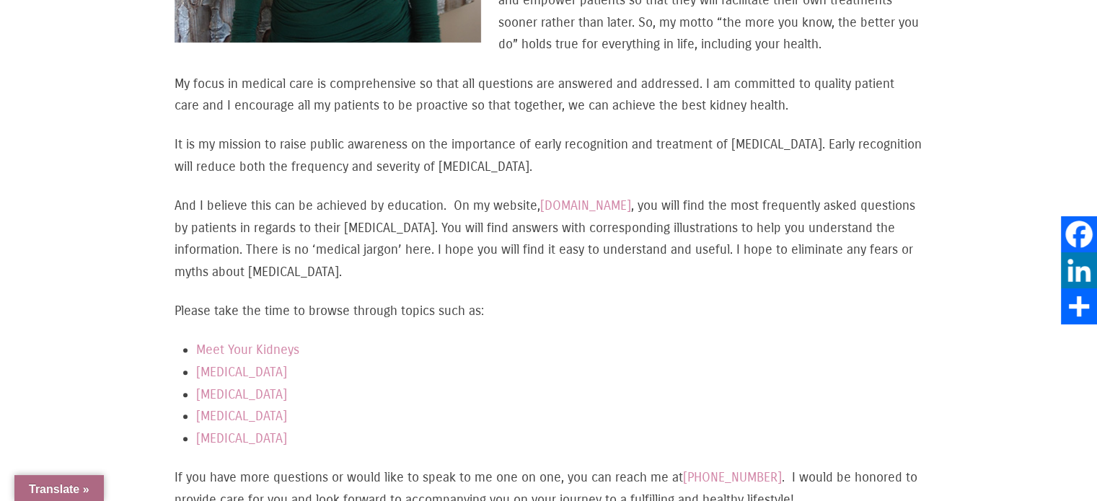
scroll to position [721, 0]
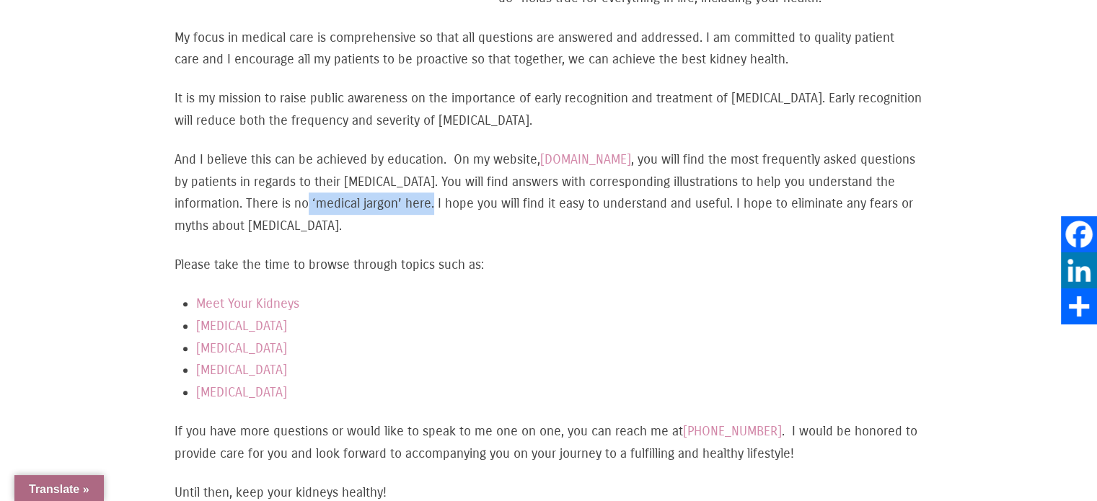
drag, startPoint x: 395, startPoint y: 180, endPoint x: 523, endPoint y: 178, distance: 127.7
click at [523, 178] on p "And I believe this can be achieved by education. On my website, www.thekidneydr…" at bounding box center [549, 193] width 748 height 88
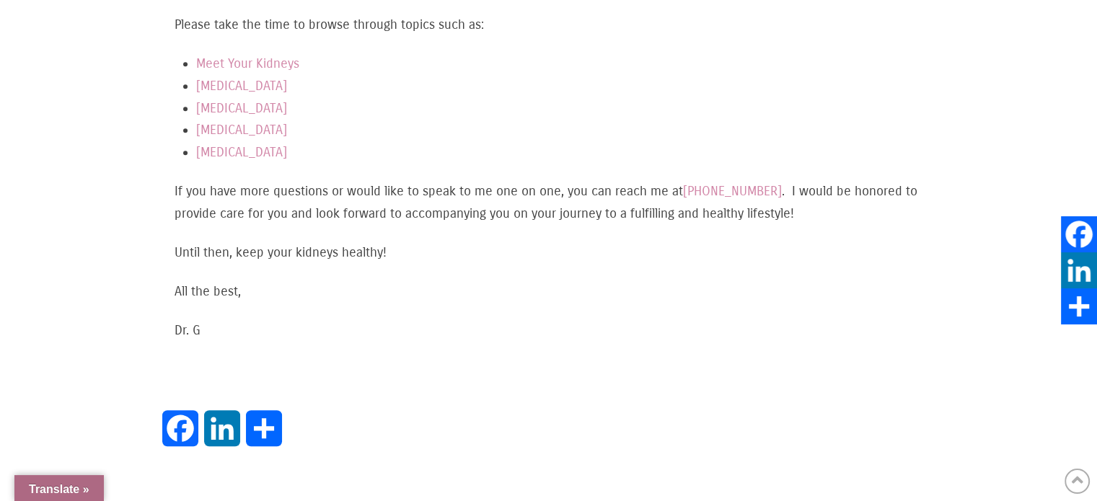
scroll to position [1153, 0]
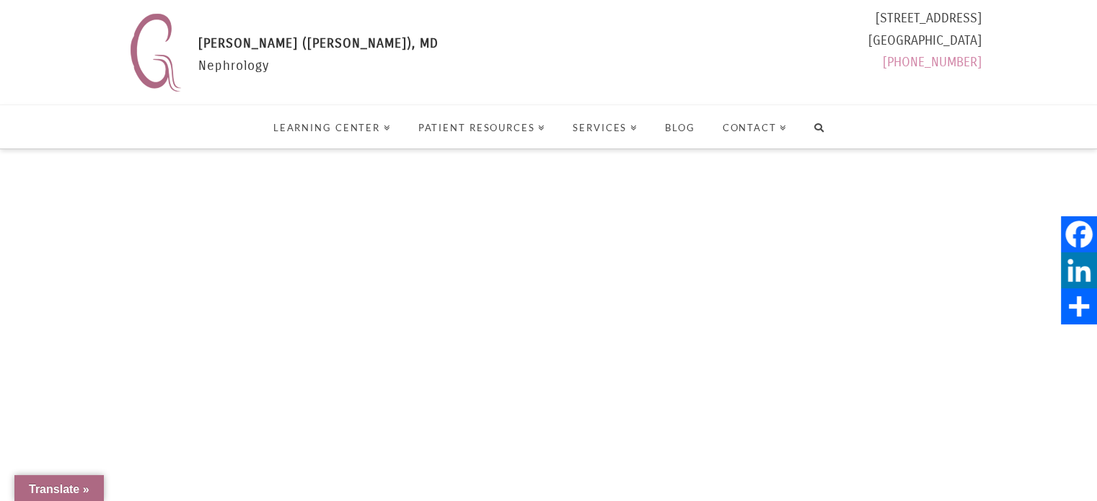
select select "Language Translate Widget"
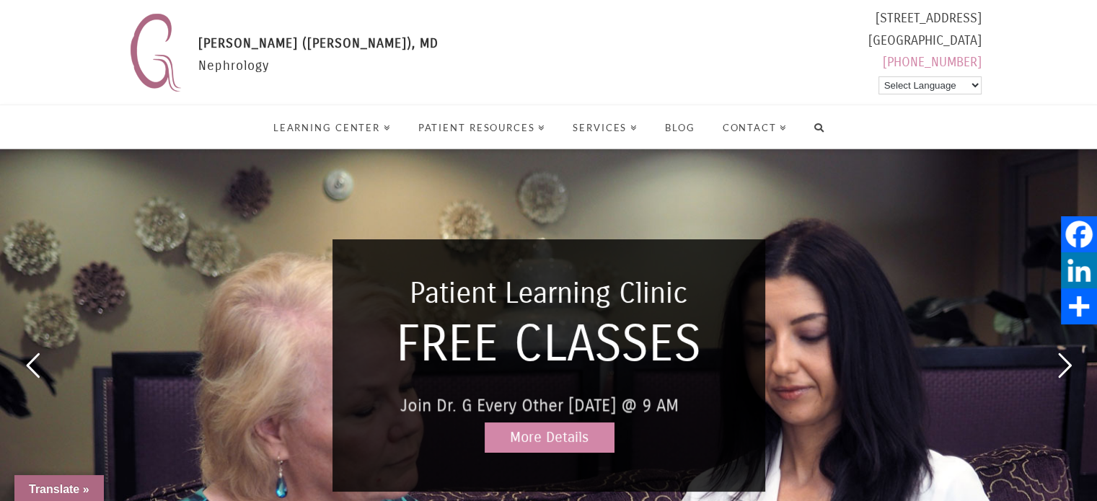
scroll to position [144, 0]
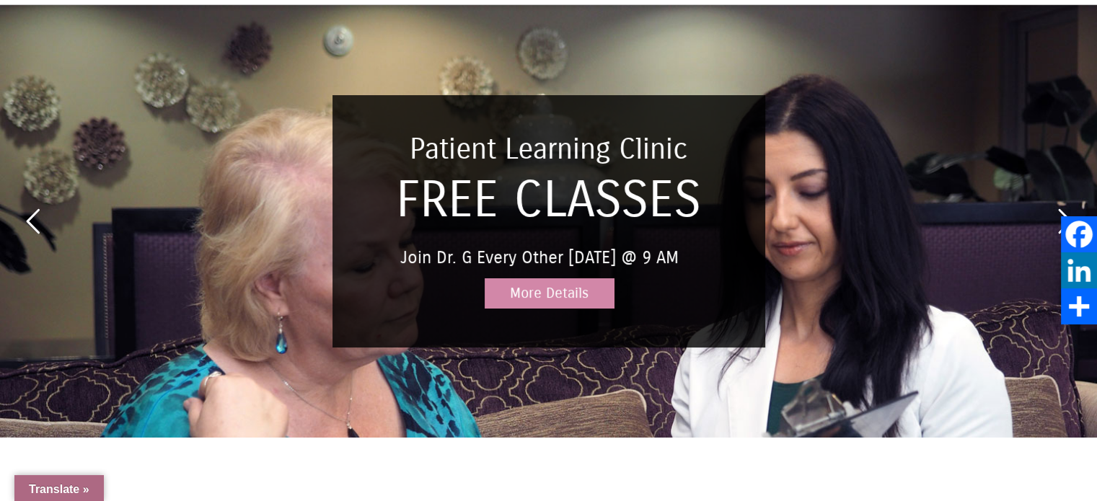
click at [544, 294] on span at bounding box center [548, 221] width 1097 height 433
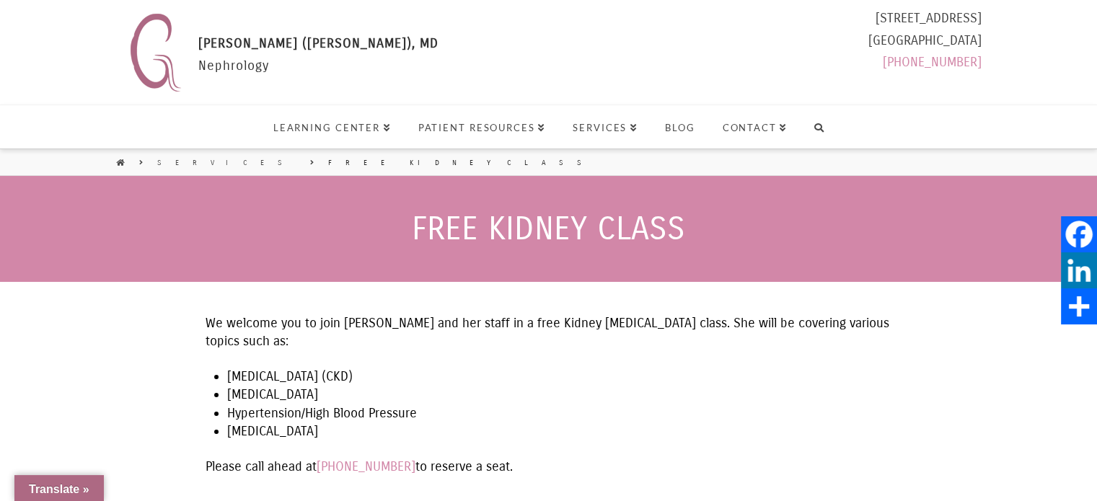
select select "Language Translate Widget"
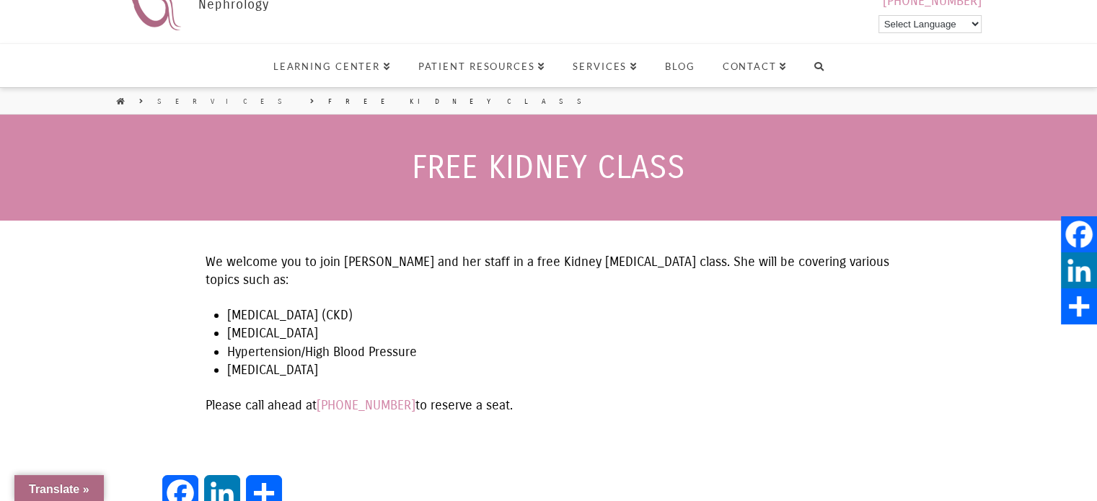
scroll to position [144, 0]
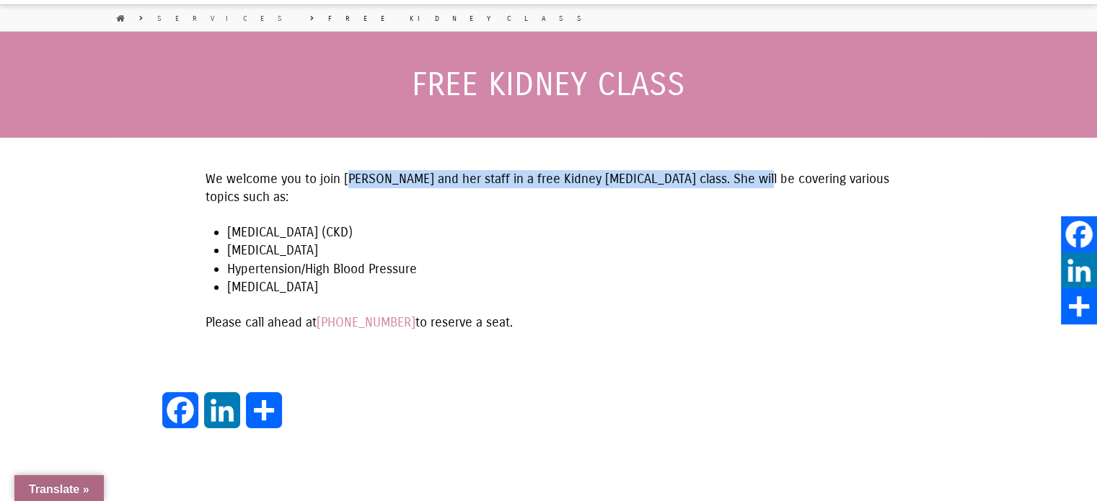
drag, startPoint x: 354, startPoint y: 181, endPoint x: 761, endPoint y: 175, distance: 406.9
click at [761, 175] on p "We welcome you to join [PERSON_NAME] and her staff in a free Kidney [MEDICAL_DA…" at bounding box center [548, 188] width 685 height 36
drag, startPoint x: 245, startPoint y: 230, endPoint x: 370, endPoint y: 233, distance: 125.6
click at [370, 233] on li "[MEDICAL_DATA] (CKD)" at bounding box center [559, 233] width 664 height 18
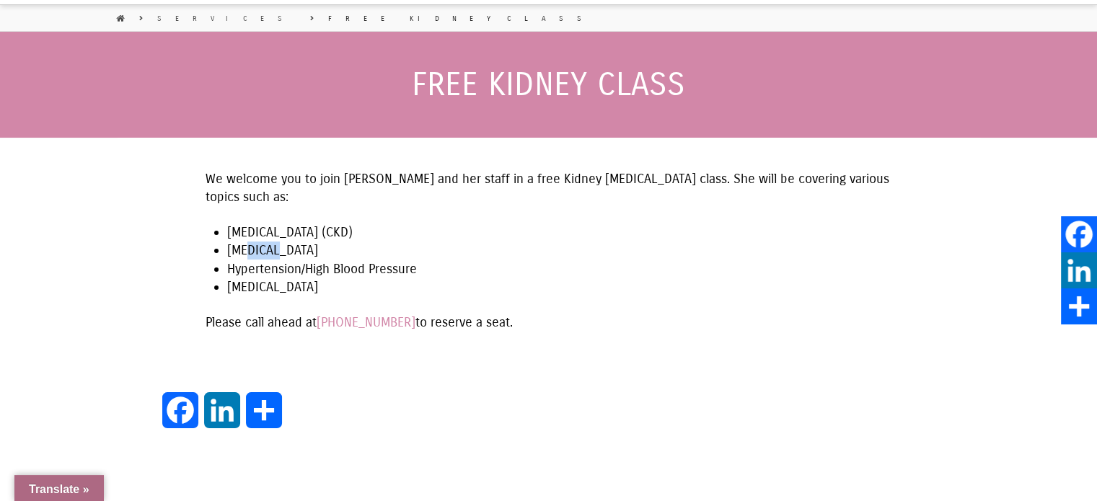
drag, startPoint x: 248, startPoint y: 250, endPoint x: 348, endPoint y: 258, distance: 100.6
click at [348, 258] on li "[MEDICAL_DATA]" at bounding box center [559, 251] width 664 height 18
drag, startPoint x: 282, startPoint y: 273, endPoint x: 424, endPoint y: 278, distance: 142.2
click at [424, 278] on ul "[MEDICAL_DATA] (CKD) [MEDICAL_DATA] Hypertension/High Blood Pressure [MEDICAL_D…" at bounding box center [559, 260] width 664 height 73
drag, startPoint x: 235, startPoint y: 296, endPoint x: 311, endPoint y: 299, distance: 75.8
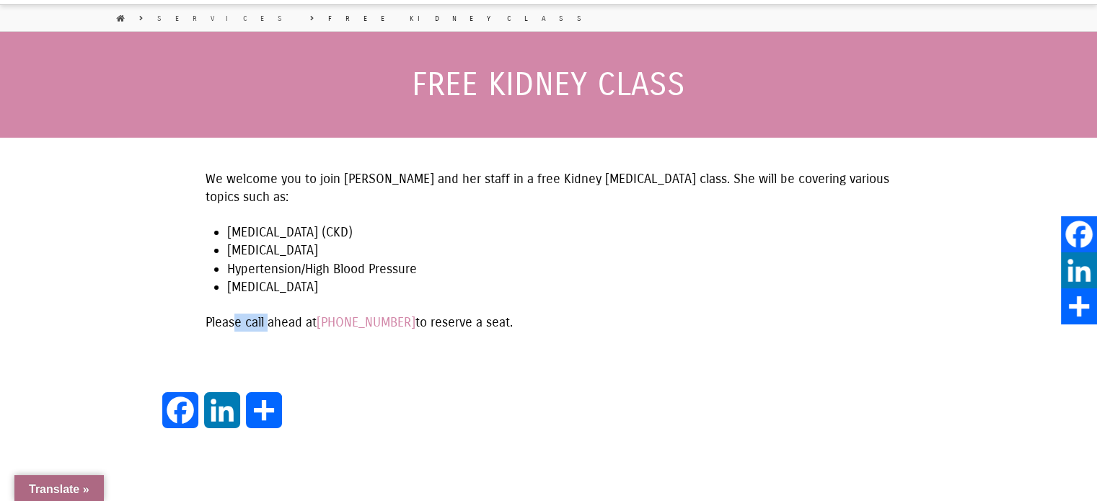
click at [311, 299] on span "We welcome you to join [PERSON_NAME] and her staff in a free Kidney [MEDICAL_DA…" at bounding box center [548, 251] width 685 height 162
drag, startPoint x: 467, startPoint y: 284, endPoint x: 475, endPoint y: 284, distance: 8.7
click at [468, 285] on li "[MEDICAL_DATA]" at bounding box center [559, 287] width 664 height 18
drag, startPoint x: 585, startPoint y: 176, endPoint x: 759, endPoint y: 177, distance: 173.9
click at [759, 177] on p "We welcome you to join [PERSON_NAME] and her staff in a free Kidney [MEDICAL_DA…" at bounding box center [548, 188] width 685 height 36
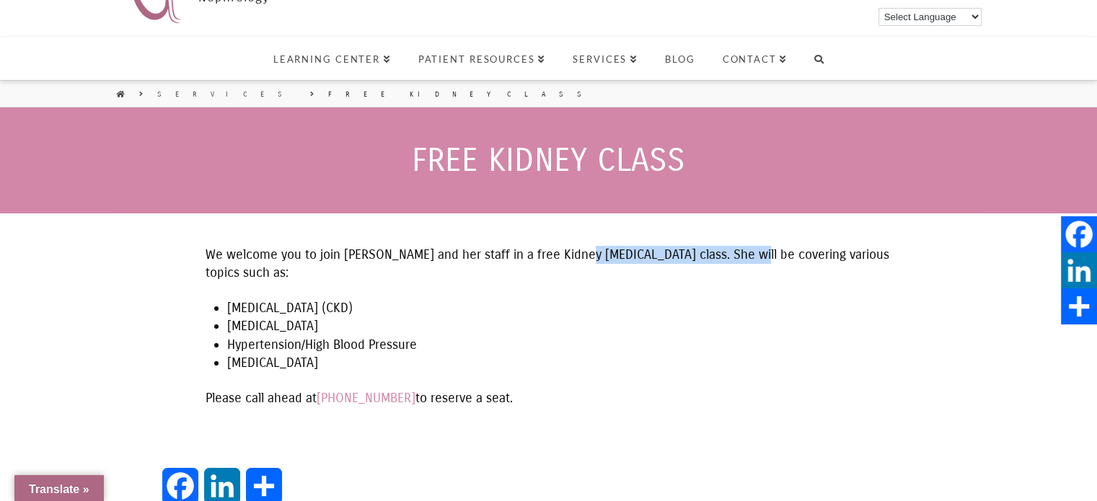
scroll to position [0, 0]
